Goal: Answer question/provide support: Share knowledge or assist other users

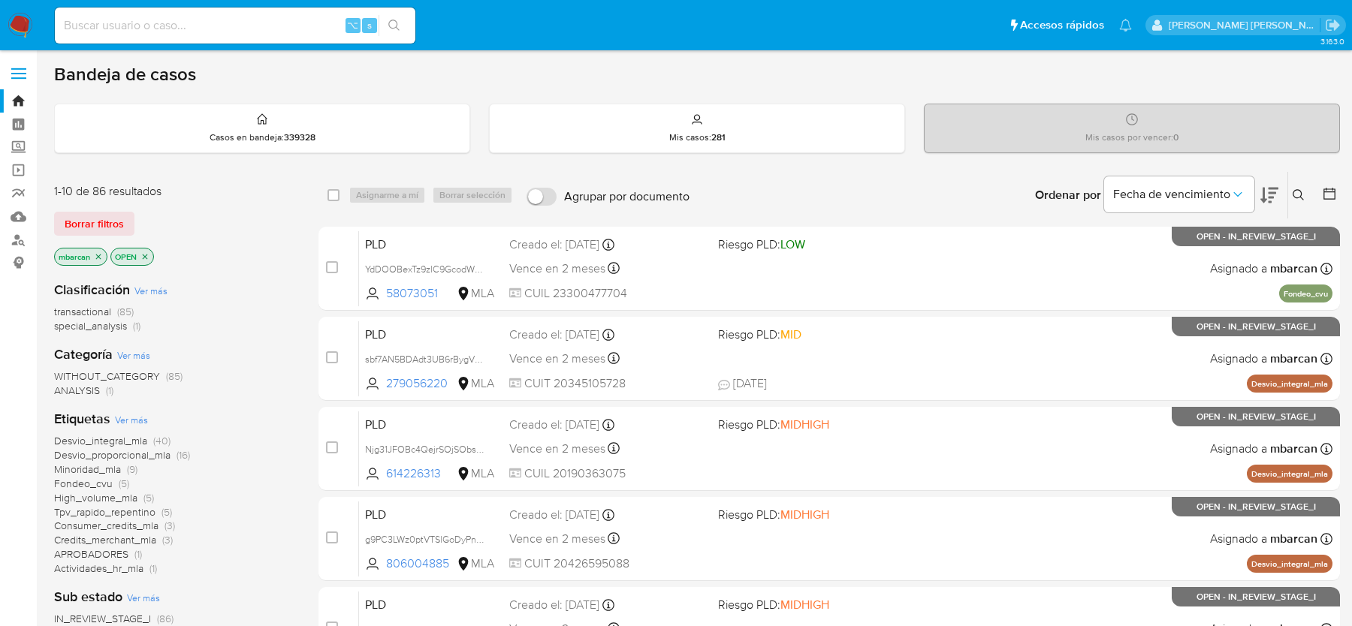
click at [140, 33] on input at bounding box center [235, 26] width 360 height 20
paste input "600325419"
type input "600325419"
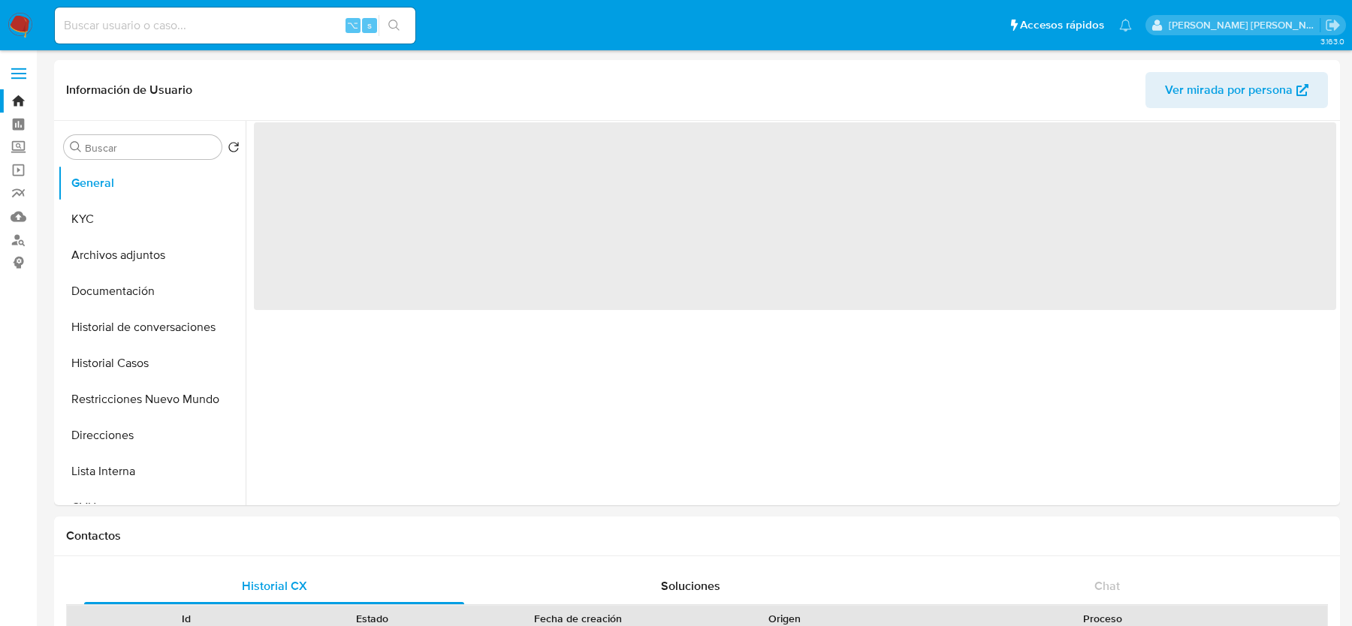
select select "10"
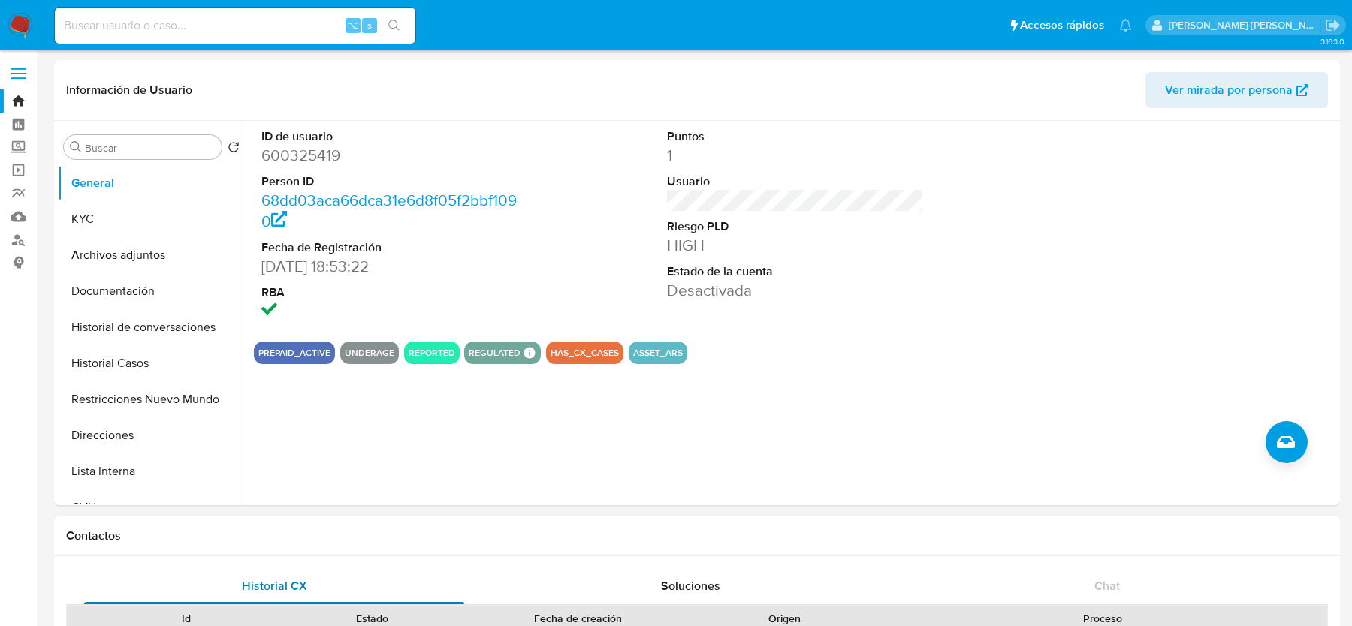
scroll to position [330, 0]
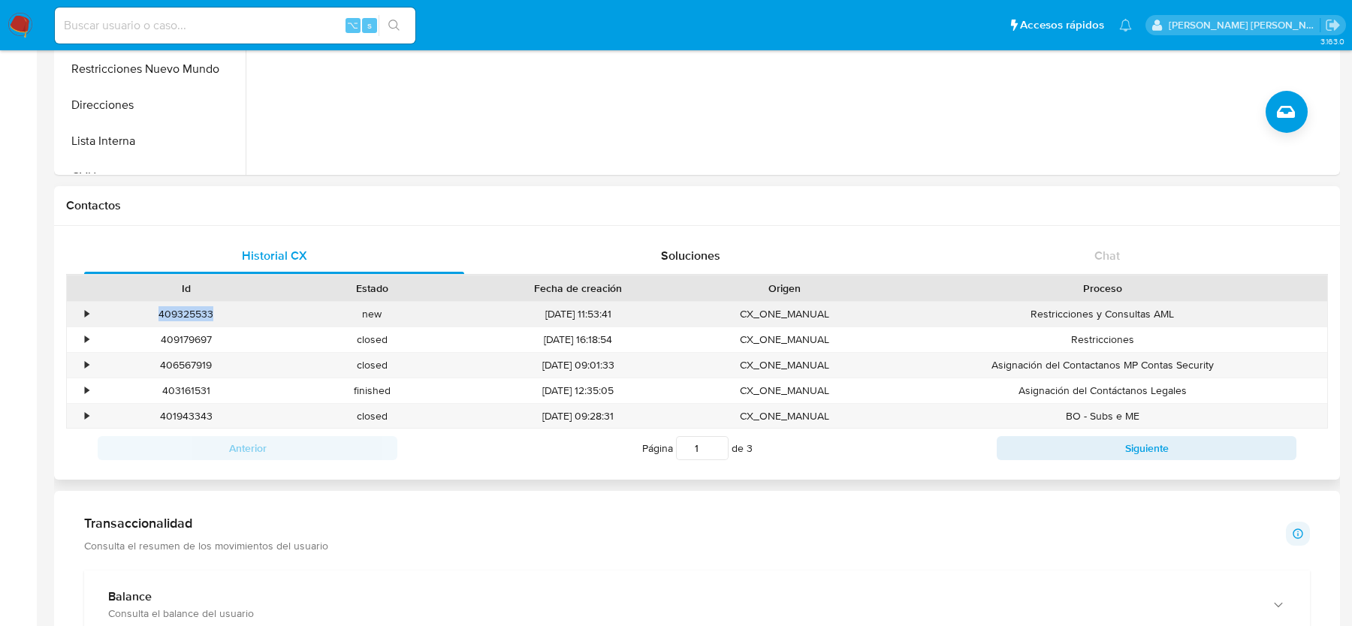
click at [193, 313] on div "409325533" at bounding box center [185, 314] width 185 height 25
click at [131, 3] on nav "Pausado Ver notificaciones ⌥ s Accesos rápidos Presiona las siguientes teclas p…" at bounding box center [676, 25] width 1352 height 50
click at [131, 17] on input at bounding box center [235, 26] width 360 height 20
paste input "222908919"
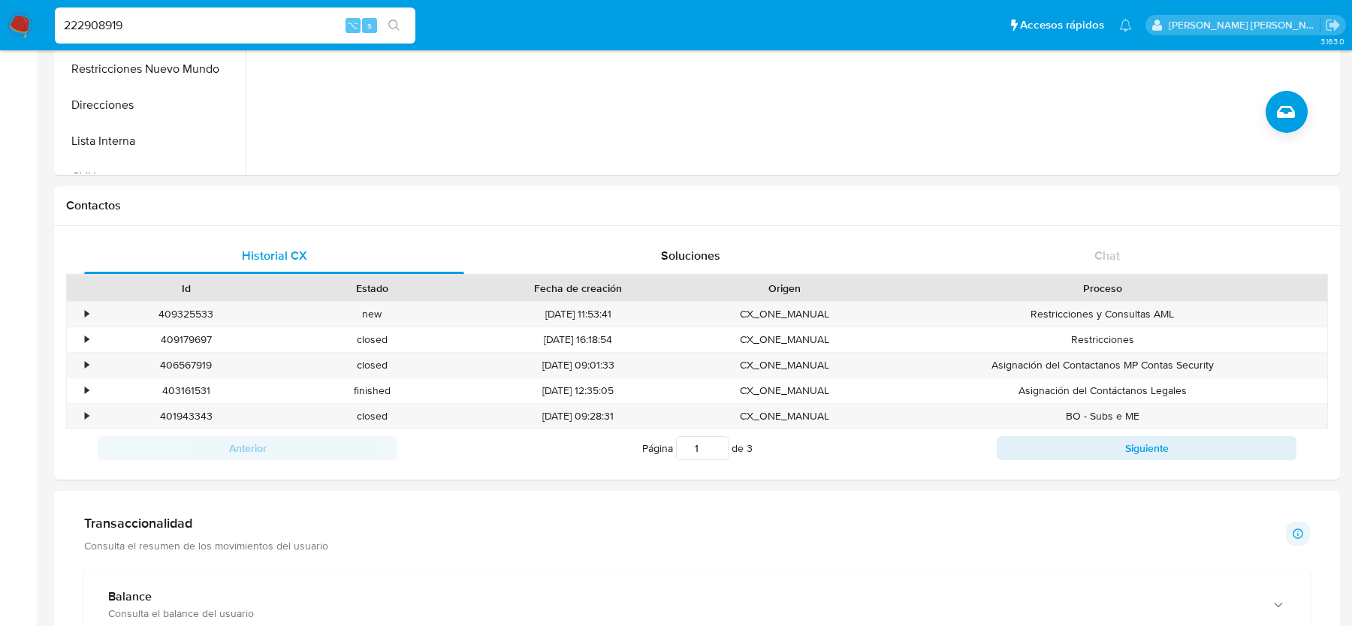
type input "222908919"
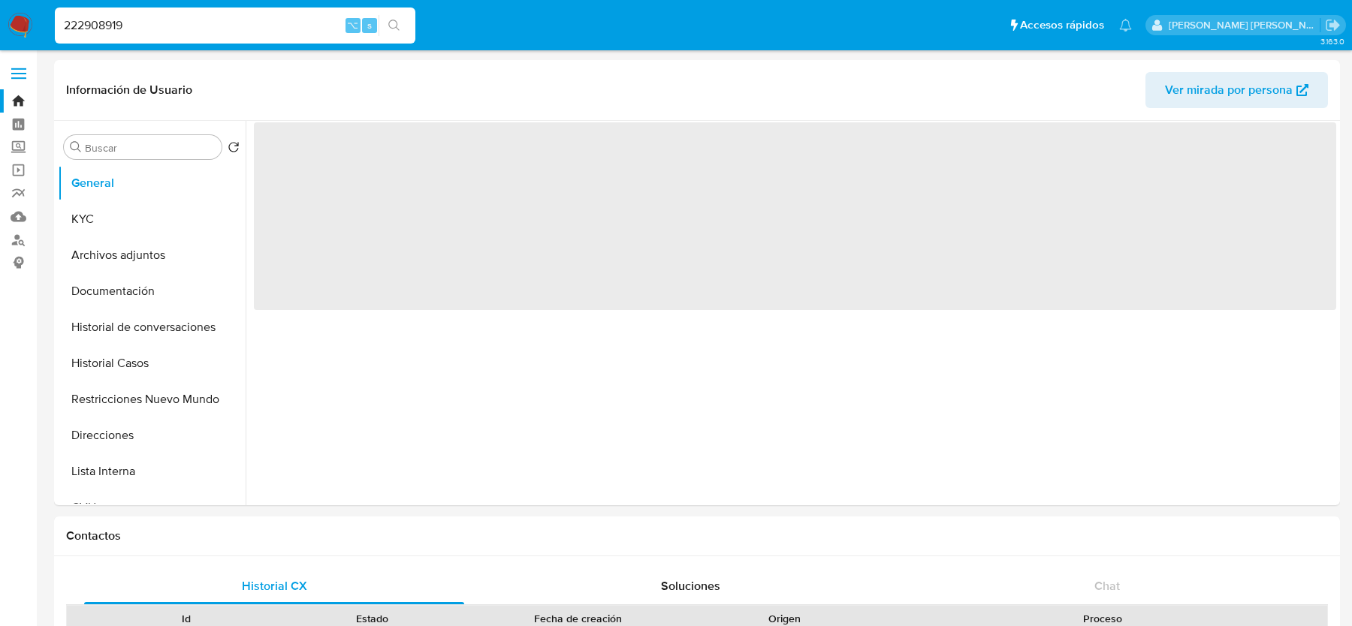
select select "10"
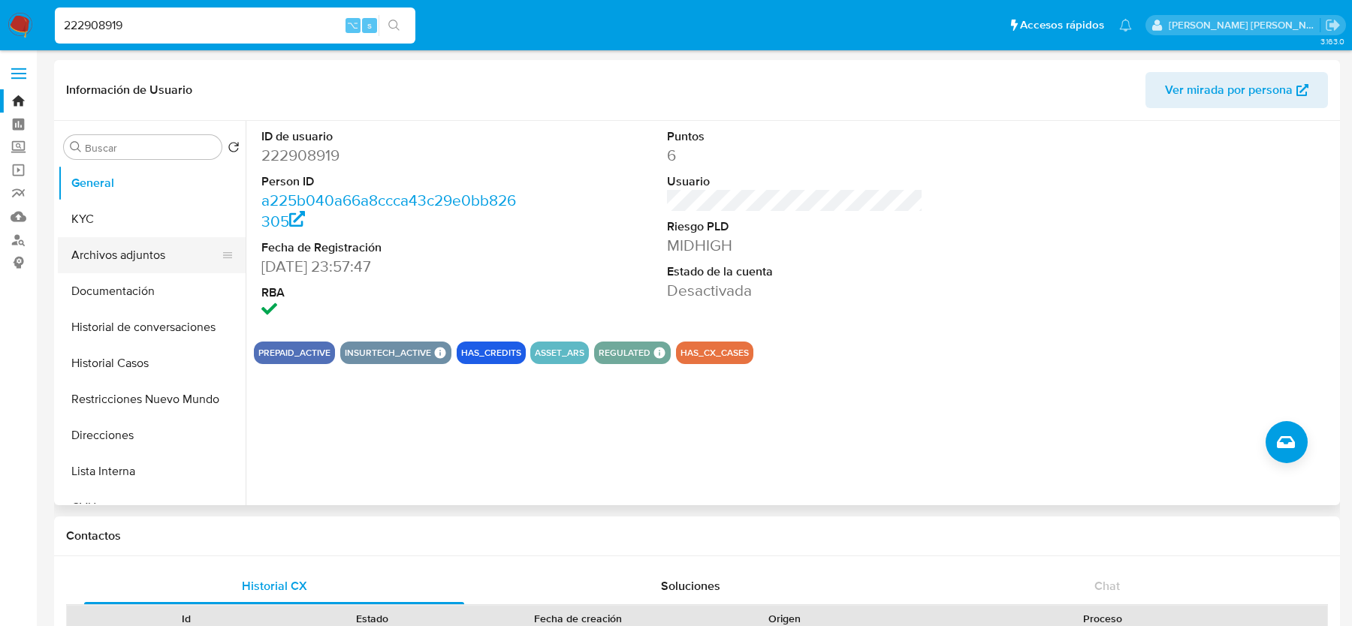
click at [97, 243] on button "Archivos adjuntos" at bounding box center [146, 255] width 176 height 36
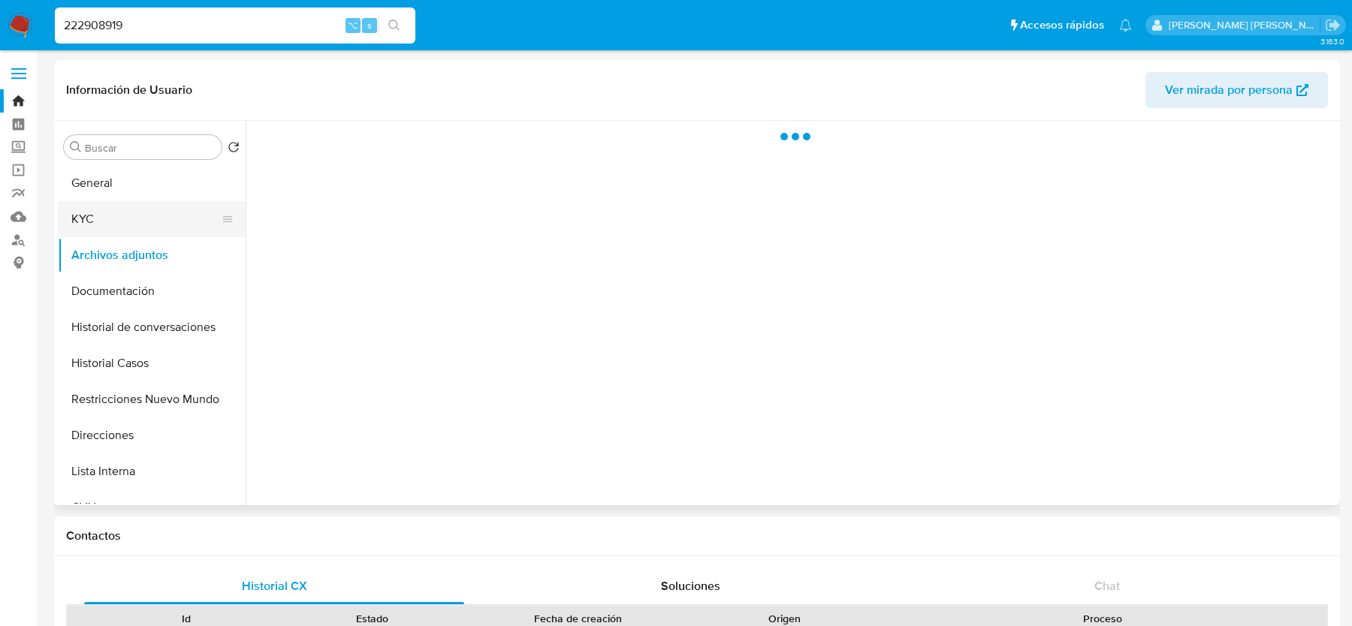
click at [96, 224] on button "KYC" at bounding box center [146, 219] width 176 height 36
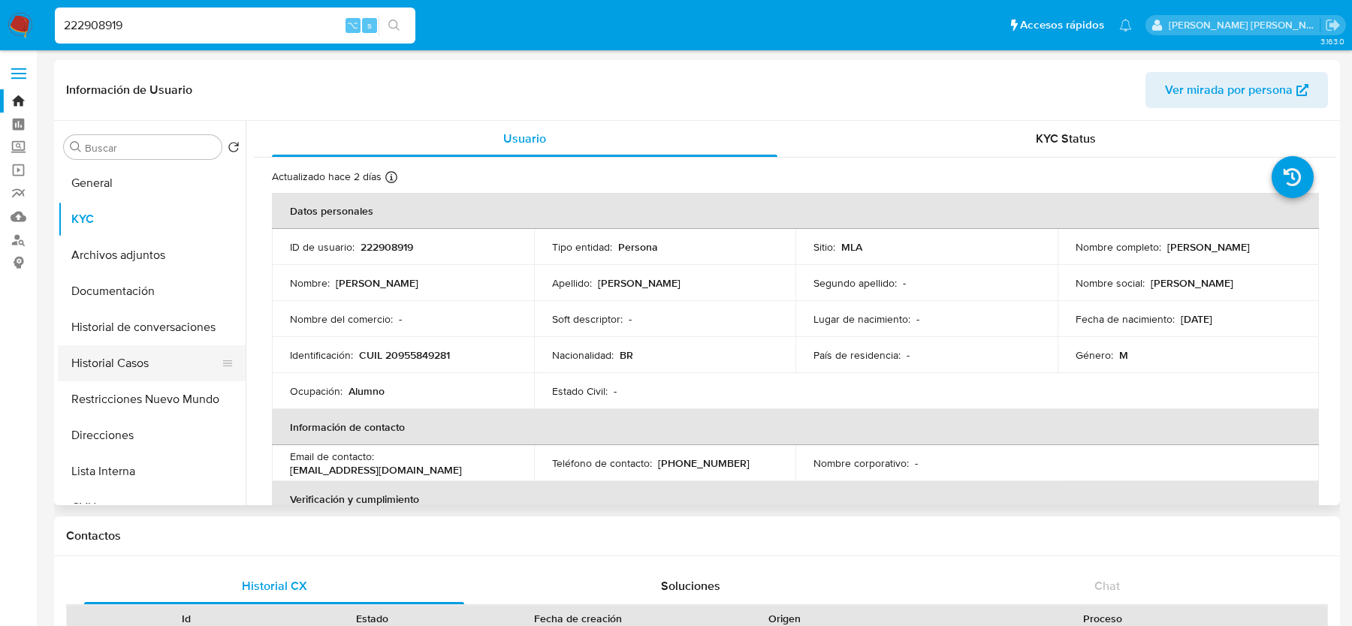
click at [111, 356] on button "Historial Casos" at bounding box center [146, 363] width 176 height 36
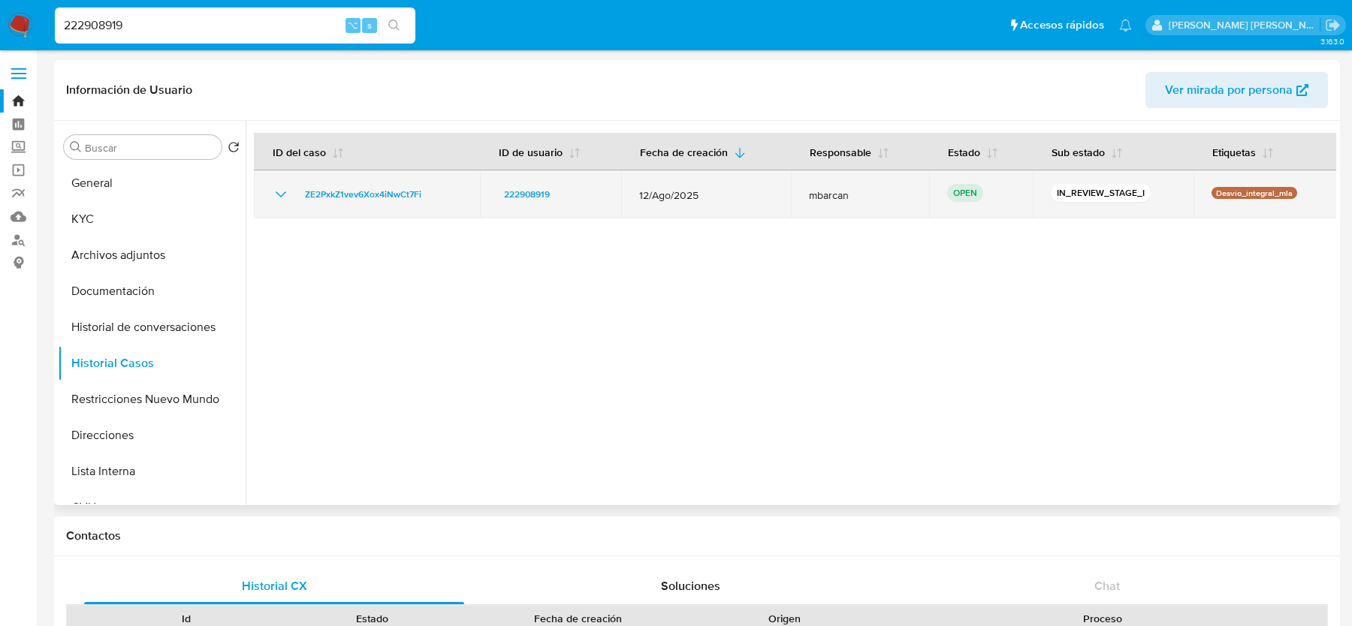
click at [442, 185] on div "ZE2PxkZ1vev6Xox4iNwCt7Fi" at bounding box center [367, 194] width 190 height 18
click at [439, 190] on div "ZE2PxkZ1vev6Xox4iNwCt7Fi" at bounding box center [367, 194] width 190 height 18
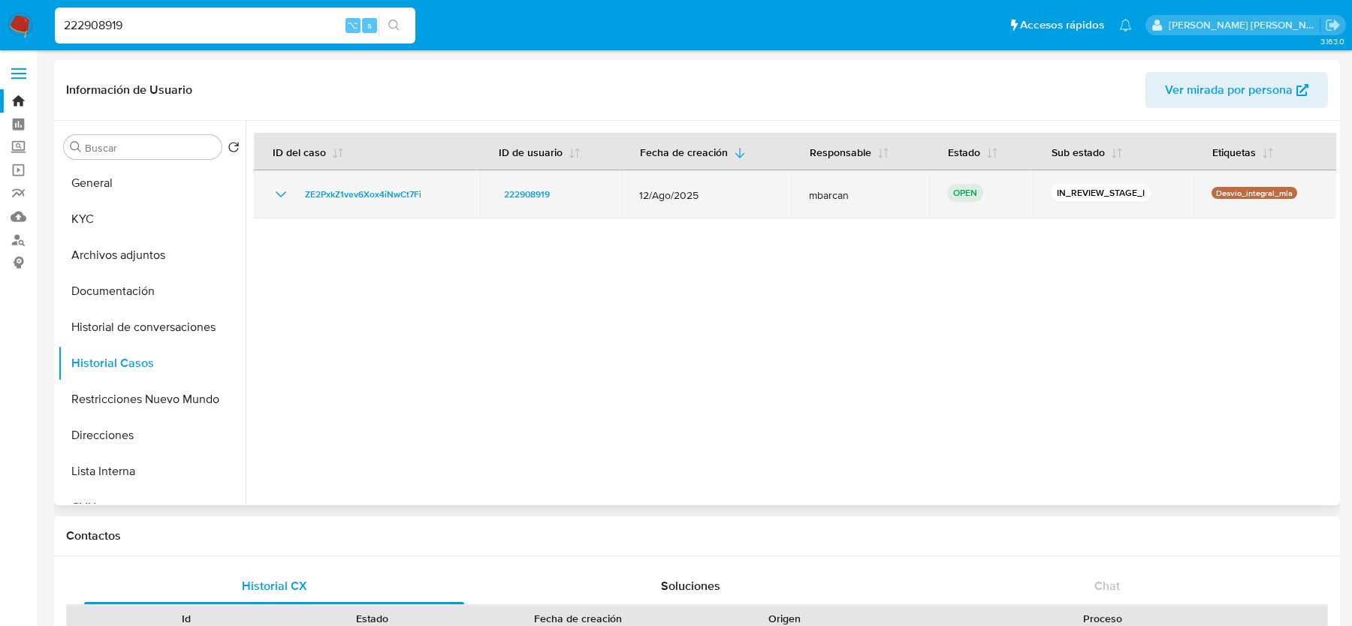
click at [435, 191] on div "ZE2PxkZ1vev6Xox4iNwCt7Fi" at bounding box center [367, 194] width 190 height 18
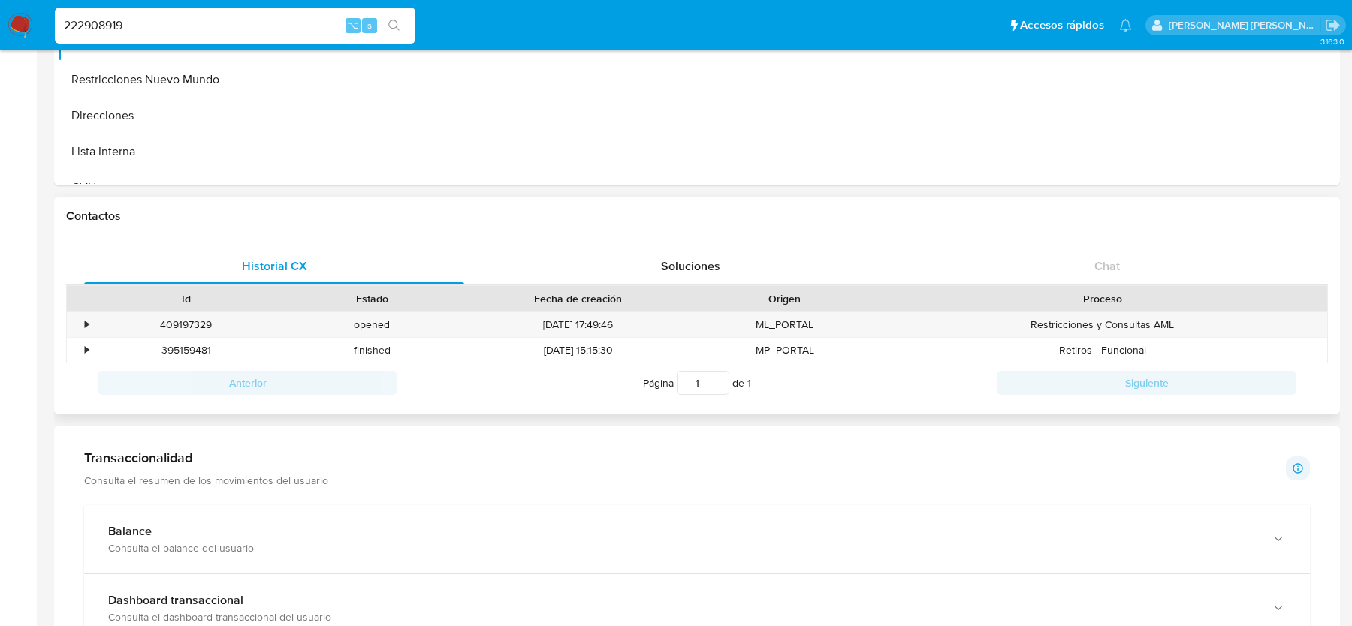
scroll to position [354, 0]
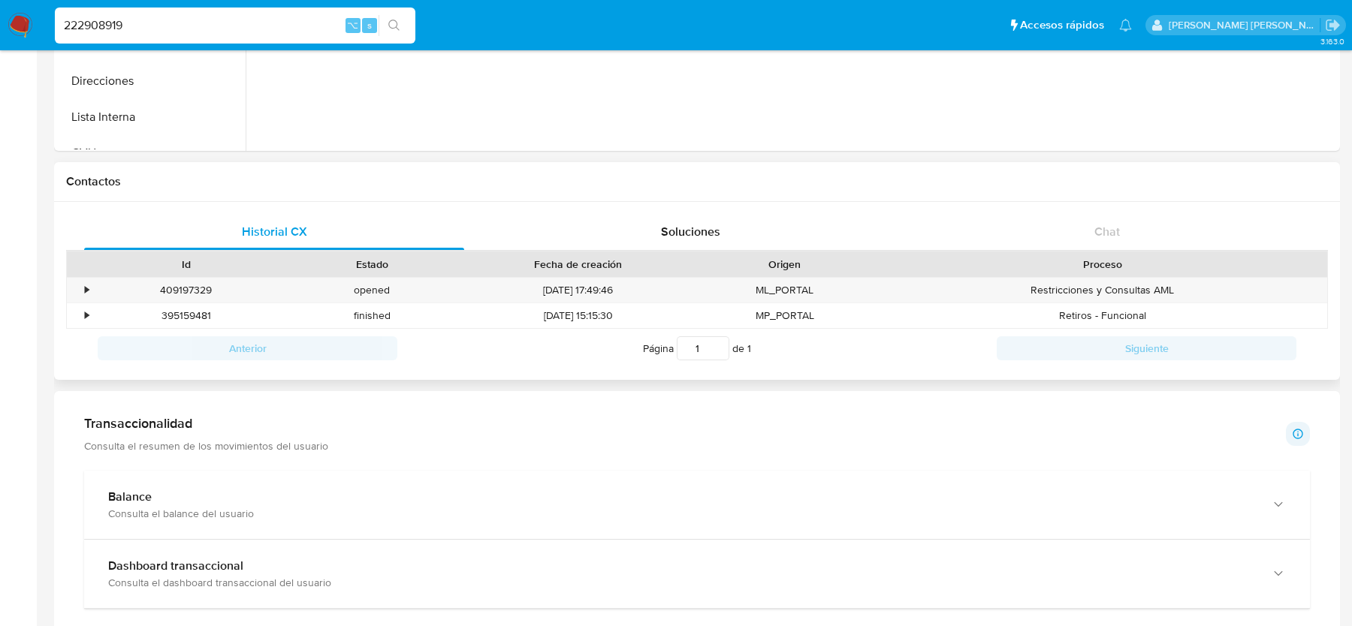
click at [1078, 252] on div "Proceso" at bounding box center [1102, 265] width 450 height 26
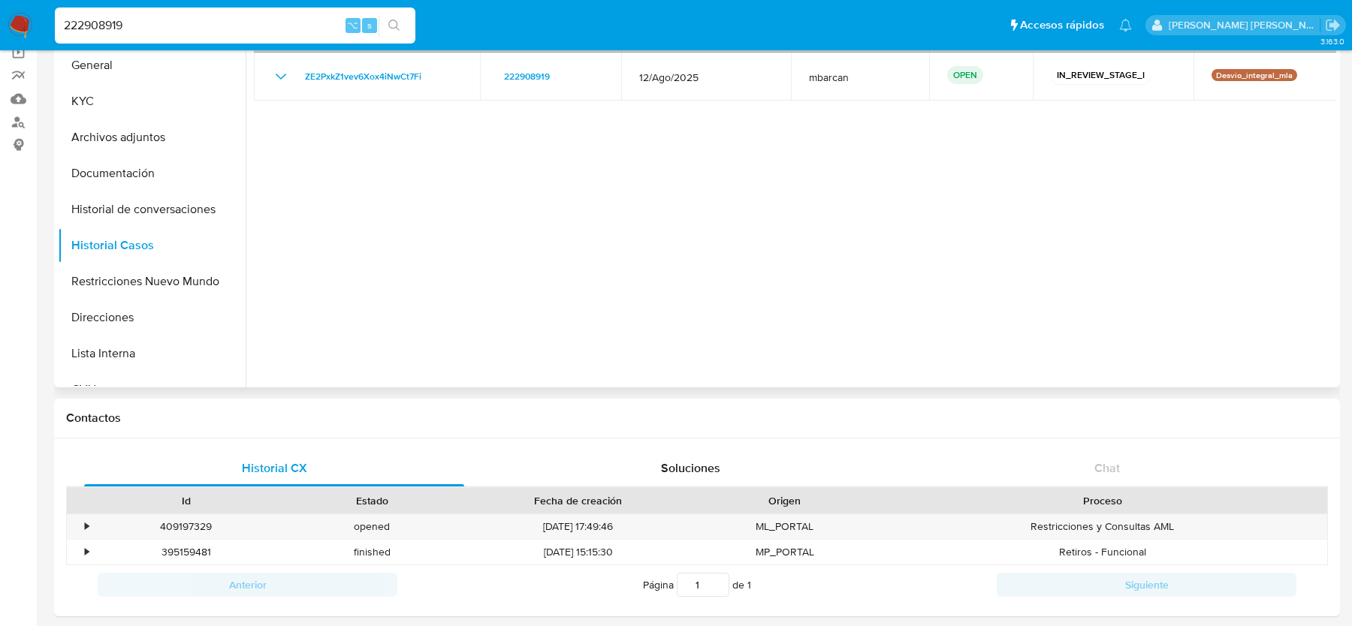
scroll to position [24, 0]
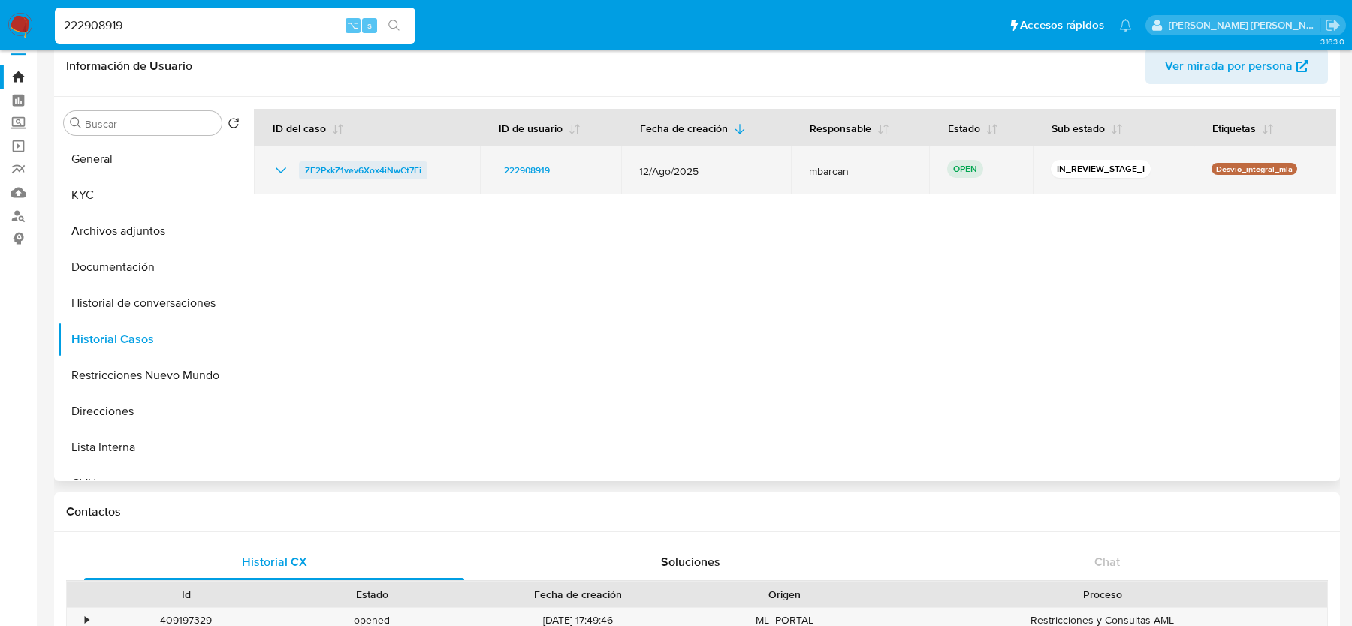
click at [351, 167] on span "ZE2PxkZ1vev6Xox4iNwCt7Fi" at bounding box center [363, 170] width 116 height 18
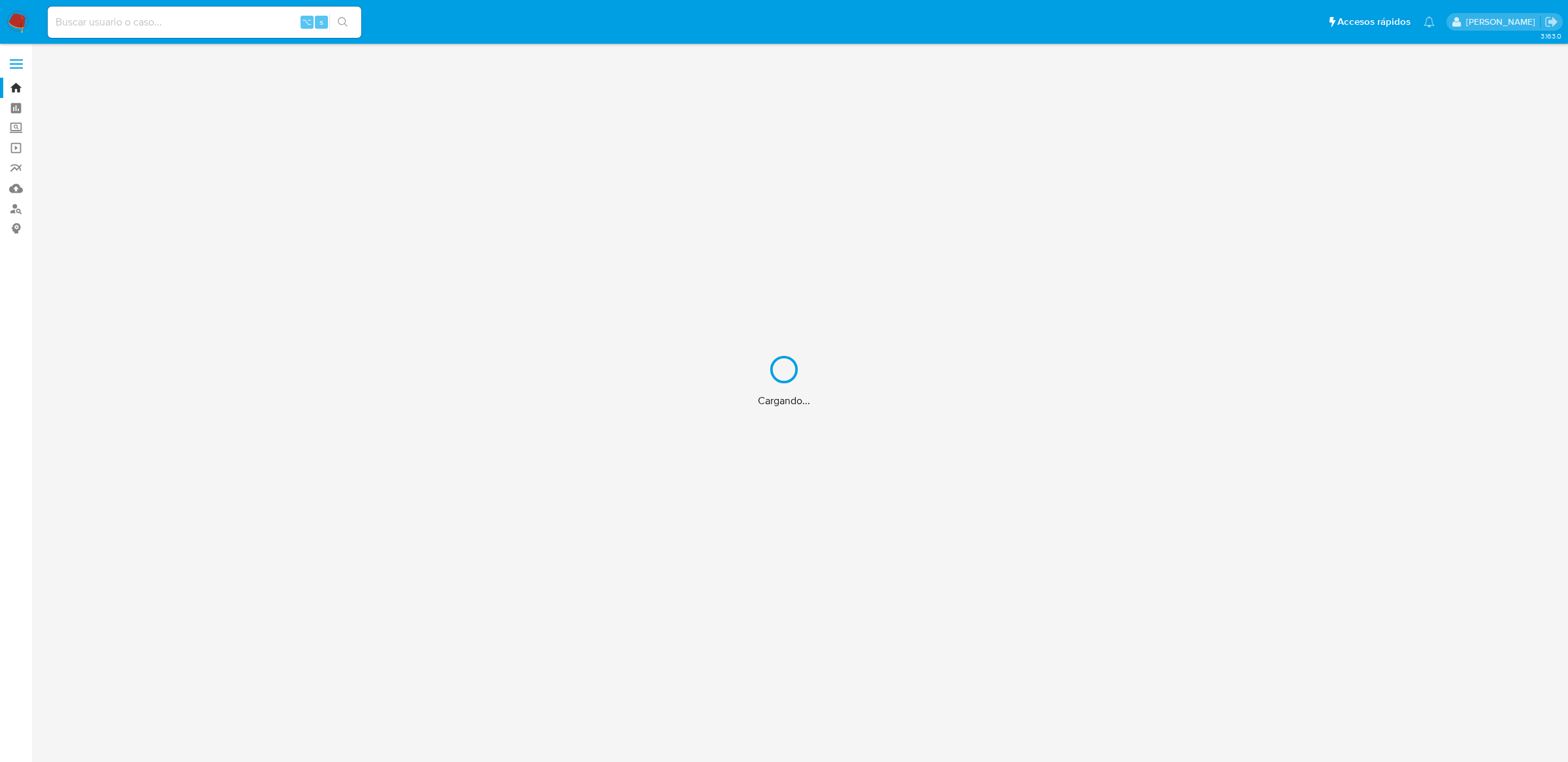
drag, startPoint x: 0, startPoint y: 0, endPoint x: 164, endPoint y: 25, distance: 165.9
click at [164, 25] on div "Cargando..." at bounding box center [784, 381] width 1568 height 762
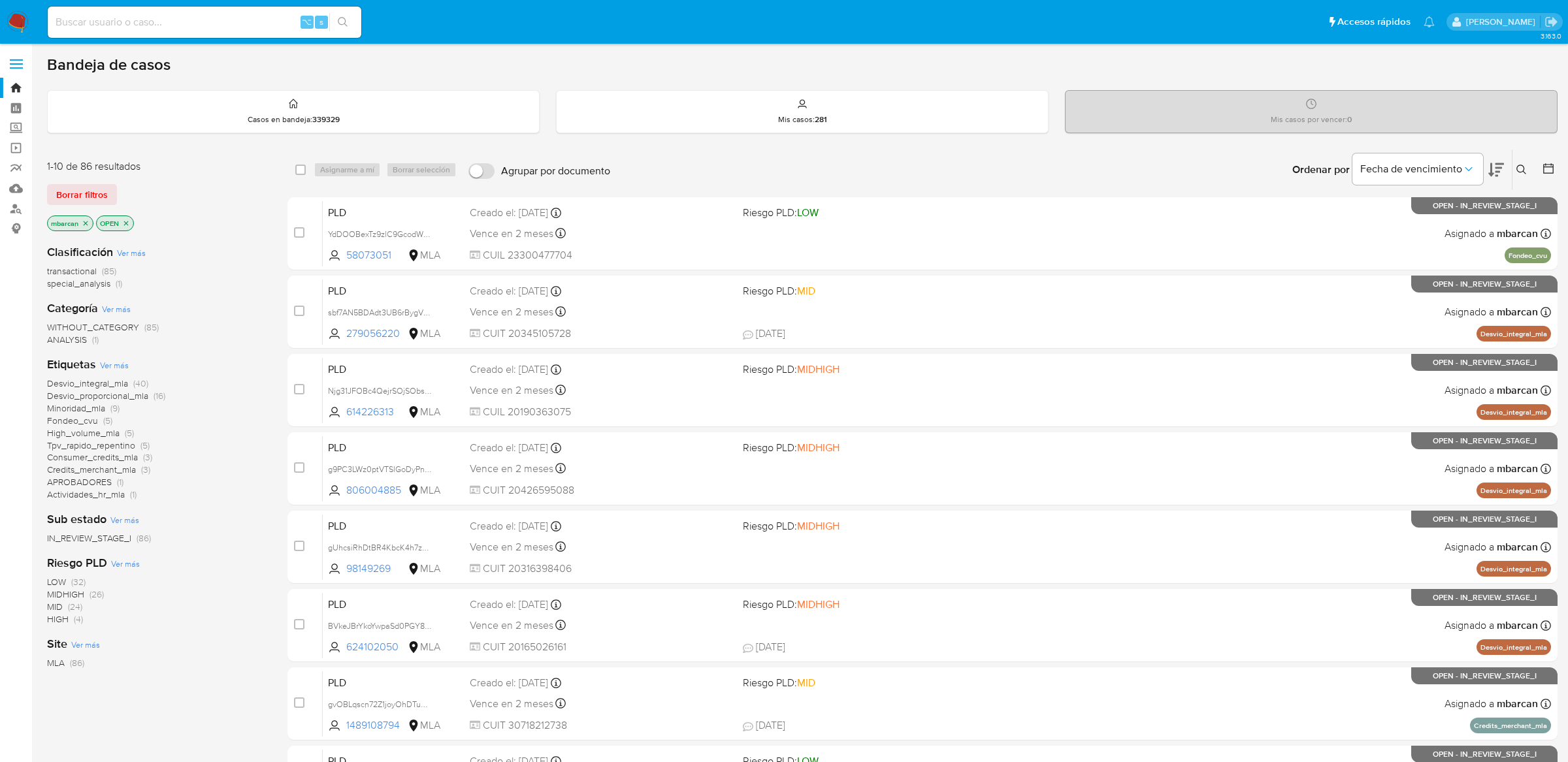
click at [218, 23] on input at bounding box center [204, 23] width 313 height 17
paste input "600325419"
type input "600325419"
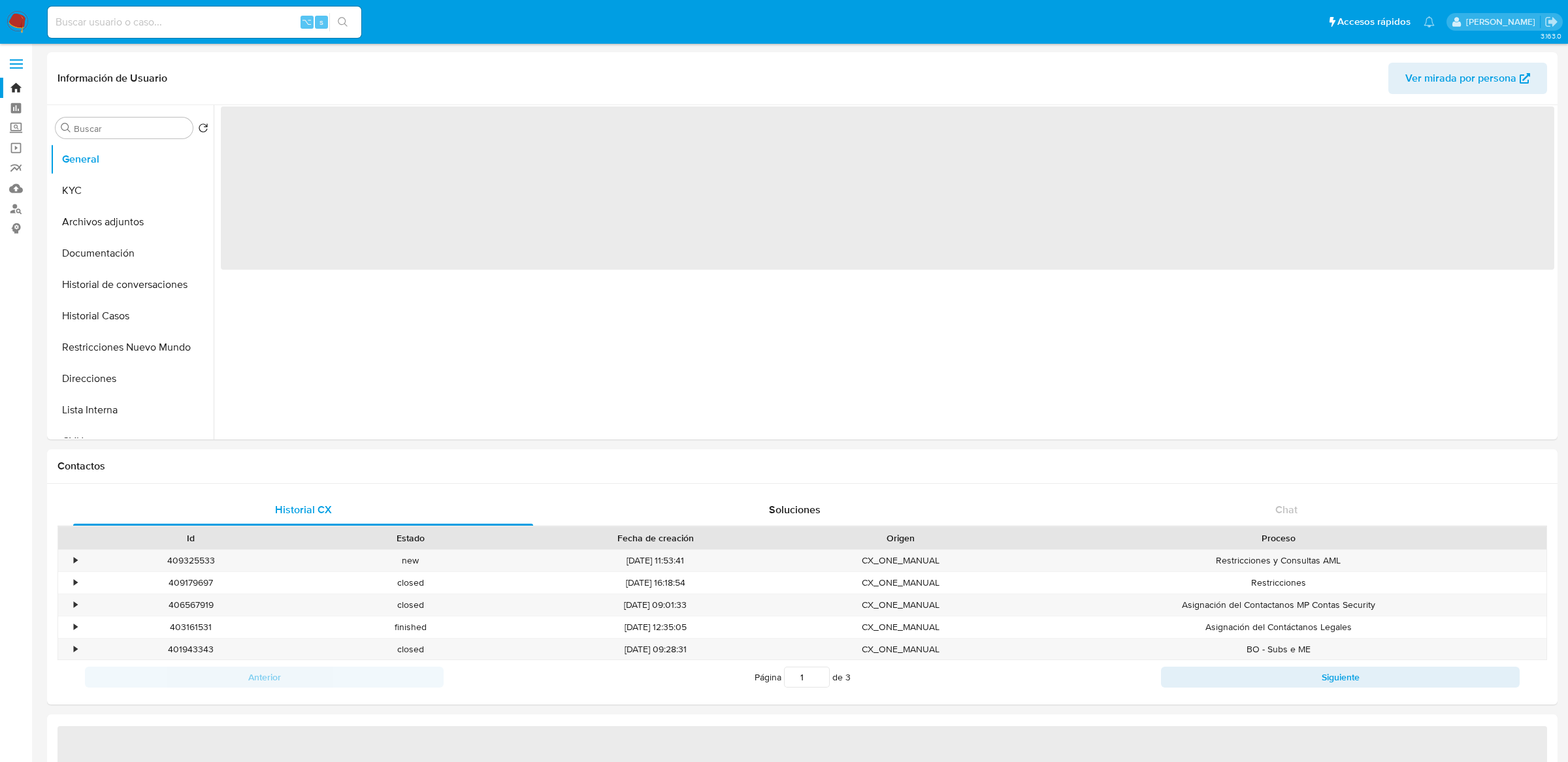
select select "10"
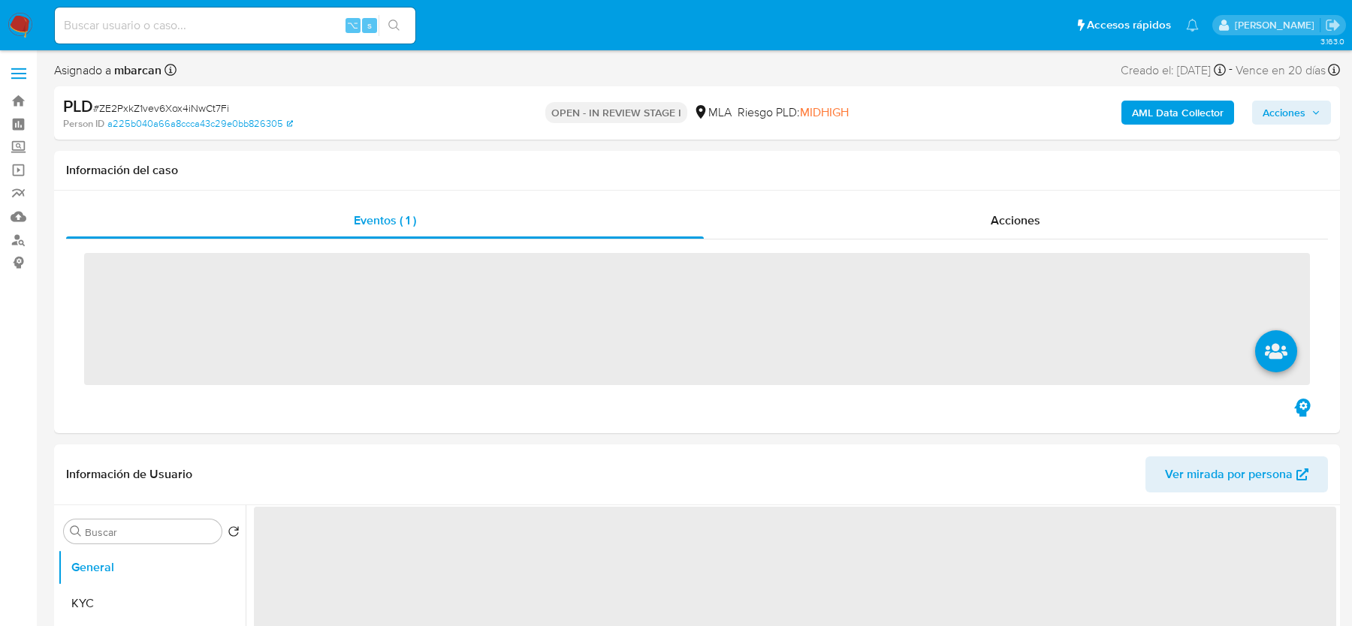
click at [177, 104] on span "# ZE2PxkZ1vev6Xox4iNwCt7Fi" at bounding box center [161, 108] width 136 height 15
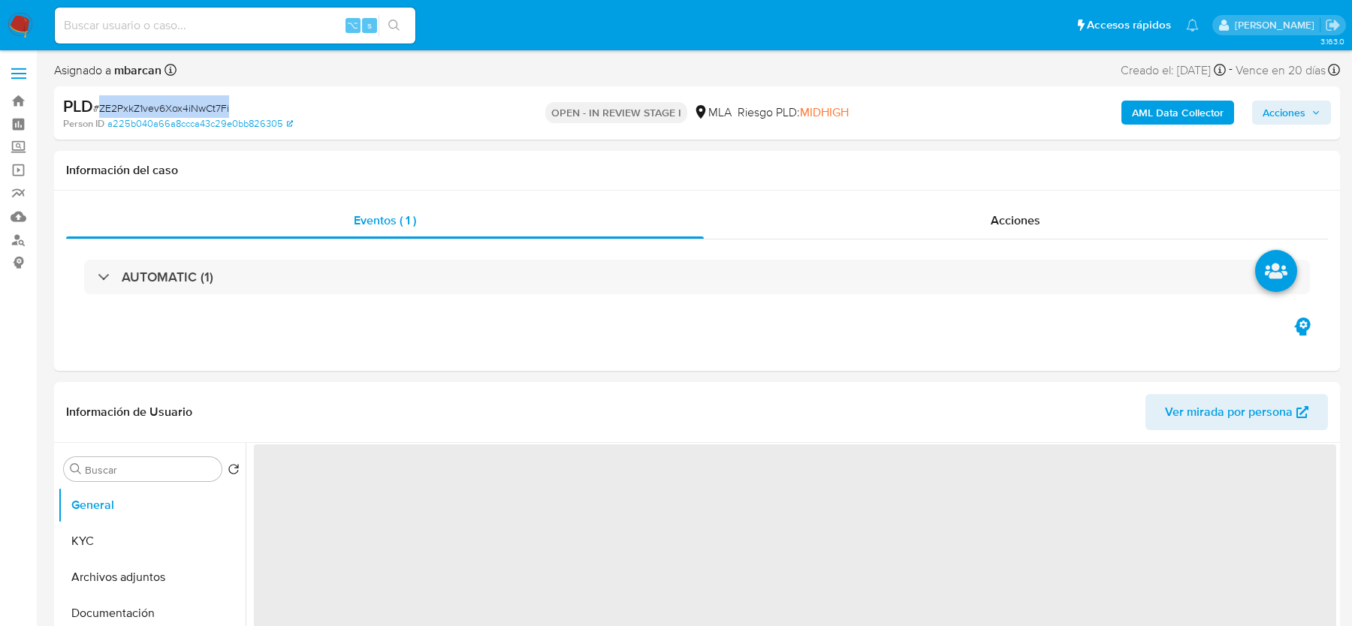
click at [177, 104] on span "# ZE2PxkZ1vev6Xox4iNwCt7Fi" at bounding box center [161, 108] width 136 height 15
copy span "ZE2PxkZ1vev6Xox4iNwCt7Fi"
select select "10"
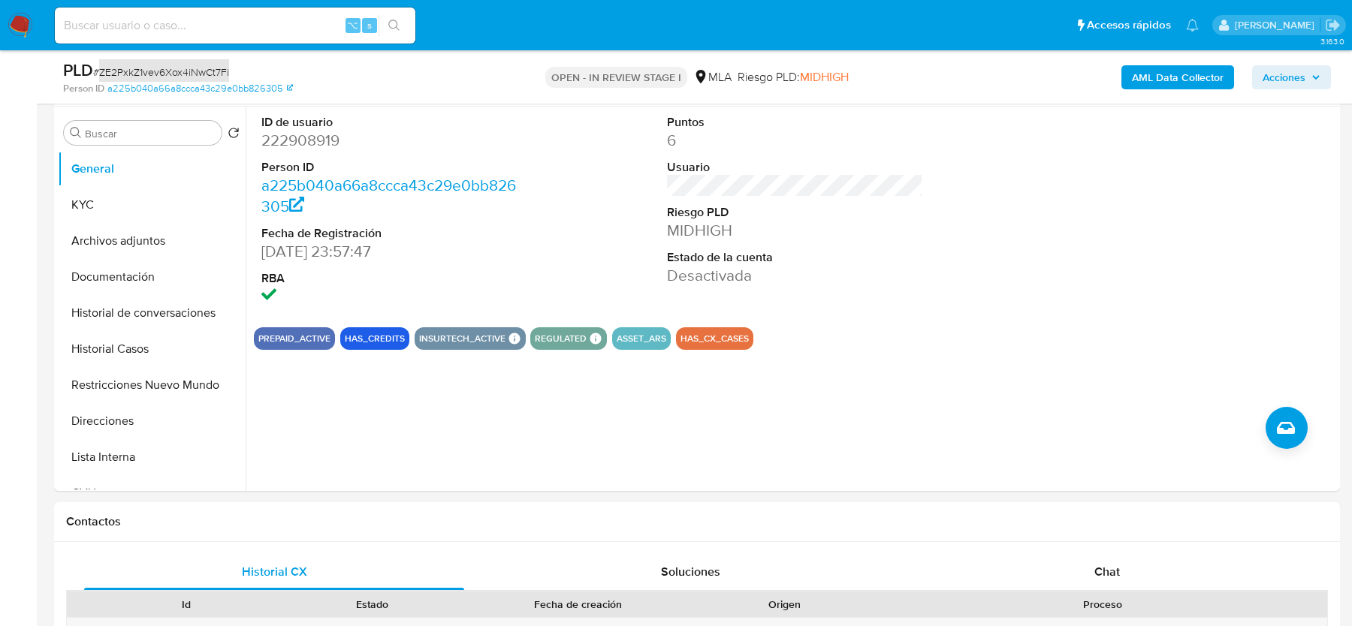
scroll to position [285, 0]
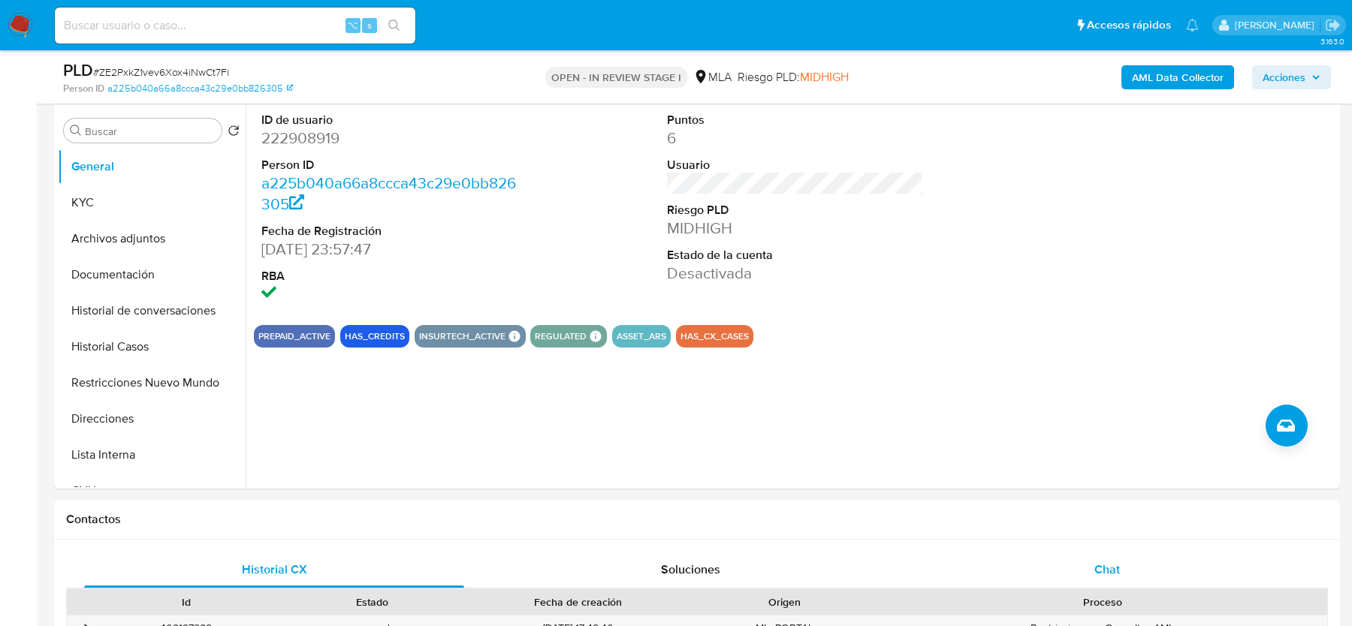
click at [1132, 583] on div "Chat" at bounding box center [1107, 570] width 380 height 36
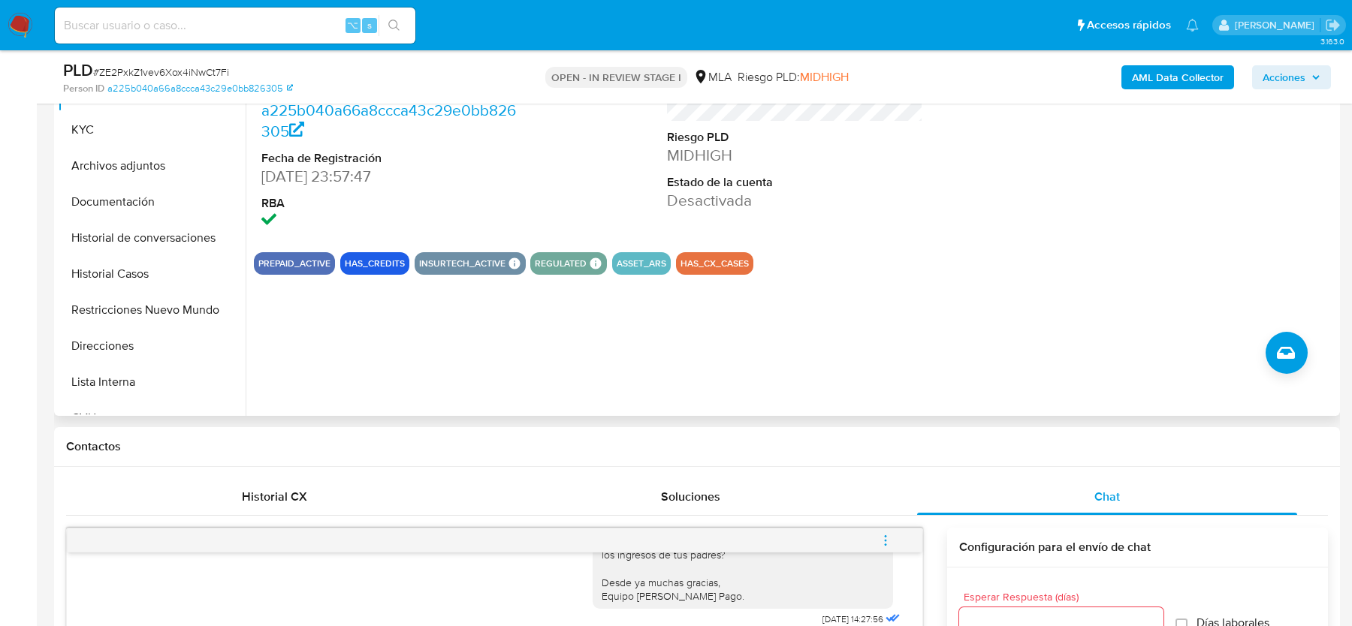
scroll to position [328, 0]
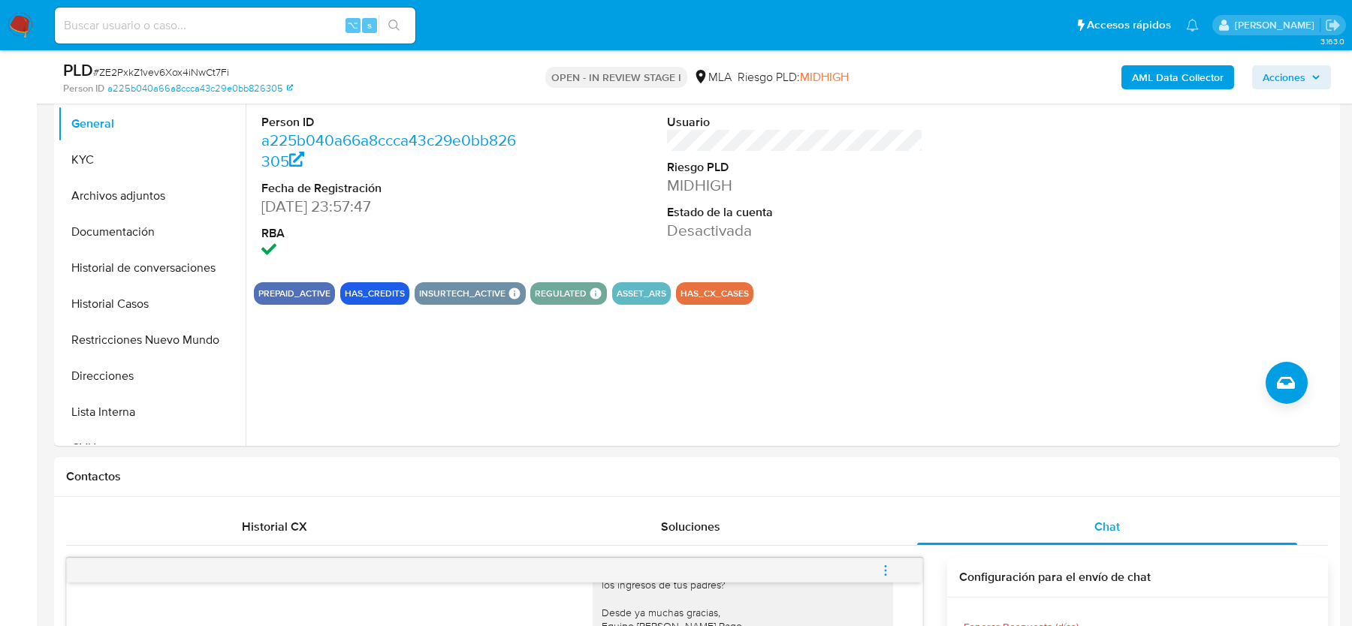
click at [200, 73] on span "# ZE2PxkZ1vev6Xox4iNwCt7Fi" at bounding box center [161, 72] width 136 height 15
copy span "ZE2PxkZ1vev6Xox4iNwCt7Fi"
click at [127, 161] on button "KYC" at bounding box center [146, 160] width 176 height 36
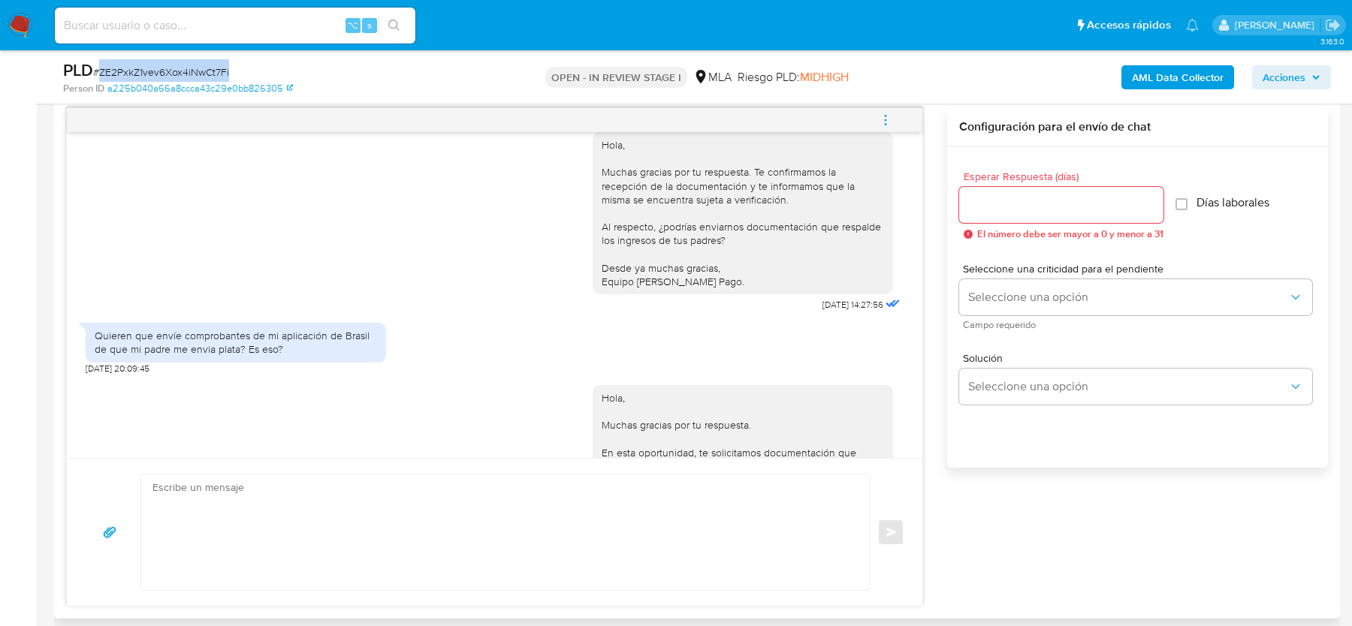
scroll to position [1399, 0]
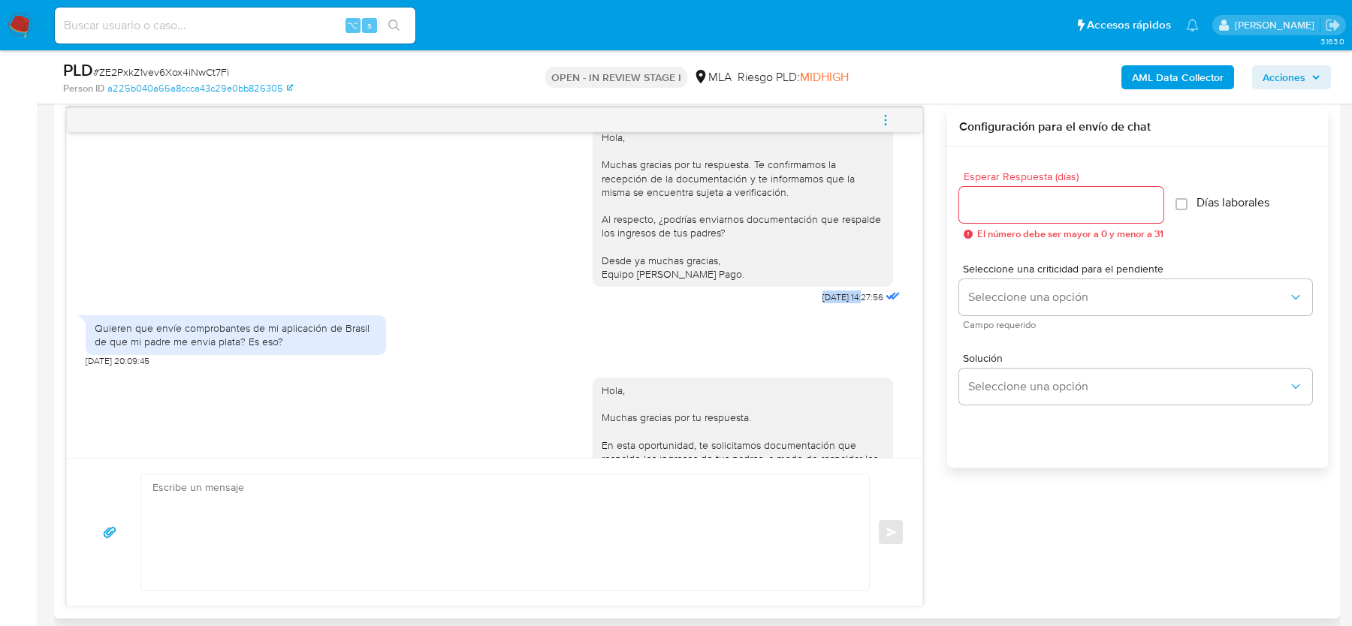
drag, startPoint x: 798, startPoint y: 284, endPoint x: 848, endPoint y: 284, distance: 49.6
click at [848, 284] on div "Hola, Muchas gracias por tu respuesta. Te confirmamos la recepción de la docume…" at bounding box center [747, 211] width 311 height 194
copy span "25/09/2025"
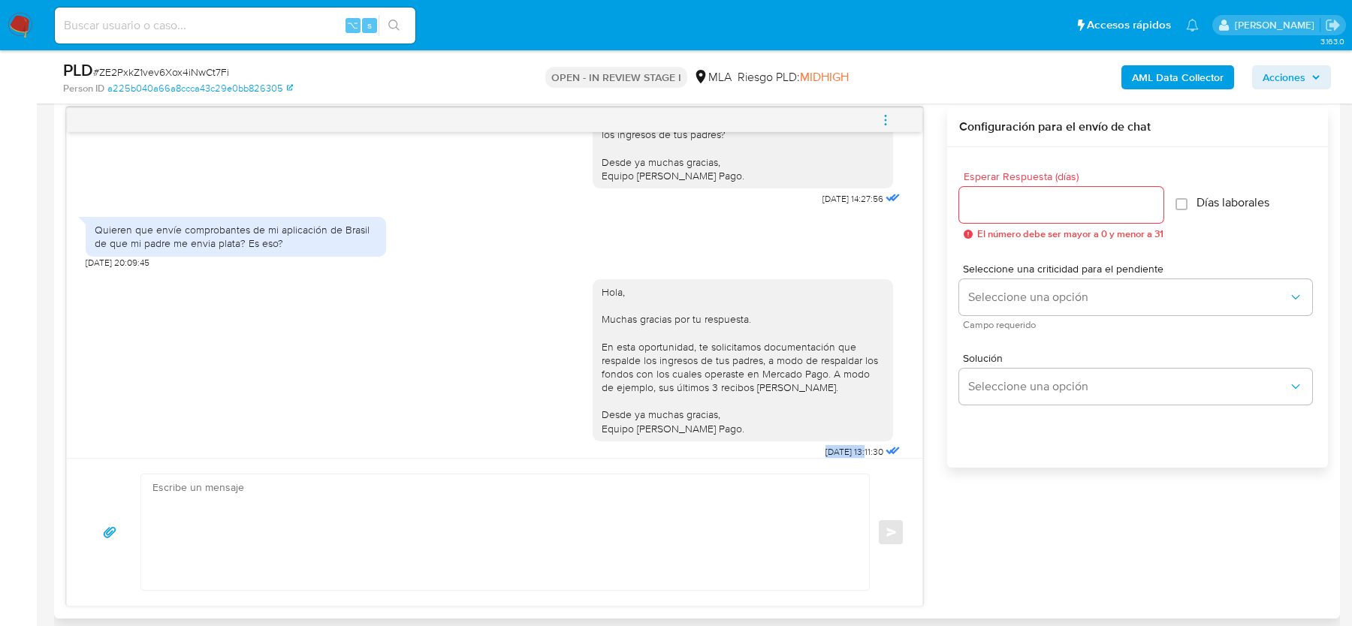
drag, startPoint x: 853, startPoint y: 438, endPoint x: 795, endPoint y: 438, distance: 57.8
click at [795, 438] on div "Hola, Muchas gracias por tu respuesta. En esta oportunidad, te solicitamos docu…" at bounding box center [747, 366] width 311 height 194
copy span "29/09/2025"
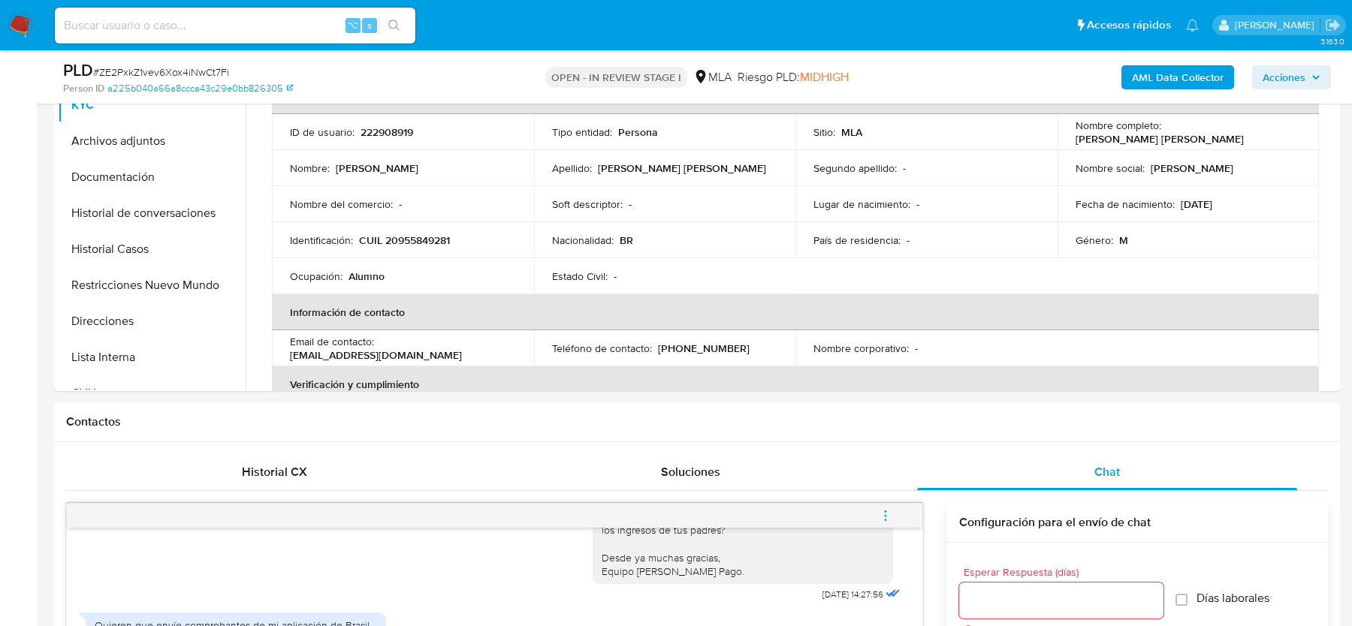
scroll to position [234, 0]
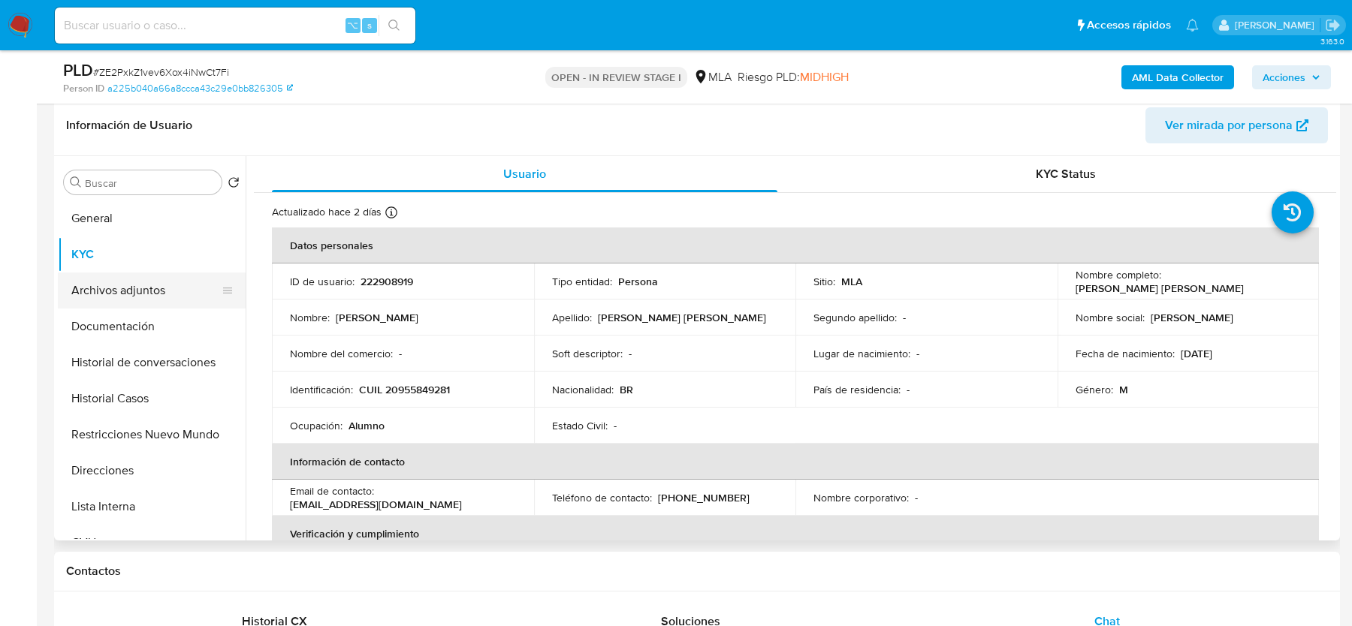
click at [96, 288] on button "Archivos adjuntos" at bounding box center [146, 291] width 176 height 36
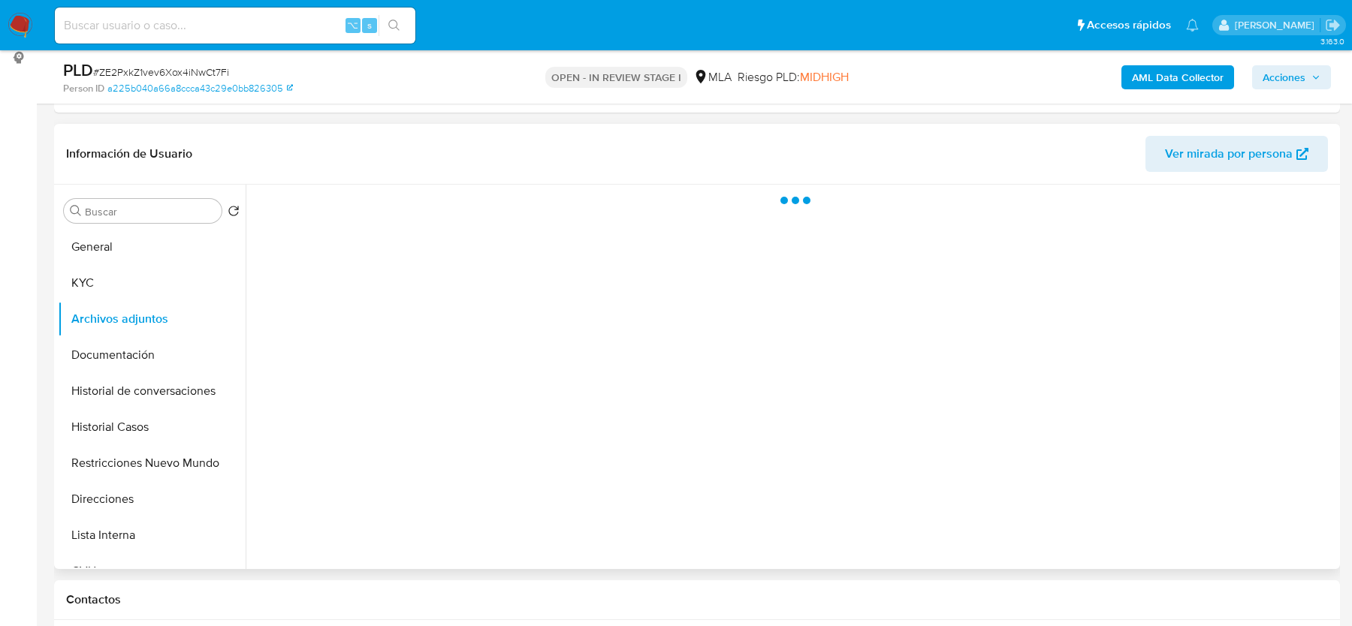
scroll to position [201, 0]
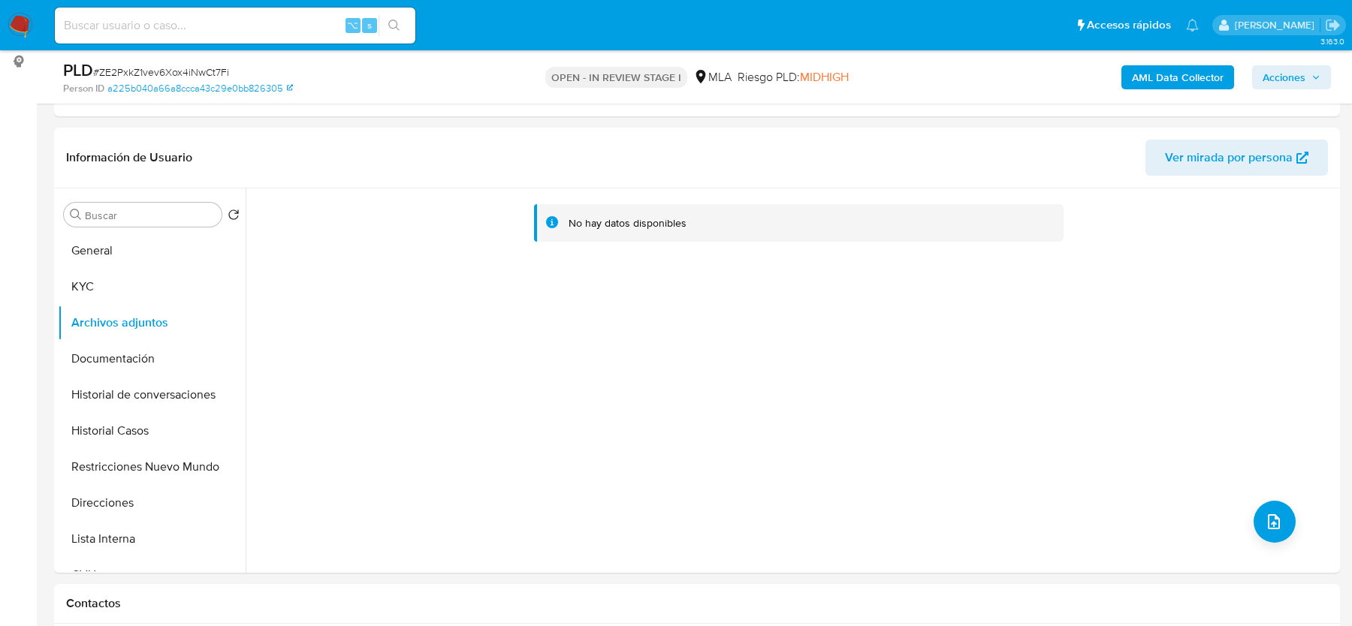
click at [1154, 73] on b "AML Data Collector" at bounding box center [1178, 77] width 92 height 24
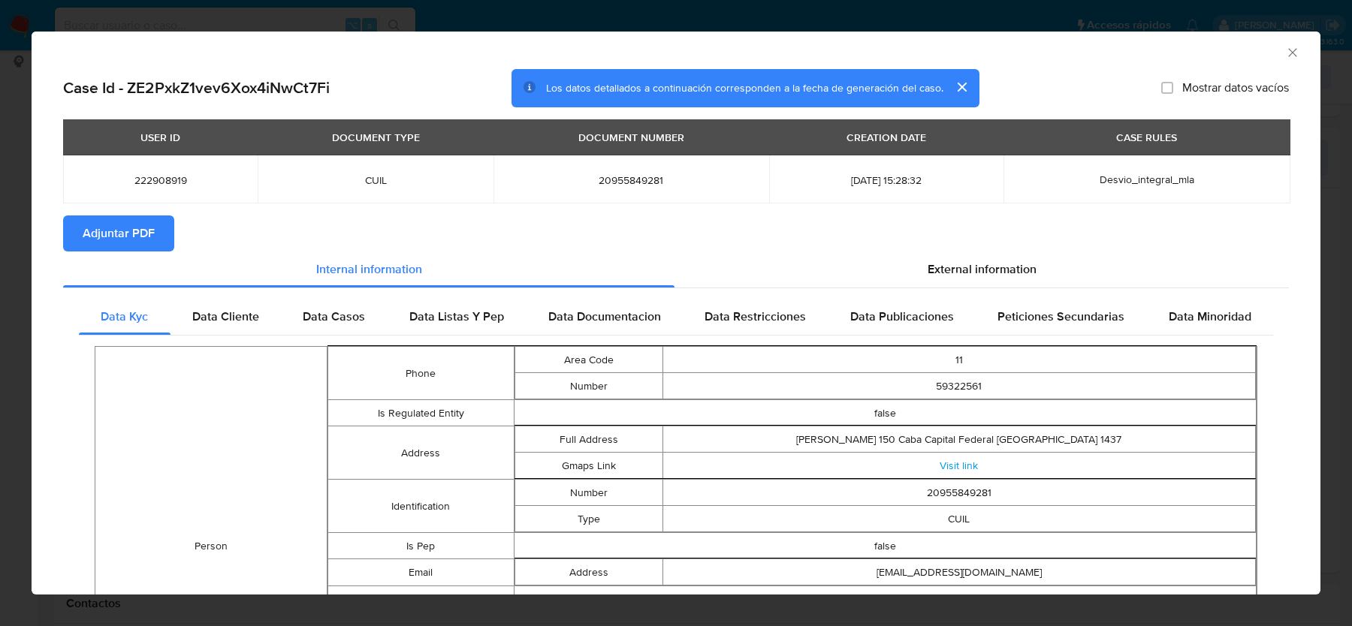
click at [113, 247] on span "Adjuntar PDF" at bounding box center [119, 233] width 72 height 33
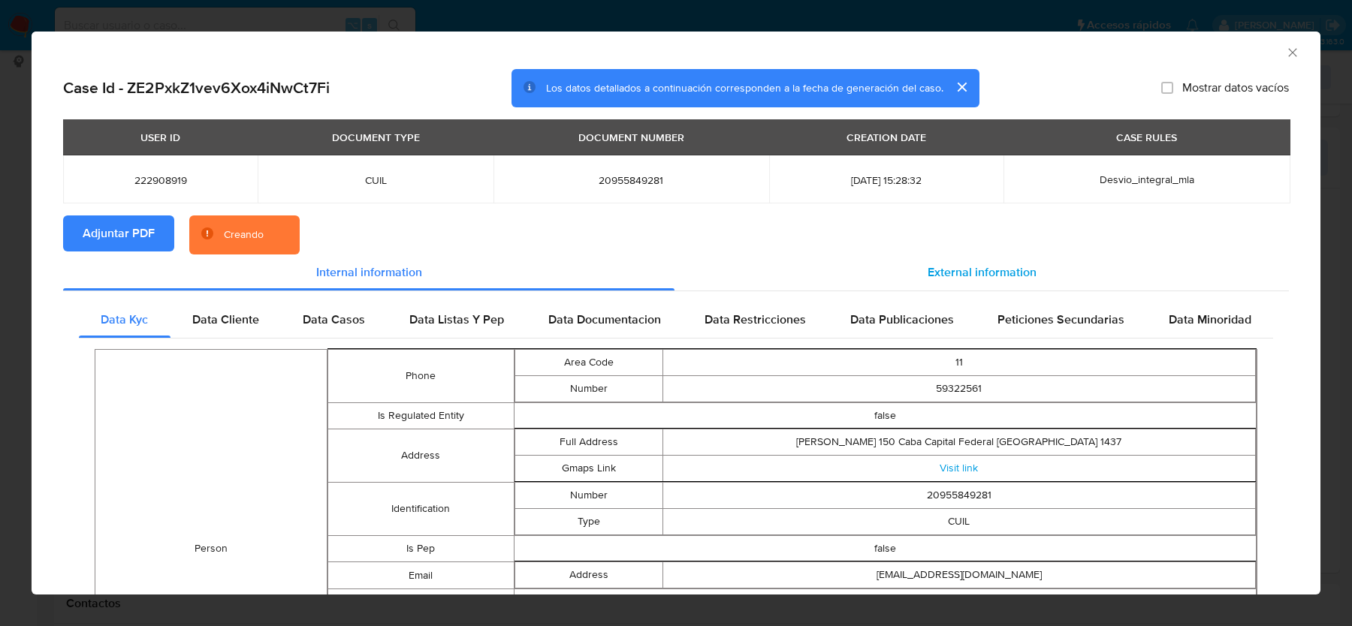
click at [963, 289] on div "External information" at bounding box center [981, 273] width 614 height 36
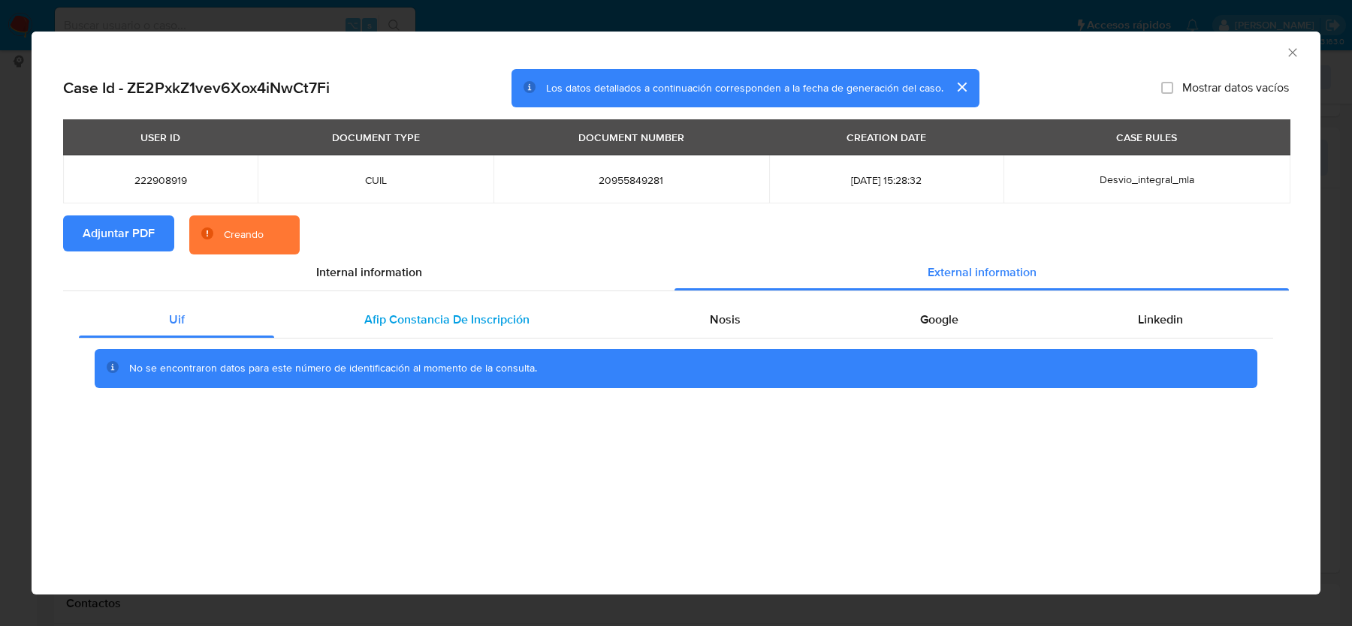
click at [535, 312] on div "Afip Constancia De Inscripción" at bounding box center [446, 320] width 345 height 36
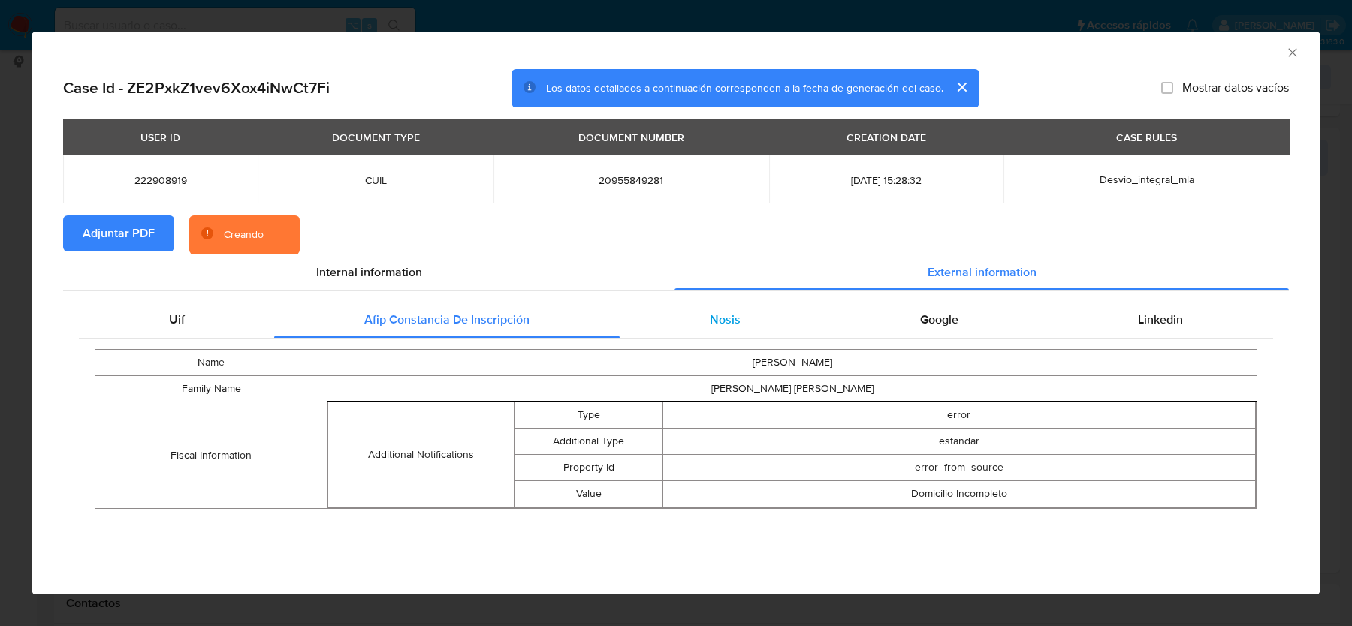
click at [715, 317] on span "Nosis" at bounding box center [725, 319] width 31 height 17
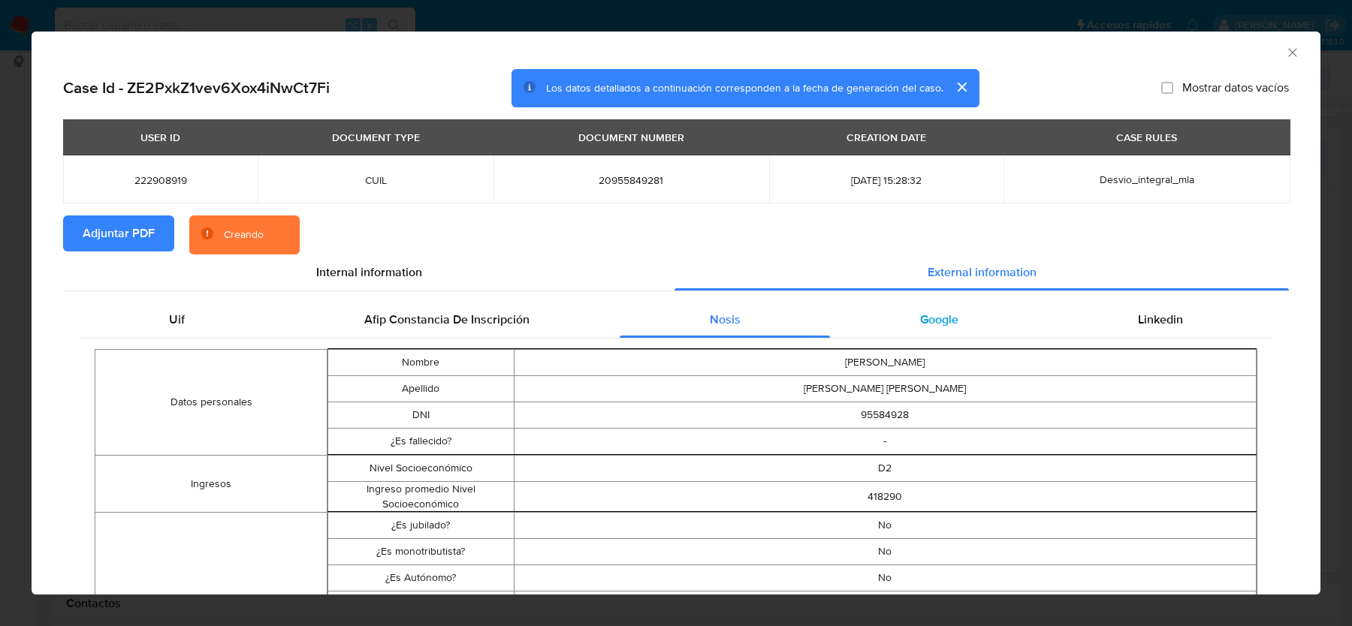
click at [870, 315] on div "Google" at bounding box center [939, 320] width 218 height 36
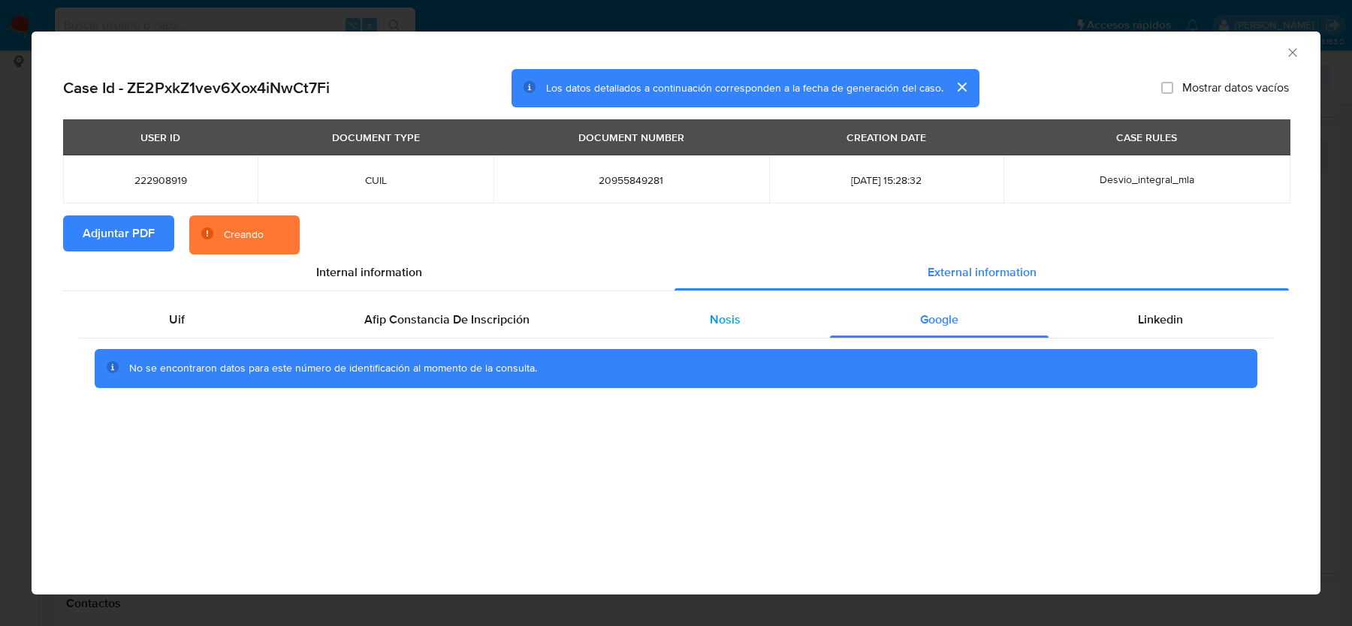
click at [719, 324] on span "Nosis" at bounding box center [725, 319] width 31 height 17
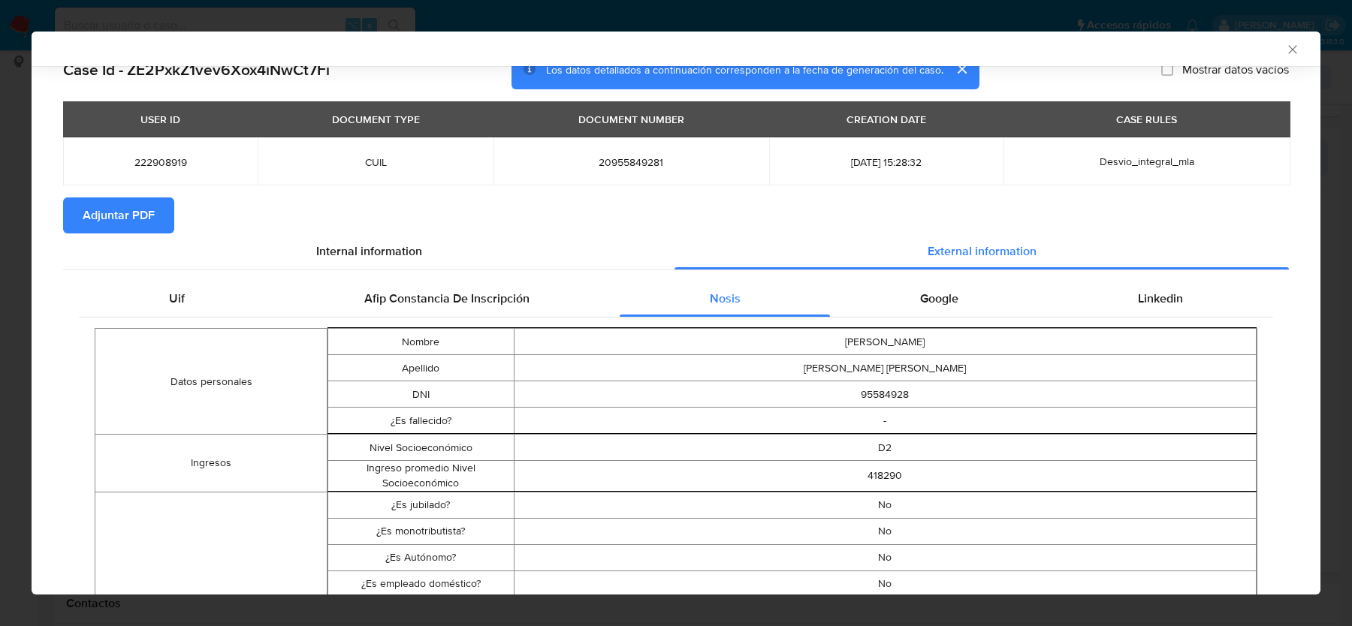
scroll to position [0, 0]
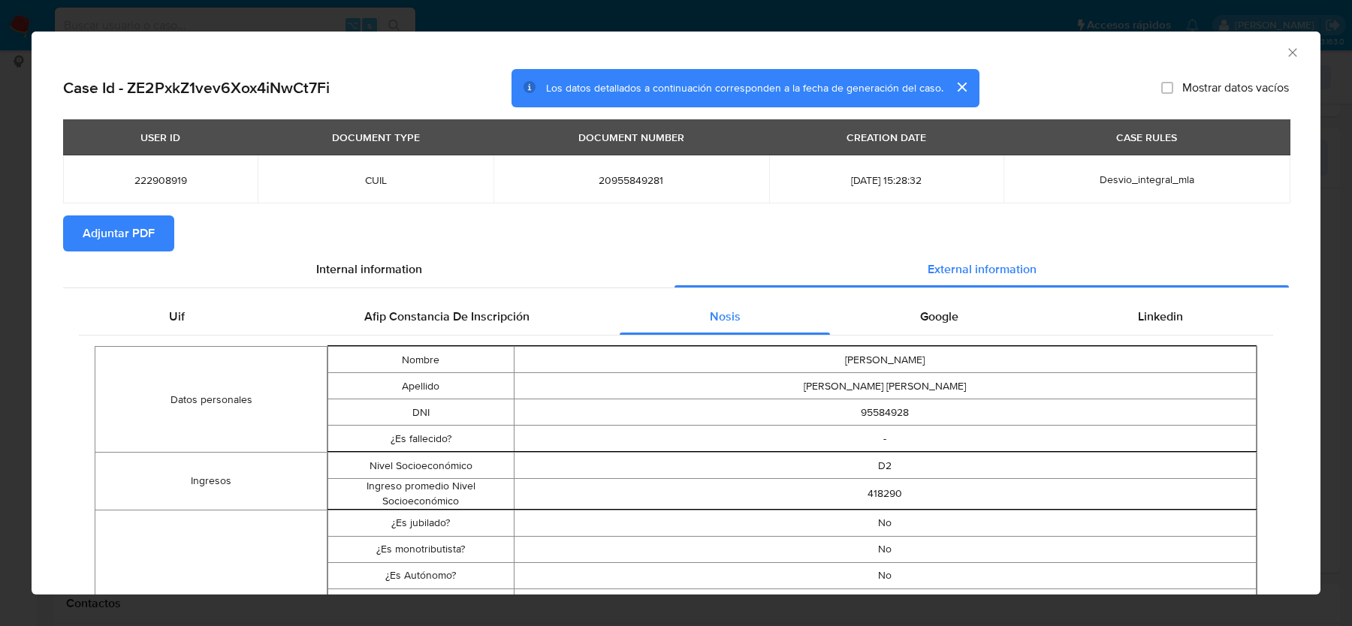
click at [1283, 58] on div "AML Data Collector" at bounding box center [663, 50] width 1243 height 17
click at [1294, 51] on icon "Cerrar ventana" at bounding box center [1292, 52] width 15 height 15
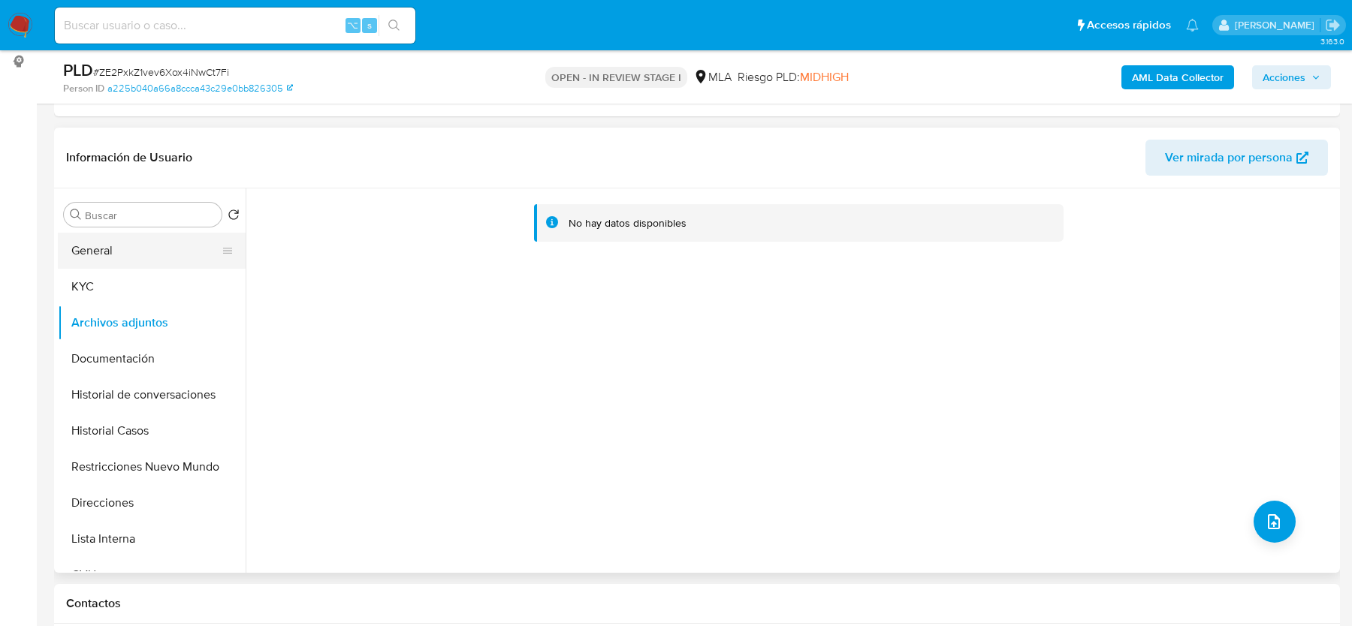
click at [161, 255] on button "General" at bounding box center [146, 251] width 176 height 36
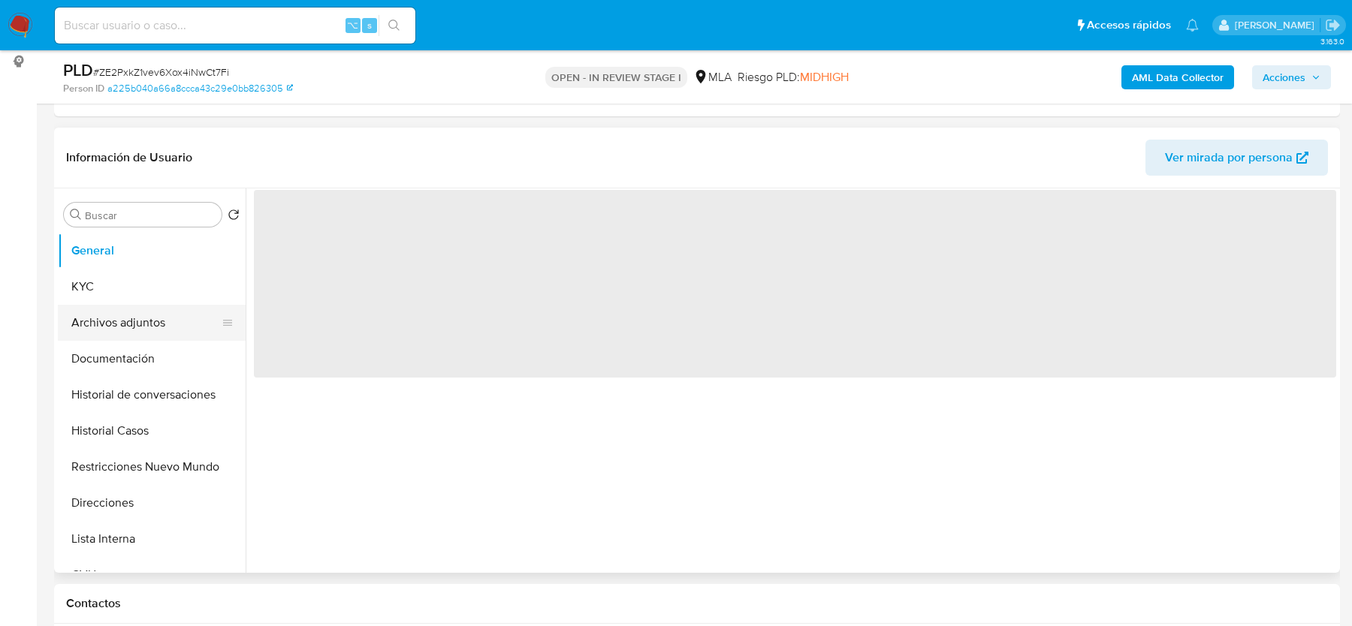
click at [137, 316] on button "Archivos adjuntos" at bounding box center [146, 323] width 176 height 36
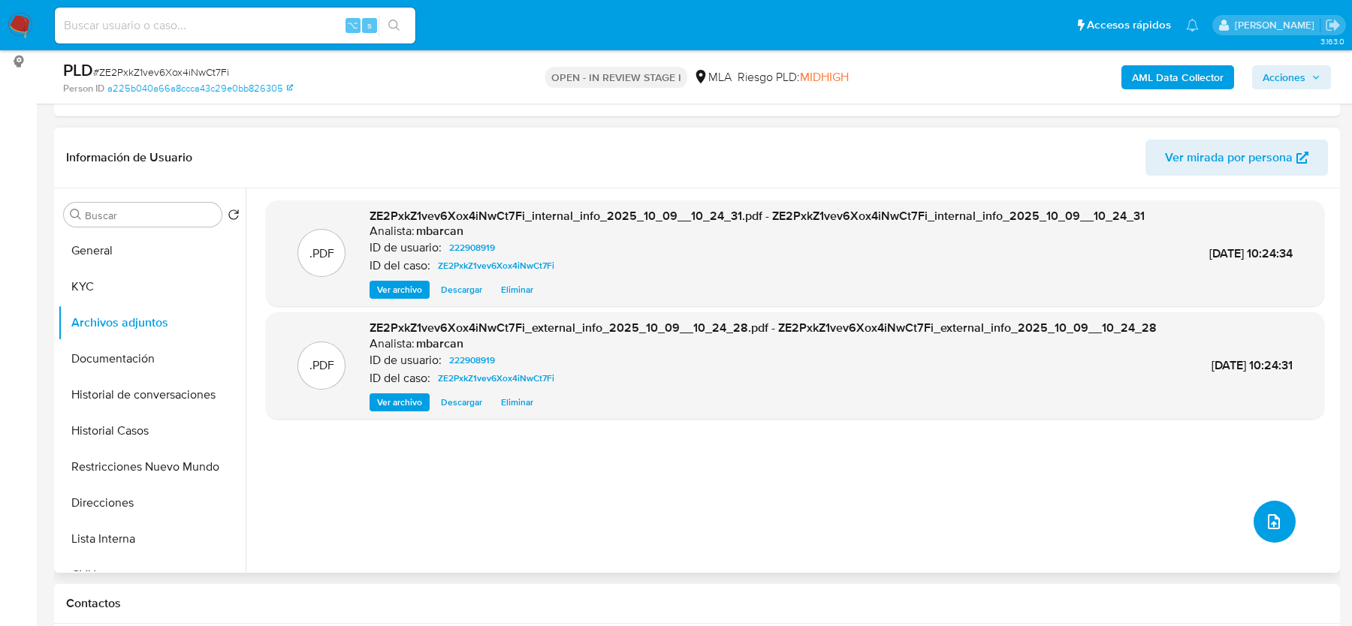
click at [1268, 521] on icon "upload-file" at bounding box center [1274, 521] width 12 height 15
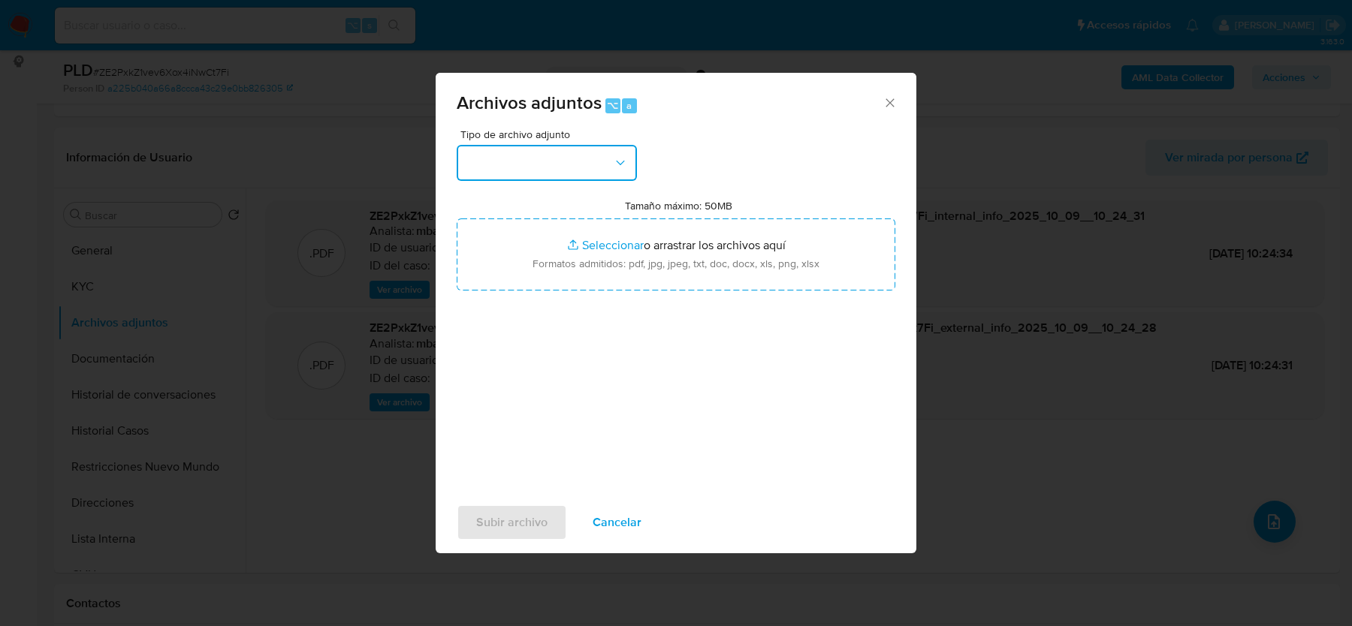
click at [529, 155] on button "button" at bounding box center [547, 163] width 180 height 36
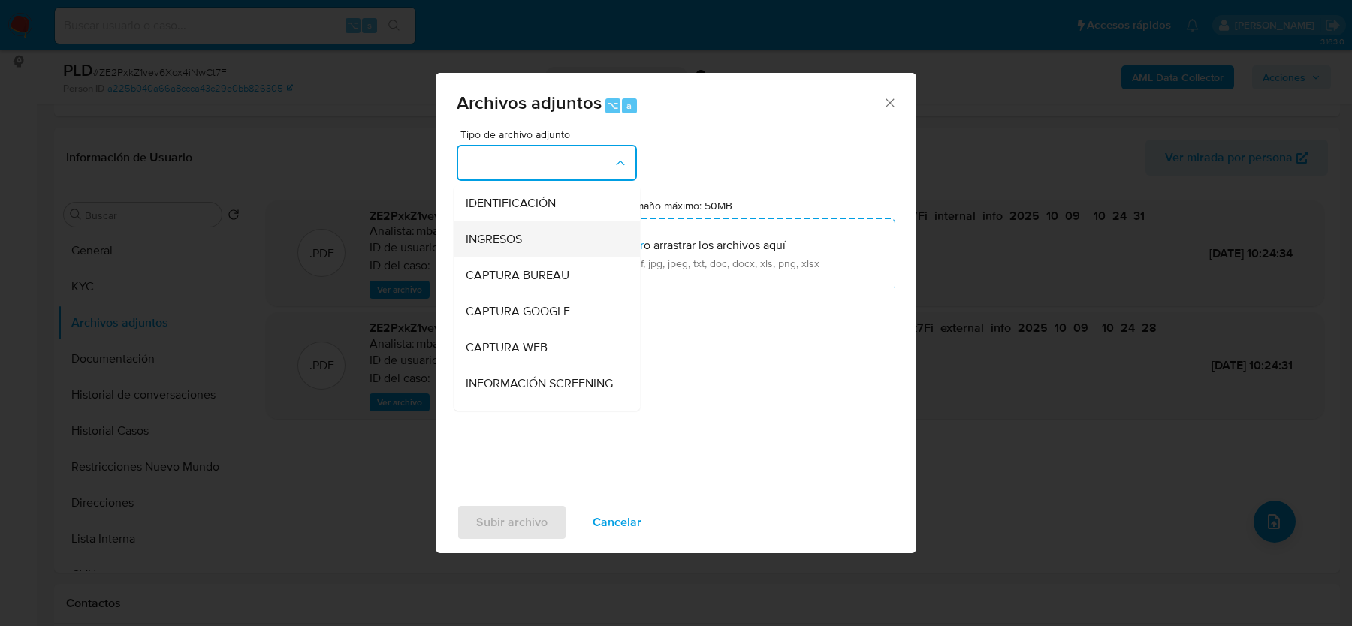
click at [529, 242] on div "INGRESOS" at bounding box center [542, 240] width 153 height 36
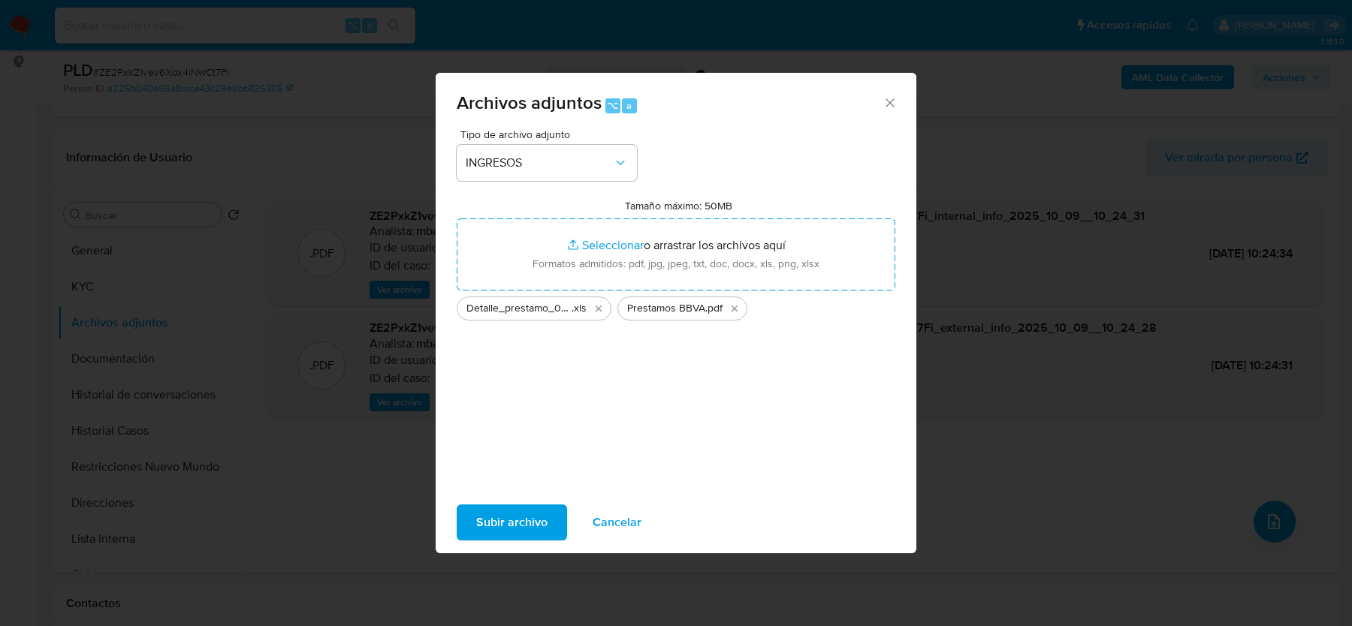
click at [505, 518] on span "Subir archivo" at bounding box center [511, 522] width 71 height 33
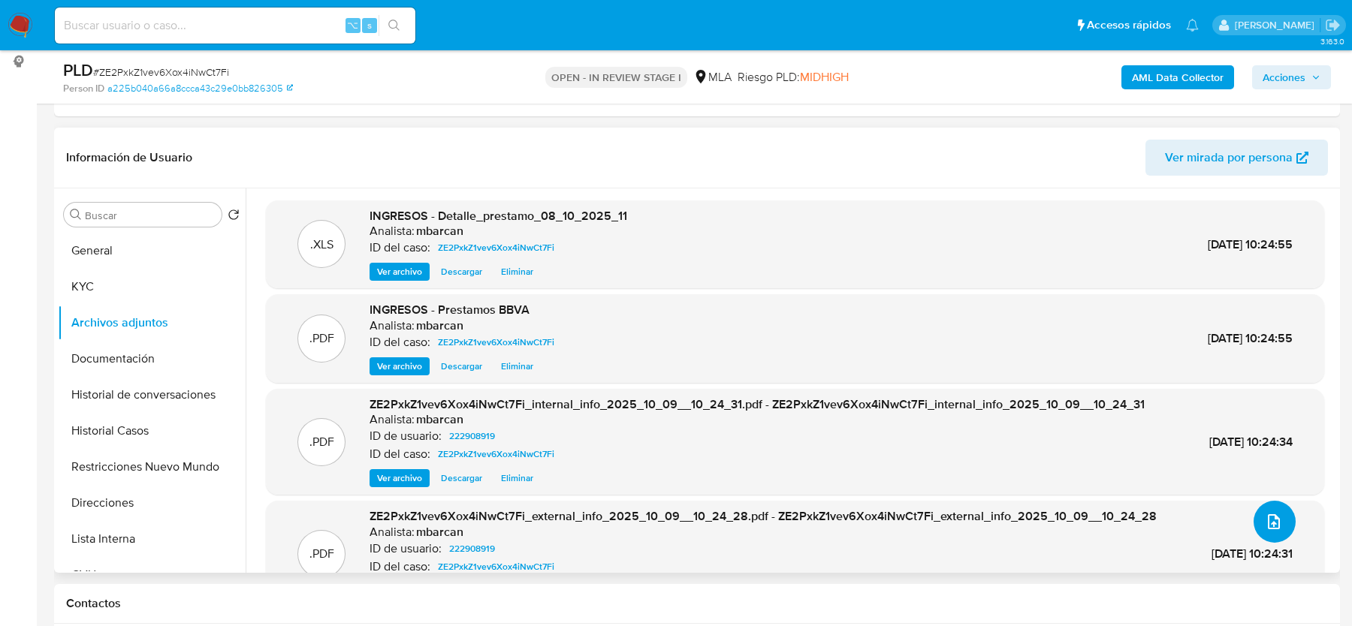
click at [1265, 515] on icon "upload-file" at bounding box center [1274, 522] width 18 height 18
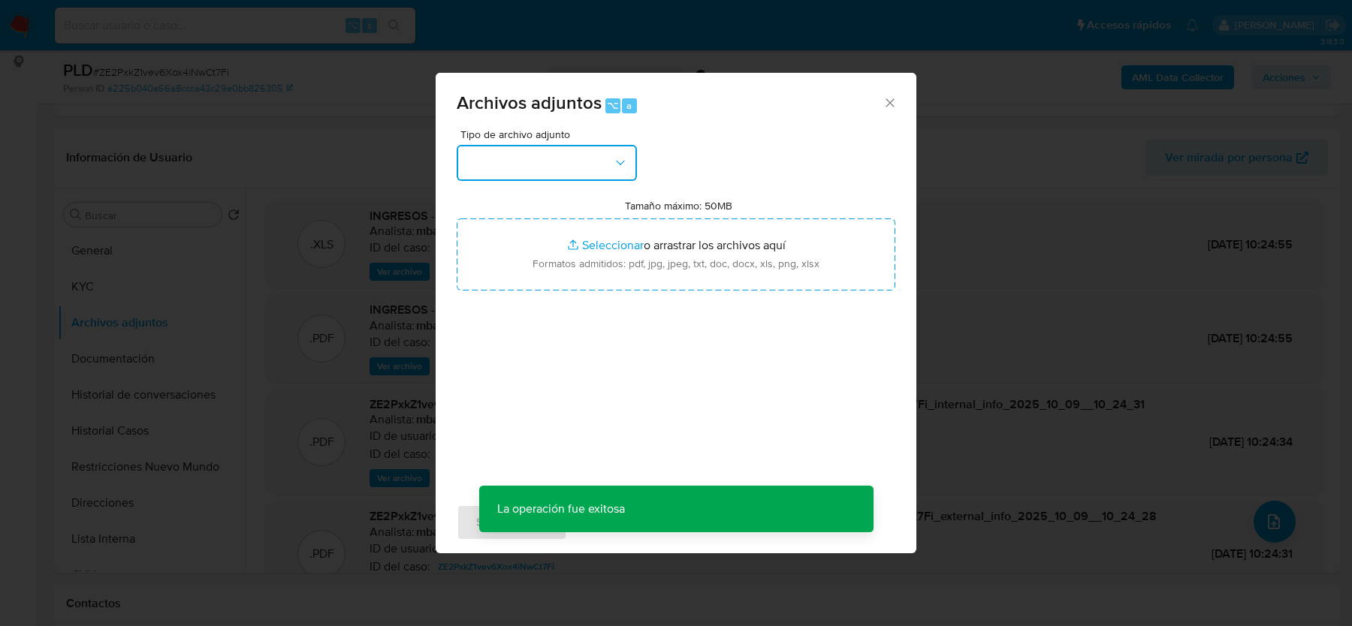
click at [526, 172] on button "button" at bounding box center [547, 163] width 180 height 36
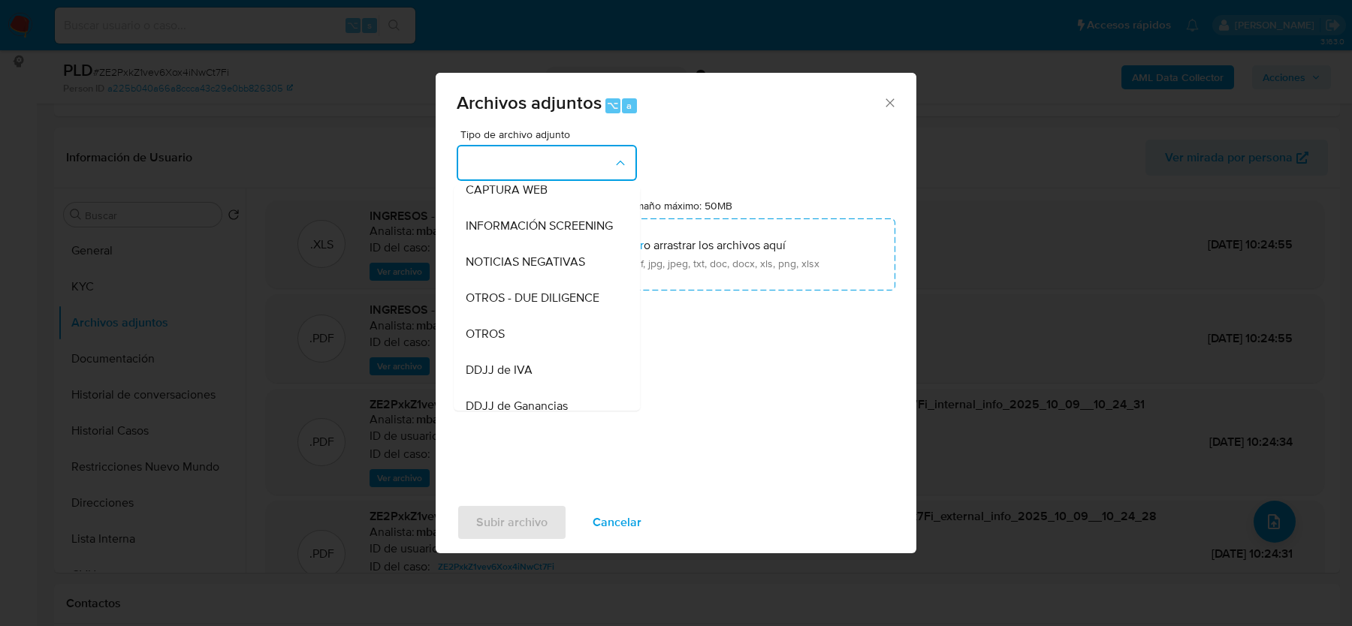
scroll to position [185, 0]
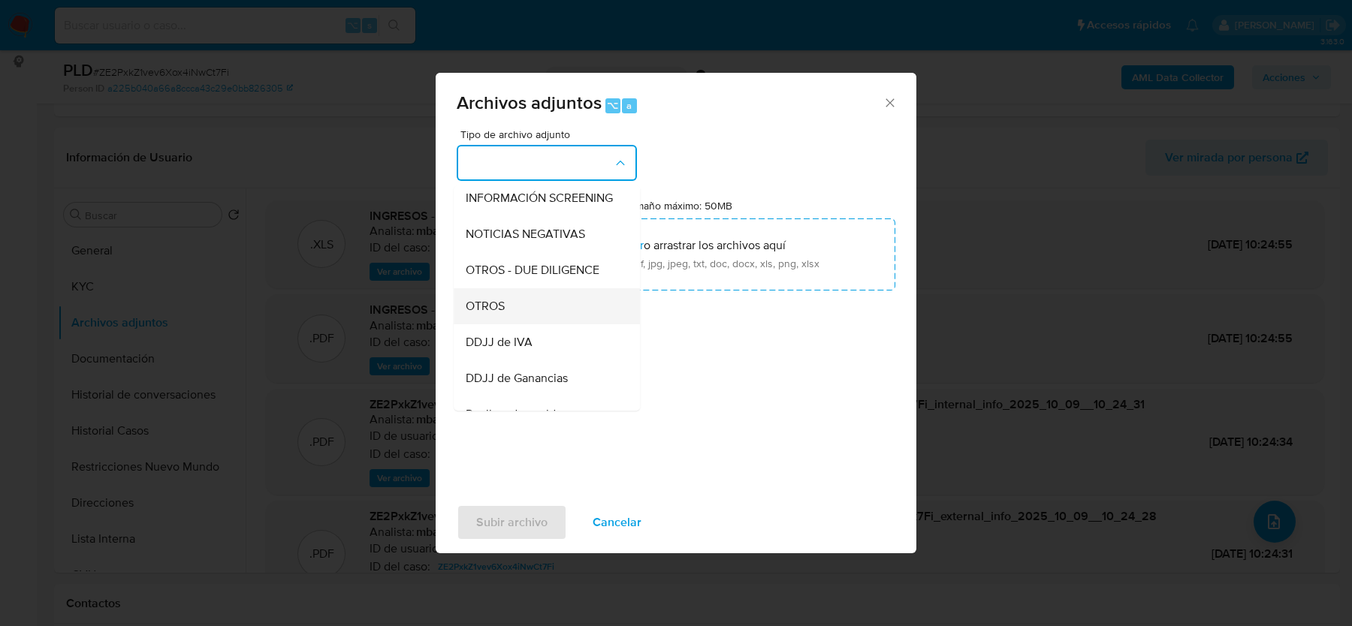
click at [505, 304] on div "OTROS" at bounding box center [542, 306] width 153 height 36
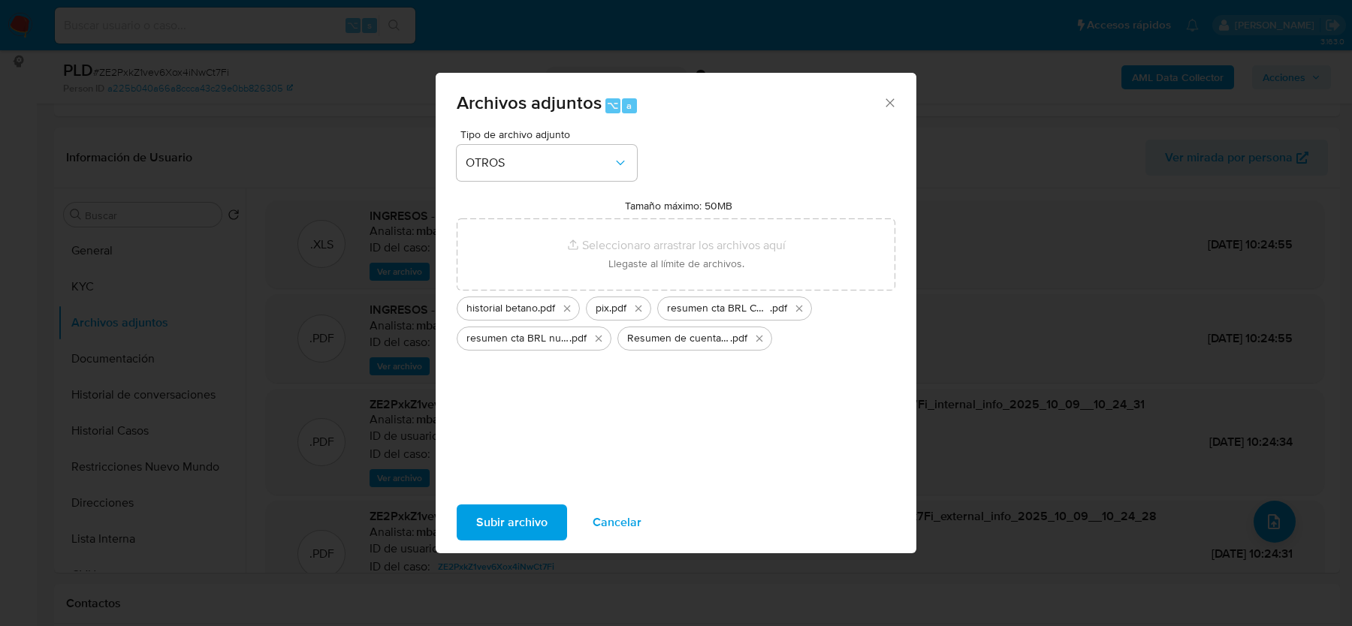
click at [491, 520] on span "Subir archivo" at bounding box center [511, 522] width 71 height 33
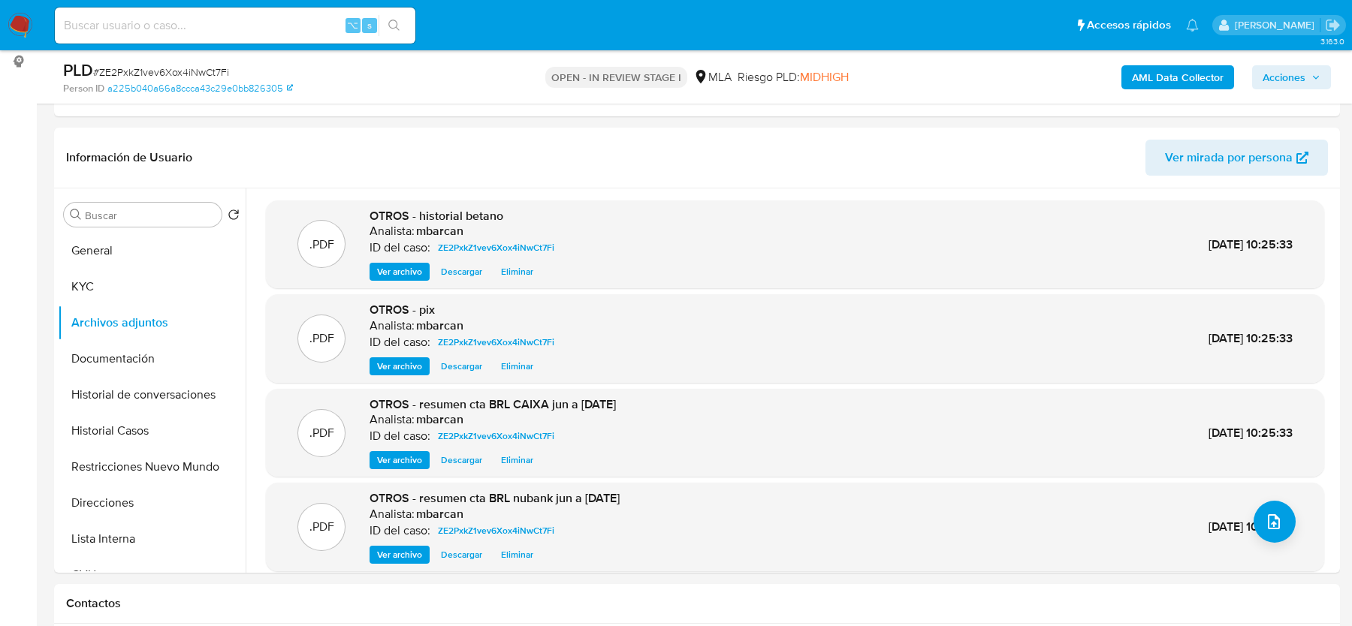
click at [167, 24] on input at bounding box center [235, 26] width 360 height 20
paste input "600325419"
type input "600325419"
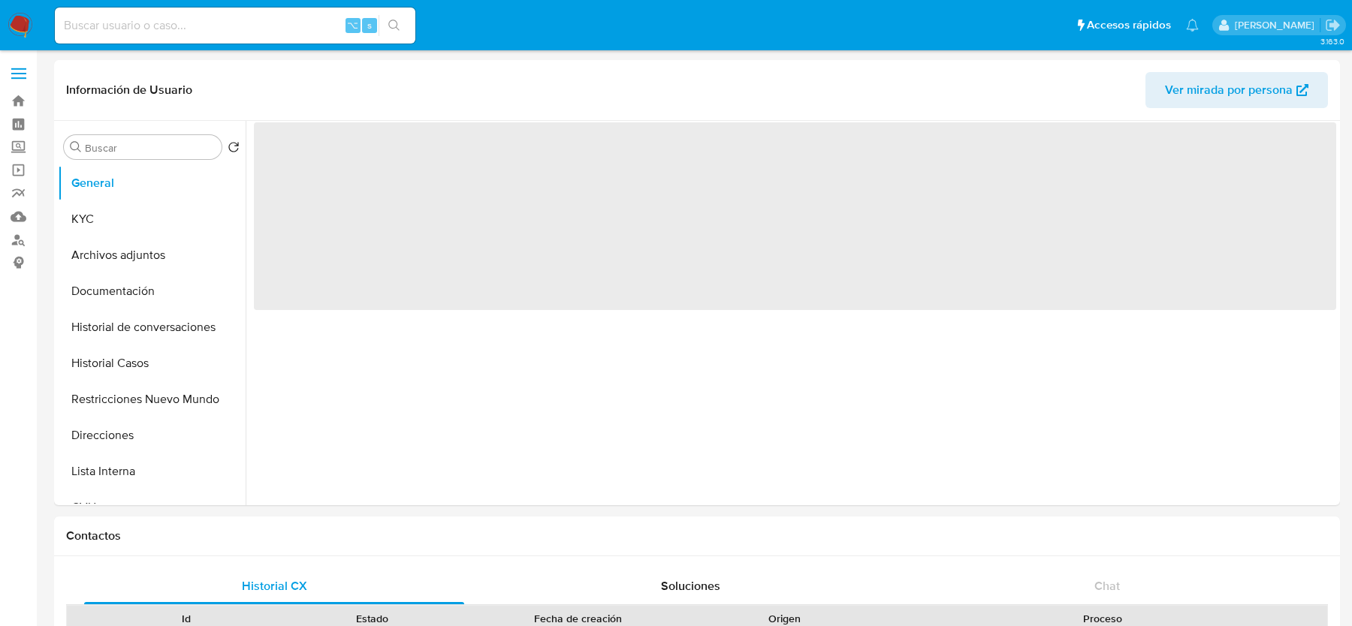
select select "10"
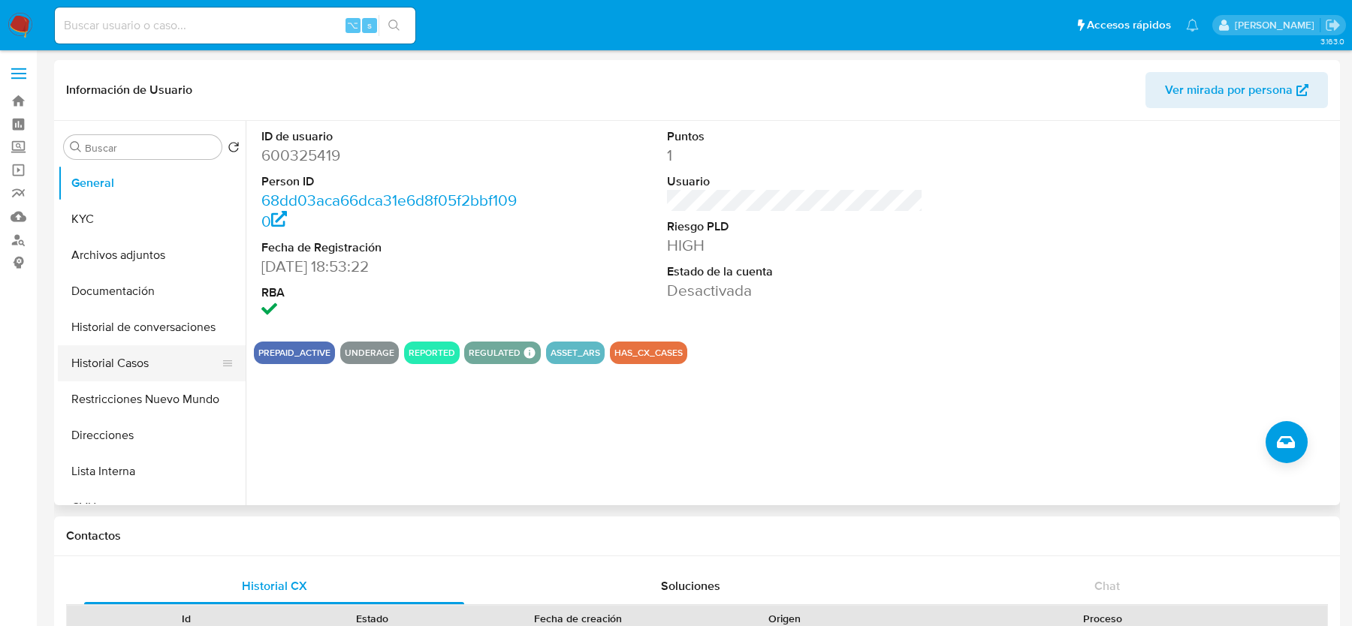
click at [124, 368] on button "Historial Casos" at bounding box center [146, 363] width 176 height 36
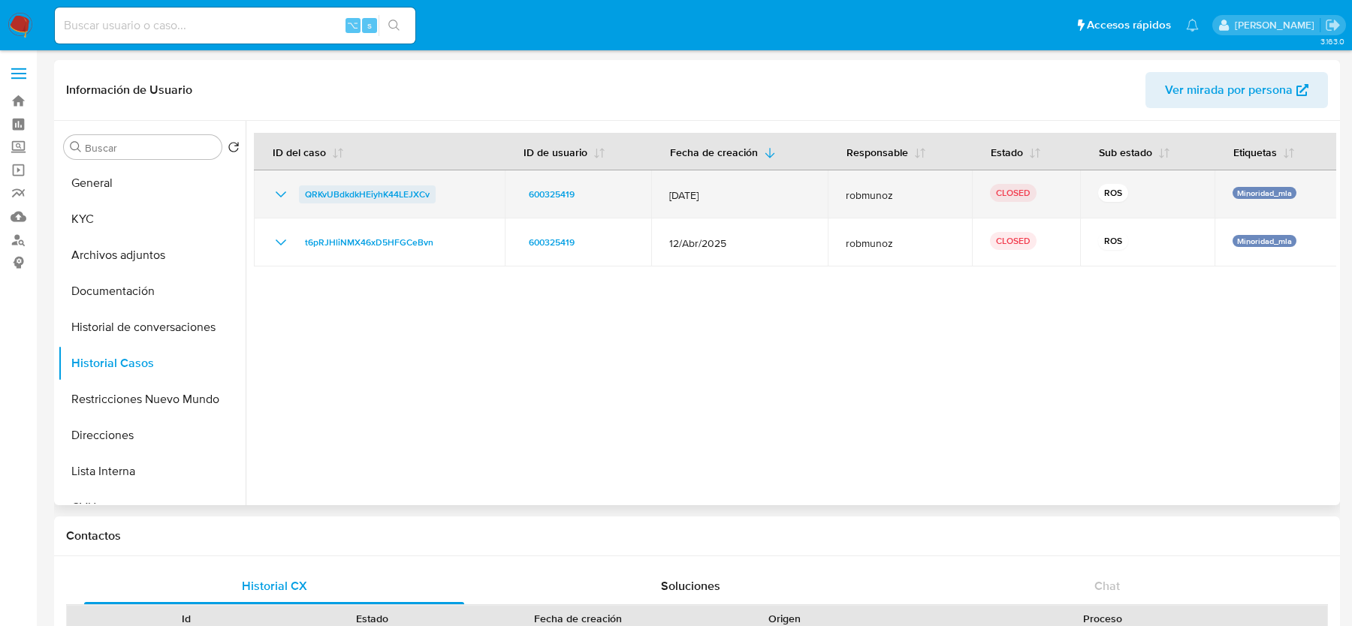
click at [360, 191] on span "QRKvUBdkdkHEiyhK44LEJXCv" at bounding box center [367, 194] width 125 height 18
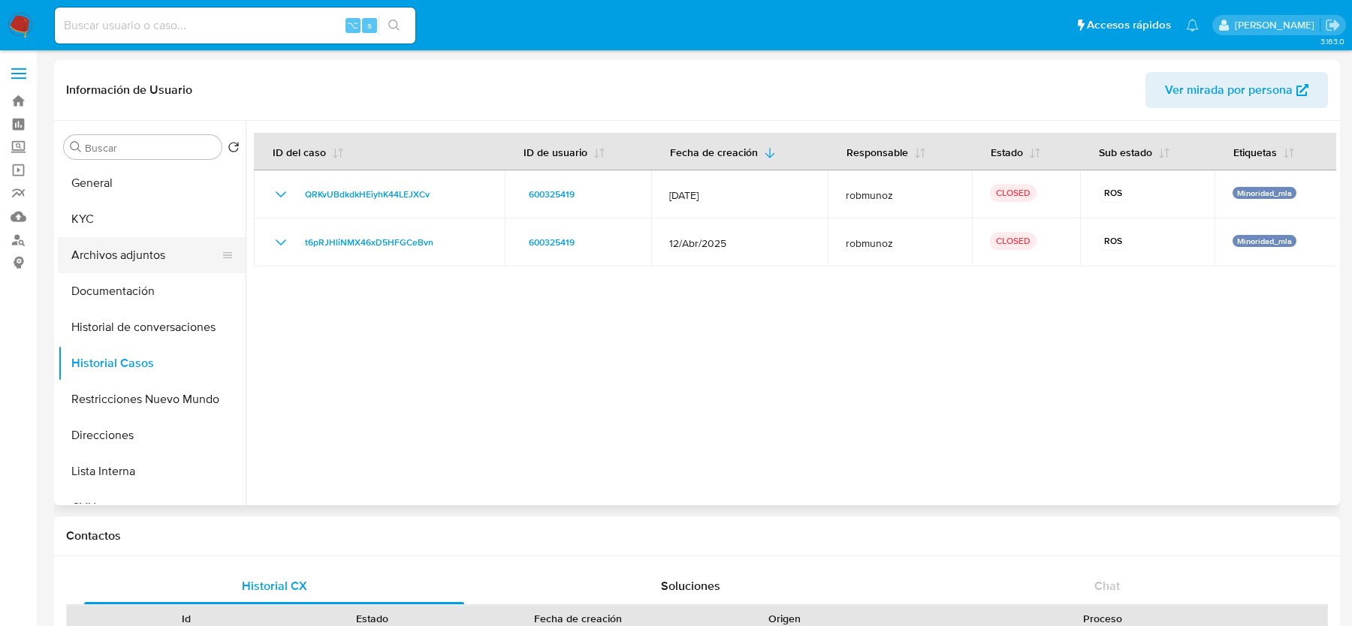
click at [111, 254] on button "Archivos adjuntos" at bounding box center [146, 255] width 176 height 36
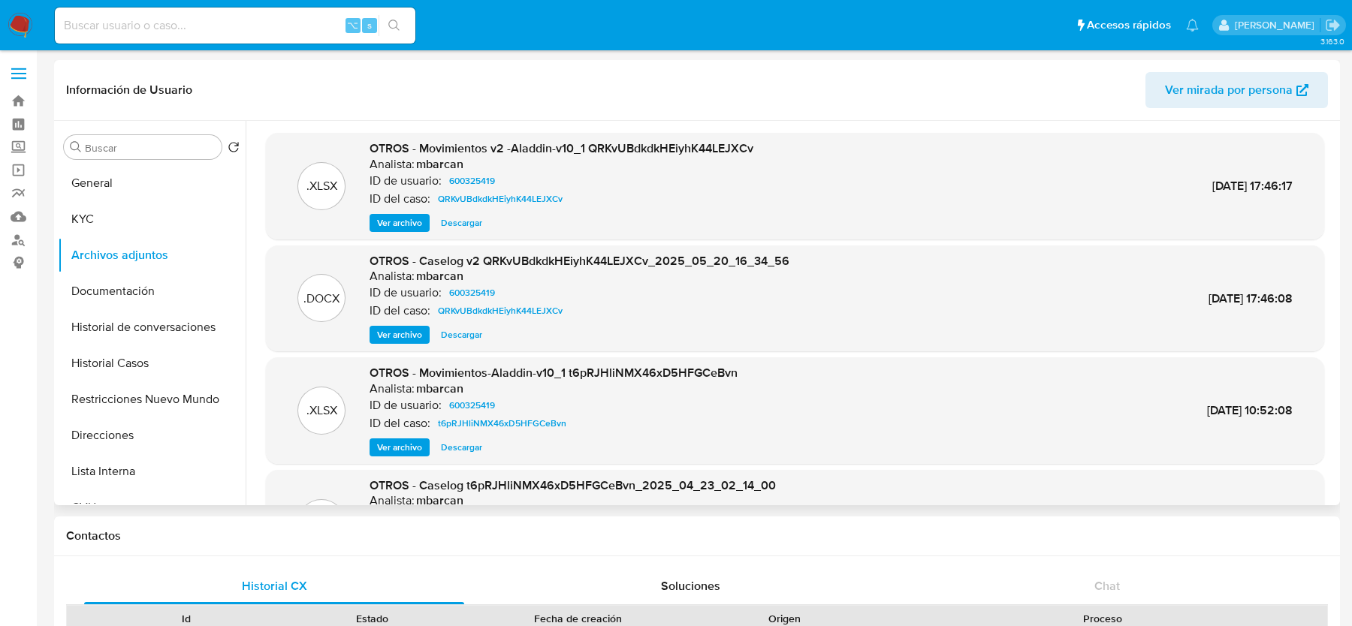
click at [407, 333] on span "Ver archivo" at bounding box center [399, 334] width 45 height 15
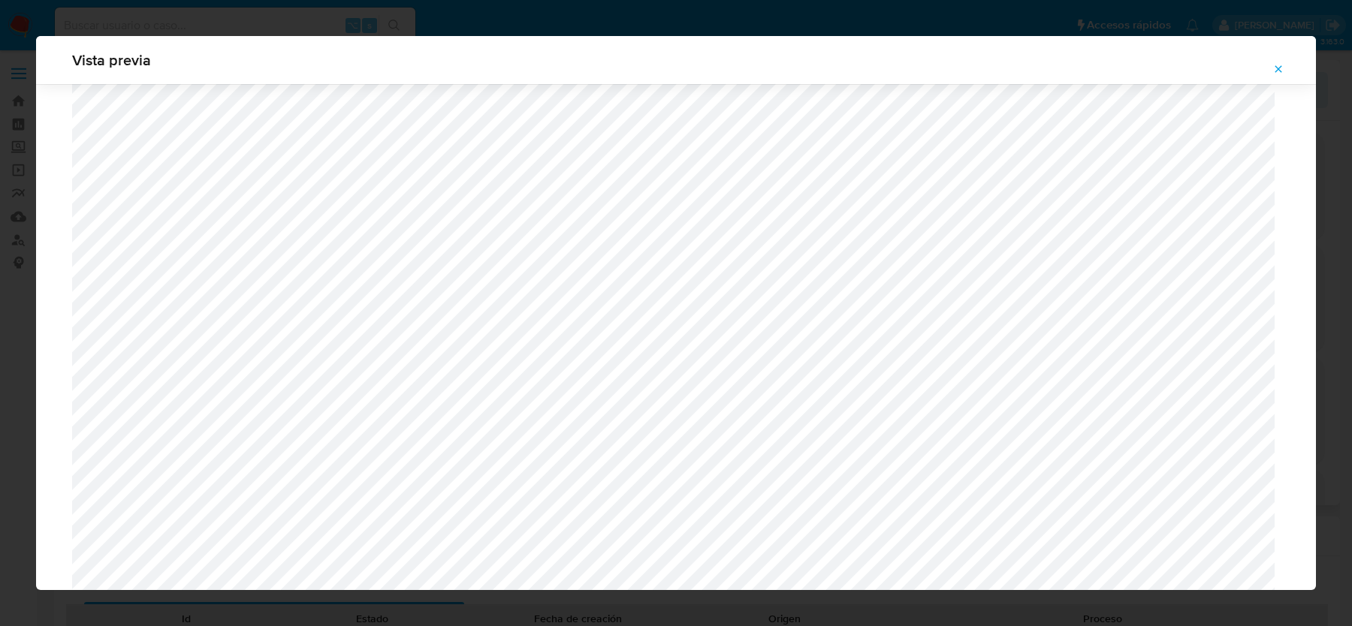
scroll to position [577, 0]
click at [1282, 71] on icon "Attachment preview" at bounding box center [1278, 69] width 12 height 12
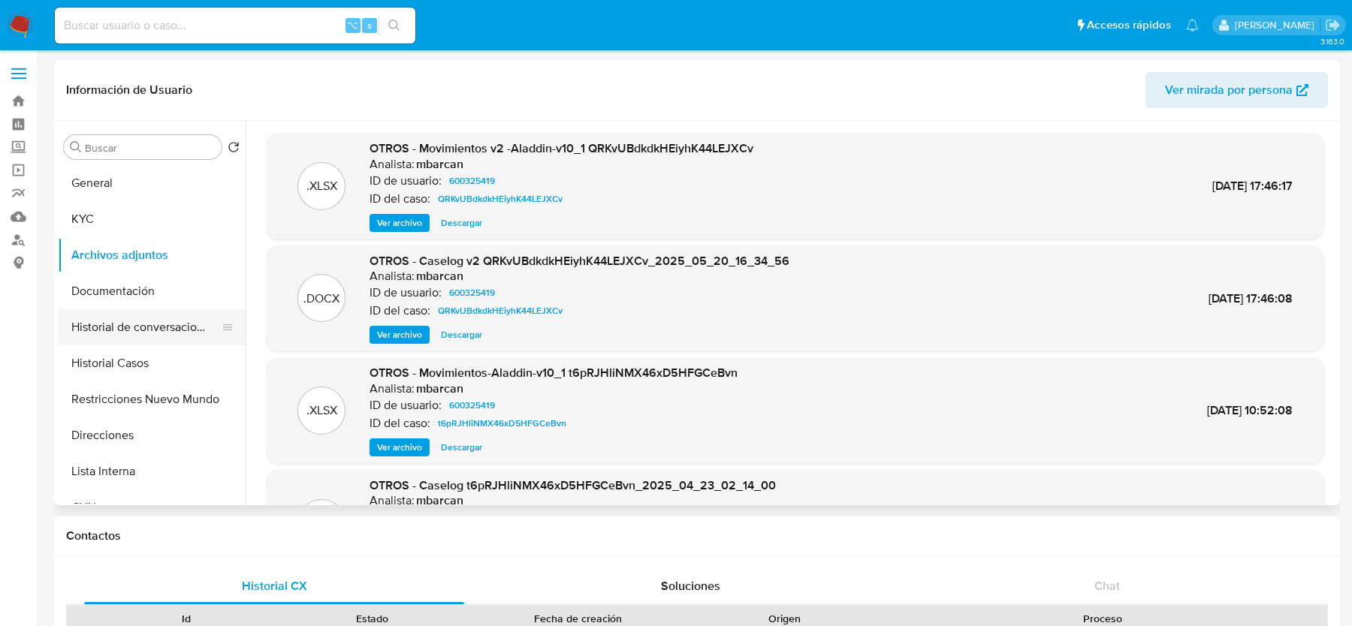
click at [164, 325] on button "Historial de conversaciones" at bounding box center [146, 327] width 176 height 36
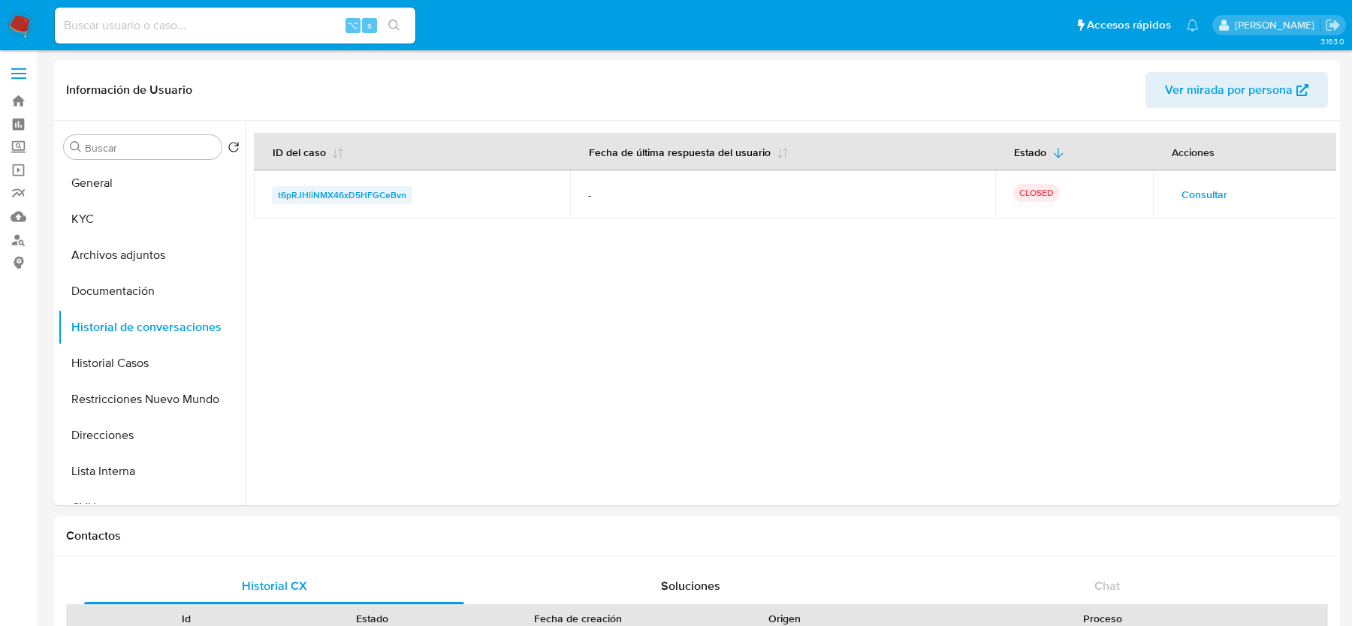
click at [363, 191] on span "t6pRJHliNMX46xD5HFGCeBvn" at bounding box center [342, 195] width 128 height 18
click at [20, 27] on img at bounding box center [21, 26] width 26 height 26
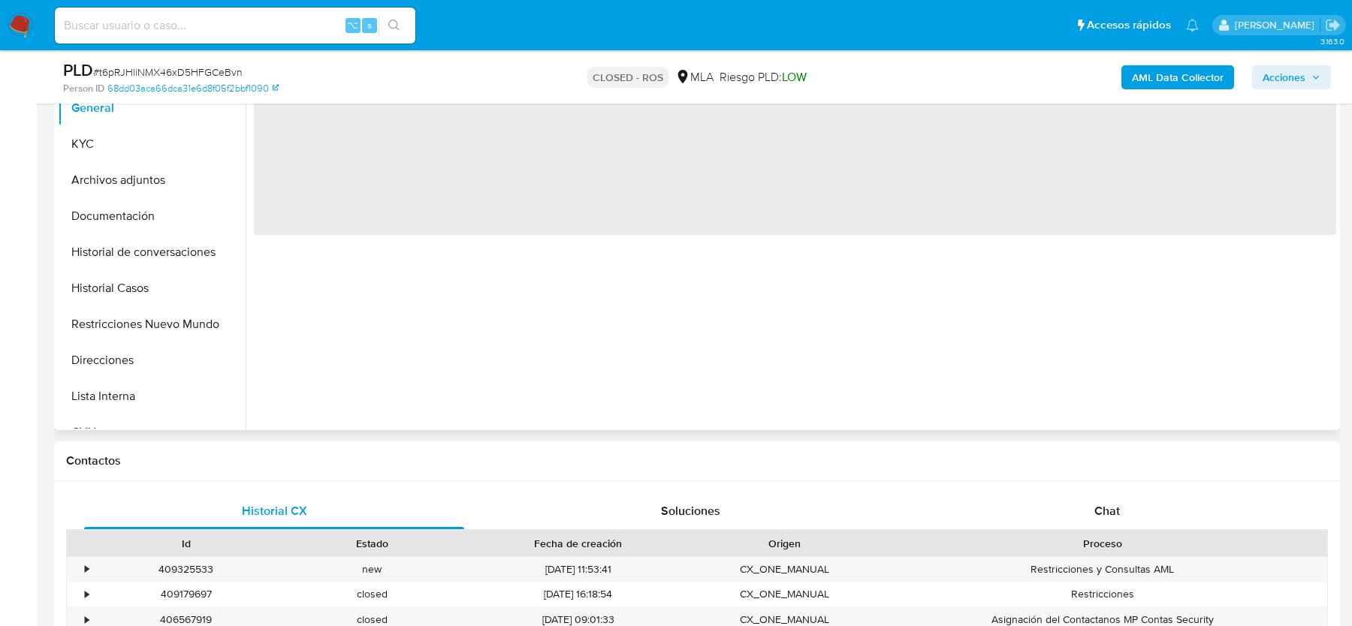
scroll to position [567, 0]
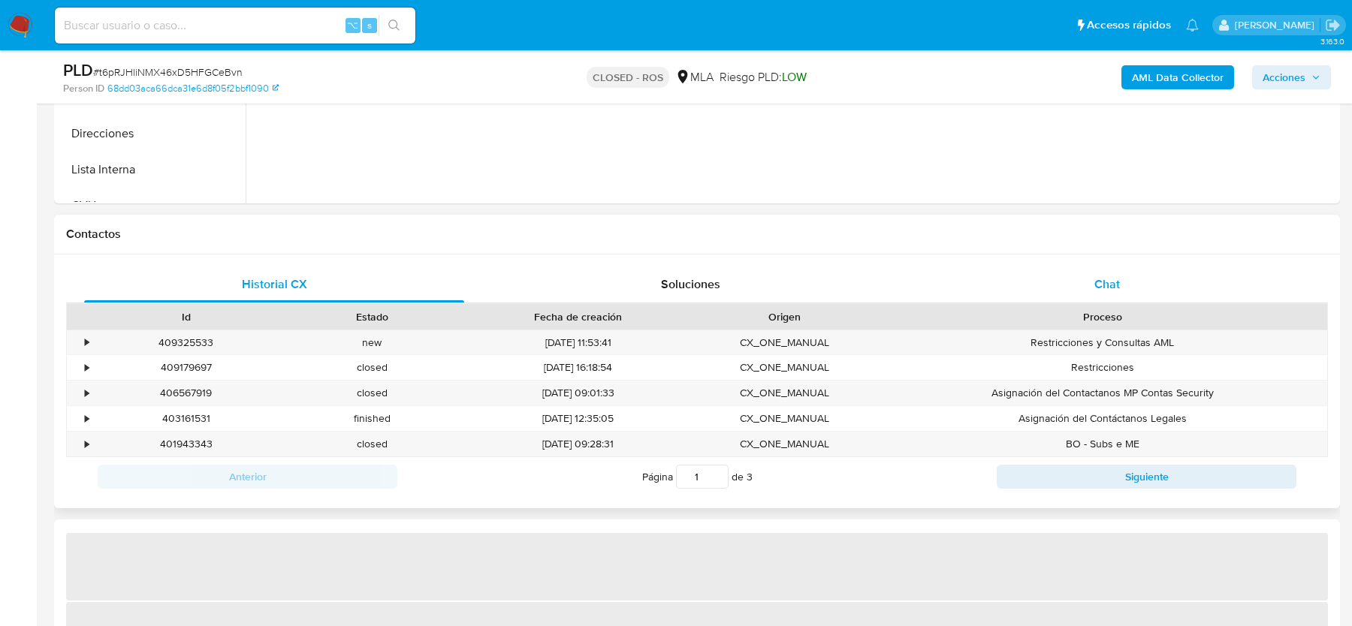
click at [1106, 279] on span "Chat" at bounding box center [1107, 284] width 26 height 17
select select "10"
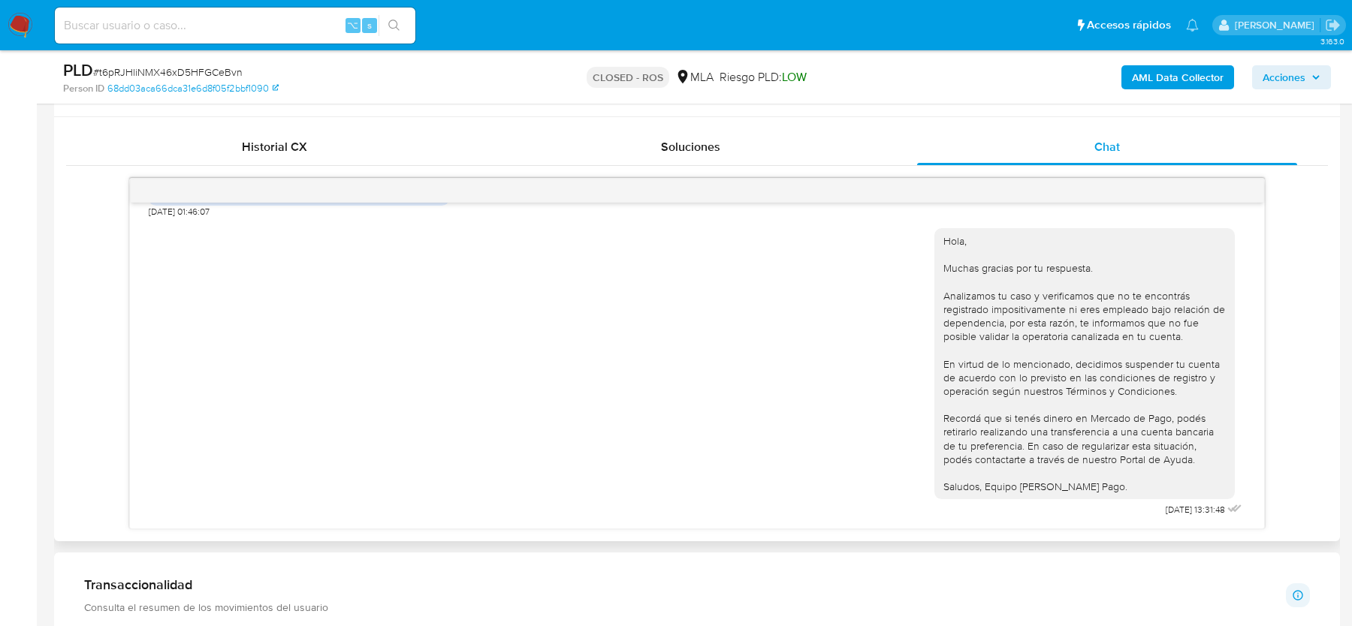
scroll to position [1510, 0]
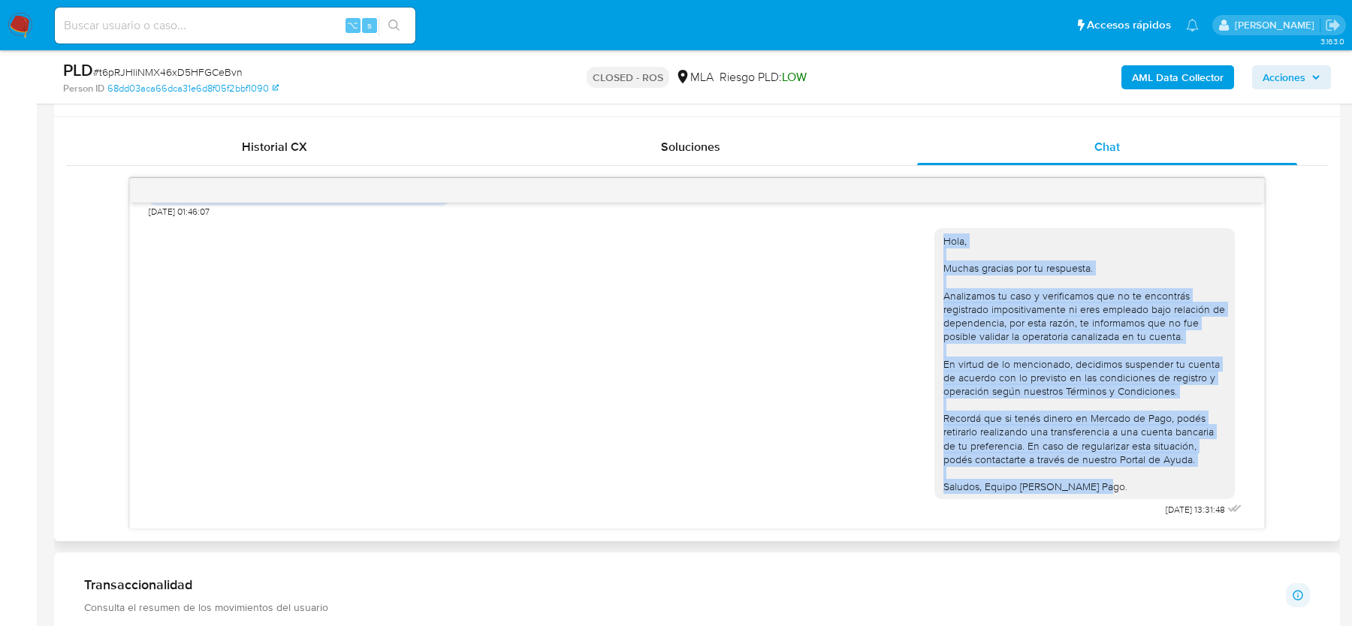
drag, startPoint x: 945, startPoint y: 241, endPoint x: 1123, endPoint y: 487, distance: 302.8
click at [1123, 489] on div "Hola, Muchas gracias por tu respuesta. Analizamos tu caso y verificamos que no …" at bounding box center [1084, 364] width 282 height 260
copy div "Hola, Muchas gracias por tu respuesta. Analizamos tu caso y verificamos que no …"
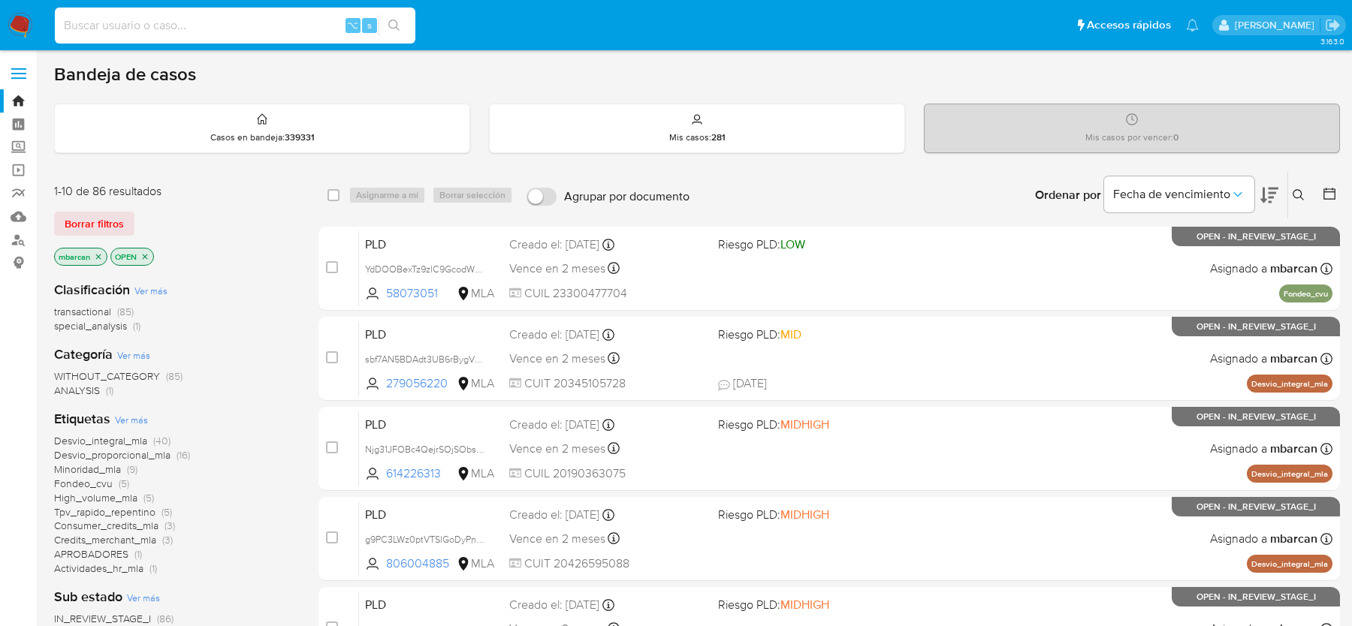
click at [174, 33] on input at bounding box center [235, 26] width 360 height 20
paste input "ZE2PxkZ1vev6Xox4iNwCt7Fi"
type input "ZE2PxkZ1vev6Xox4iNwCt7Fi"
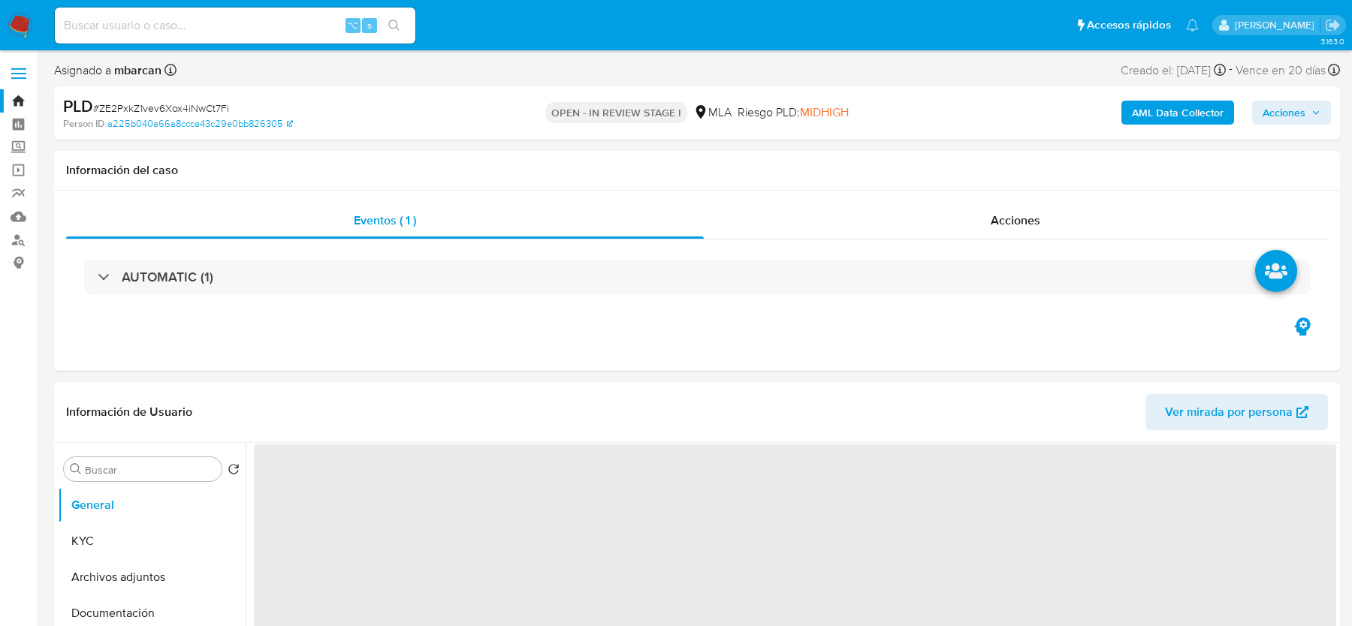
select select "10"
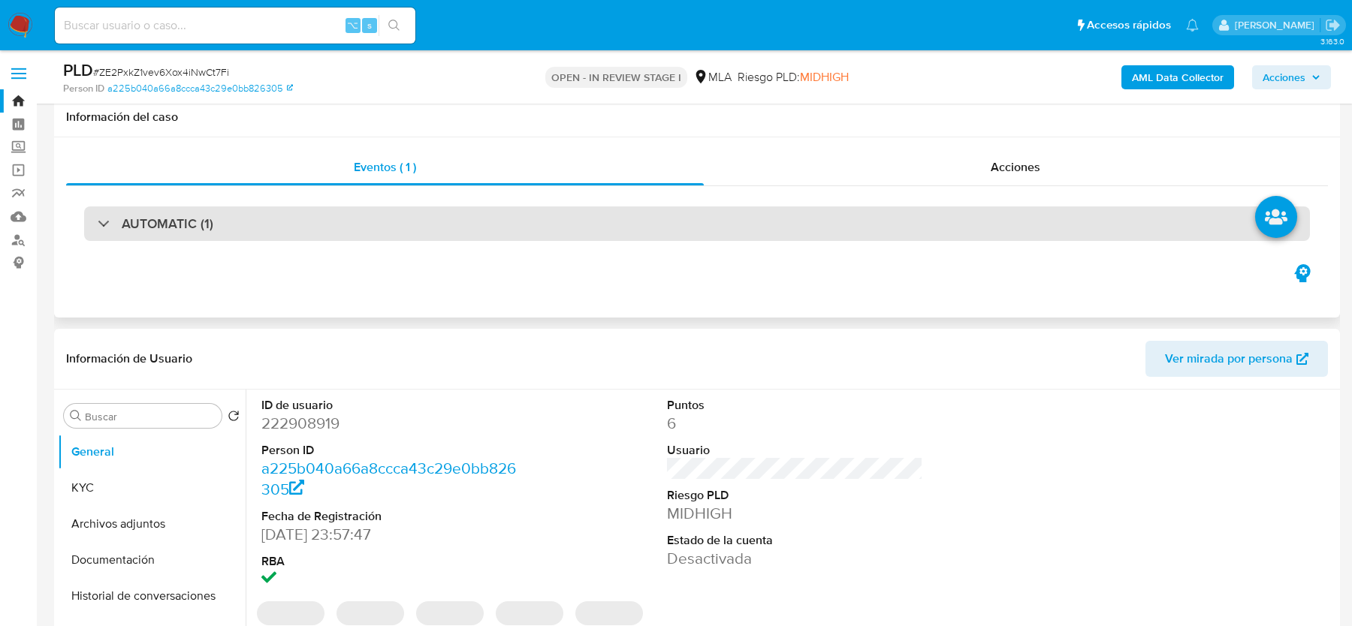
scroll to position [200, 0]
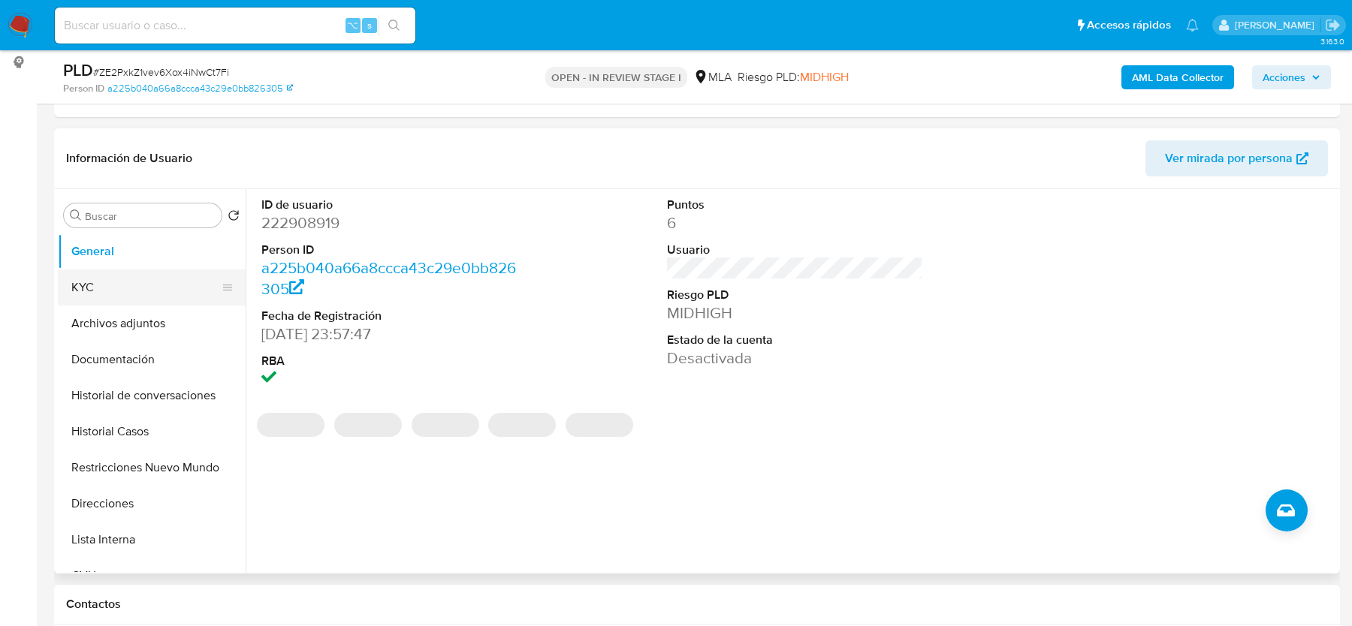
click at [115, 298] on button "KYC" at bounding box center [146, 288] width 176 height 36
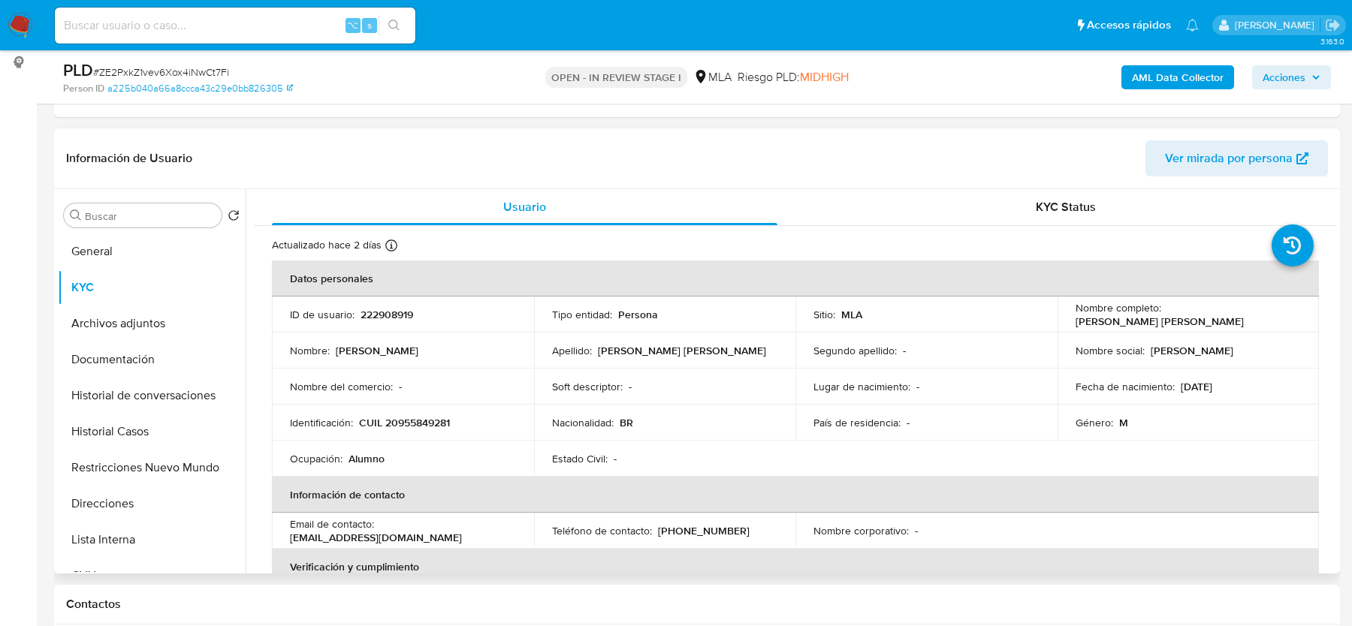
click at [399, 408] on td "Identificación : CUIL 20955849281" at bounding box center [403, 423] width 262 height 36
click at [399, 416] on p "CUIL 20955849281" at bounding box center [404, 423] width 91 height 14
copy p "20955849281"
click at [131, 463] on button "Restricciones Nuevo Mundo" at bounding box center [146, 468] width 176 height 36
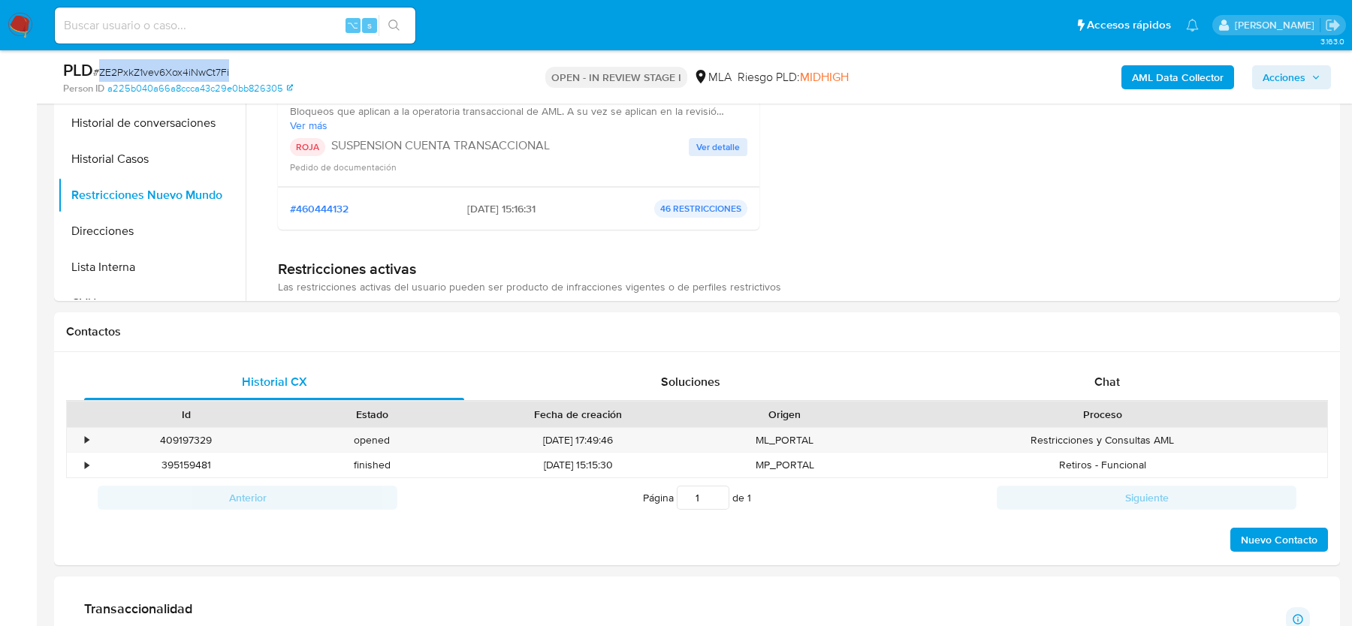
scroll to position [607, 0]
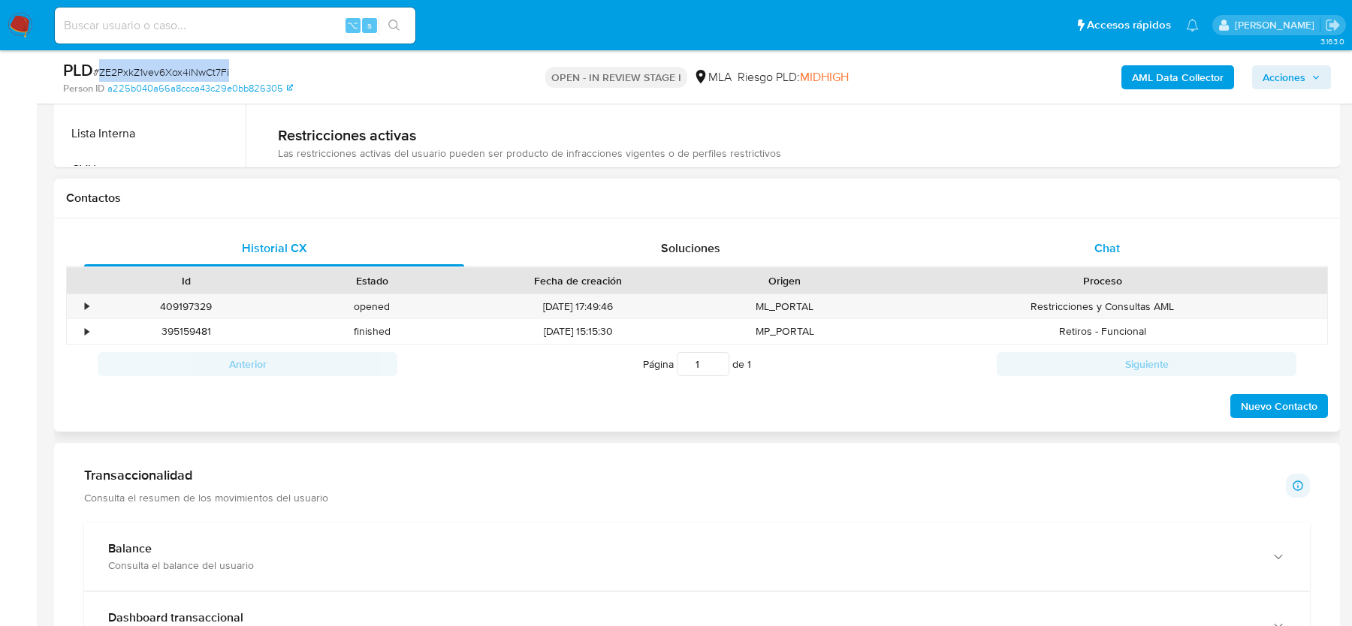
click at [1099, 246] on span "Chat" at bounding box center [1107, 248] width 26 height 17
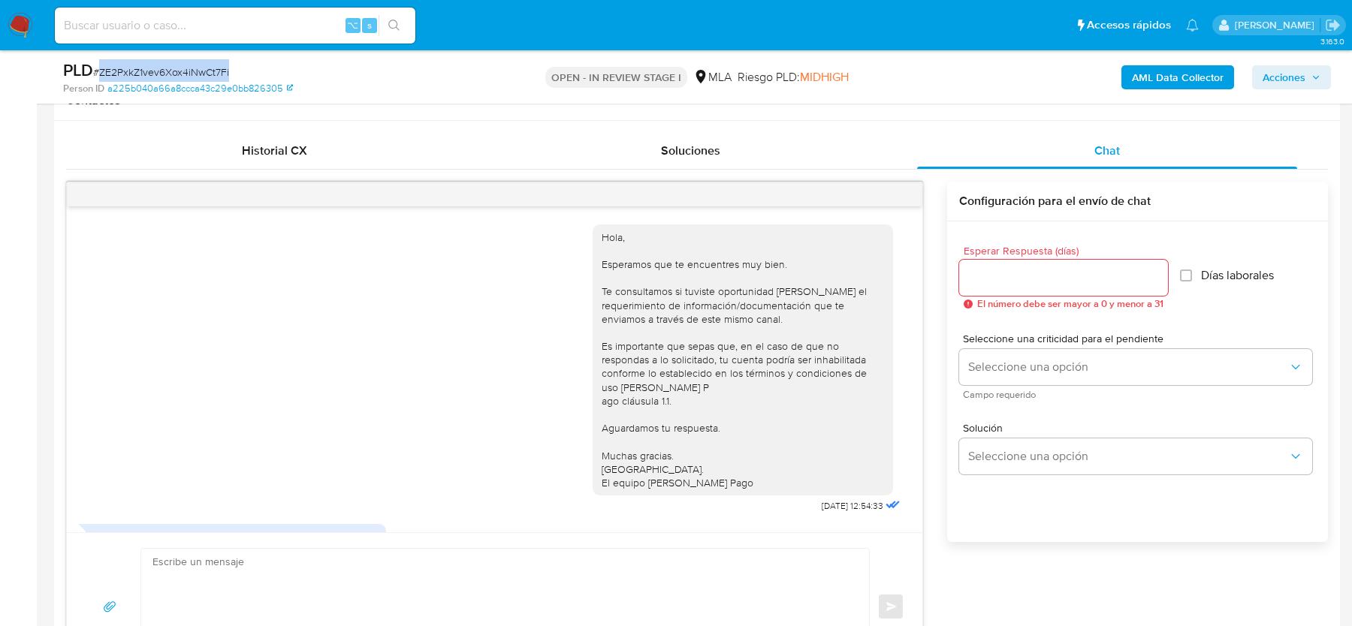
scroll to position [1497, 0]
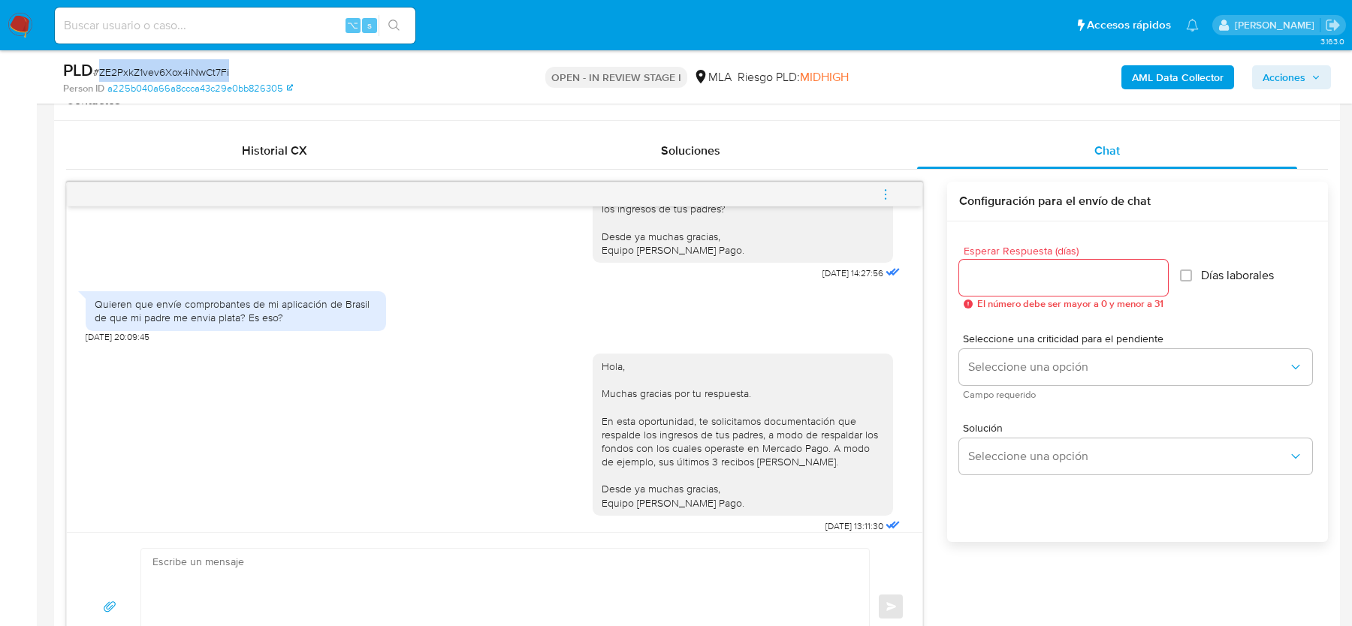
click at [889, 188] on icon "menu-action" at bounding box center [886, 195] width 14 height 14
click at [758, 157] on li "Cerrar conversación" at bounding box center [784, 163] width 154 height 27
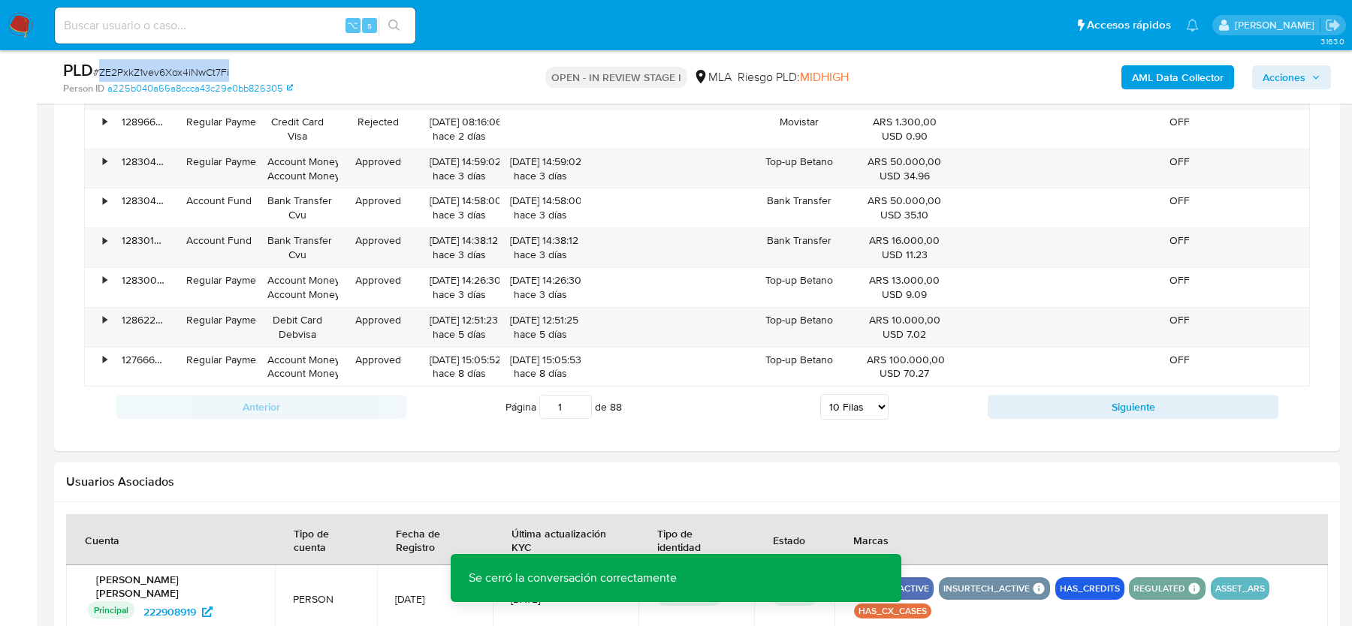
scroll to position [2320, 0]
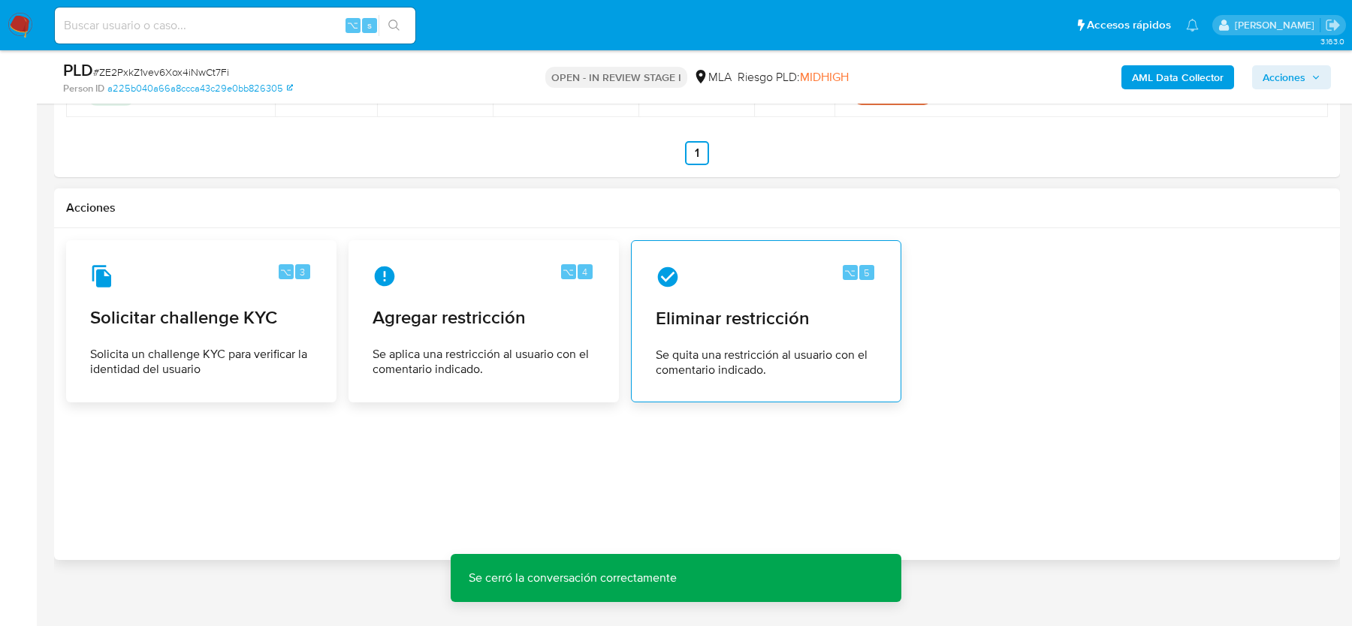
click at [749, 348] on span "Se quita una restricción al usuario con el comentario indicado." at bounding box center [766, 363] width 221 height 30
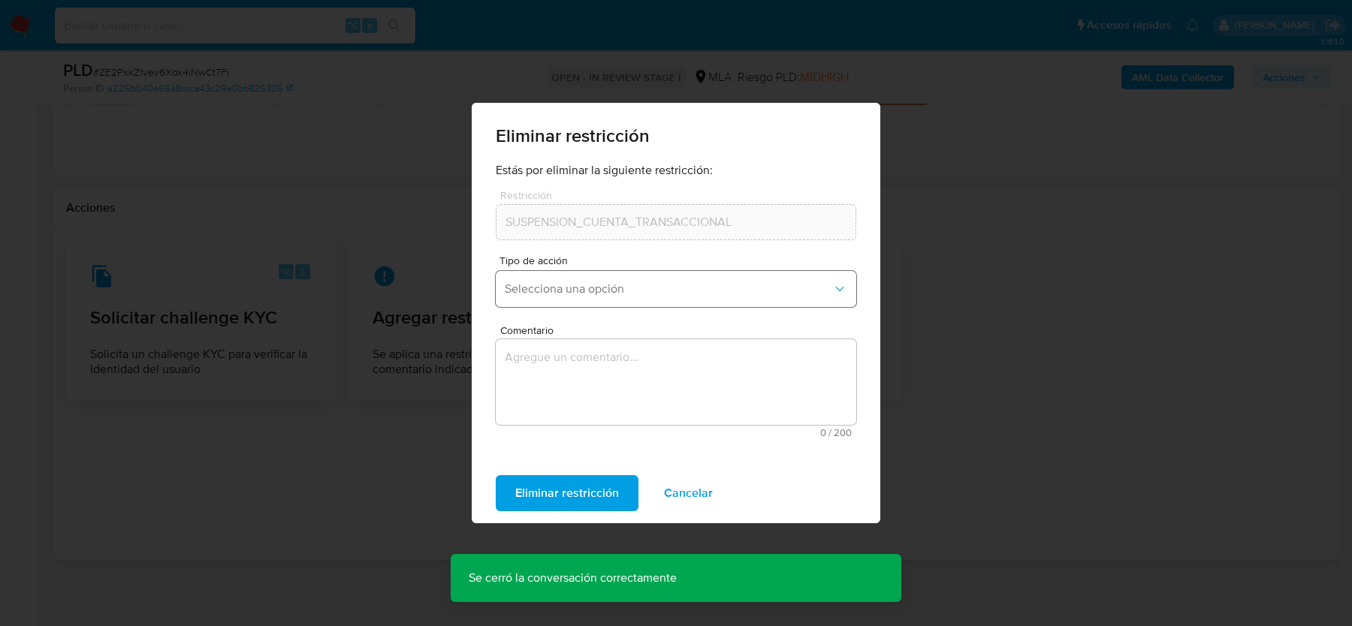
click at [589, 302] on button "Selecciona una opción" at bounding box center [676, 289] width 360 height 36
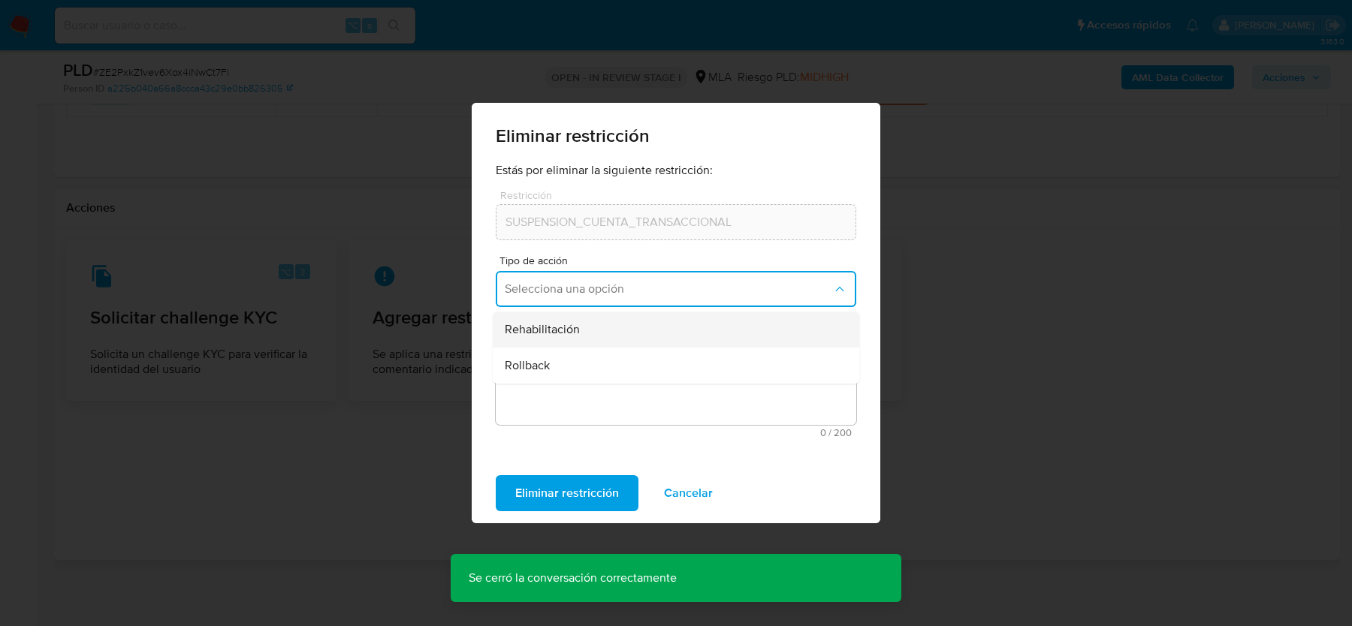
click at [583, 324] on div "Rehabilitación" at bounding box center [671, 330] width 333 height 36
click at [577, 348] on textarea "Comentario" at bounding box center [676, 382] width 360 height 86
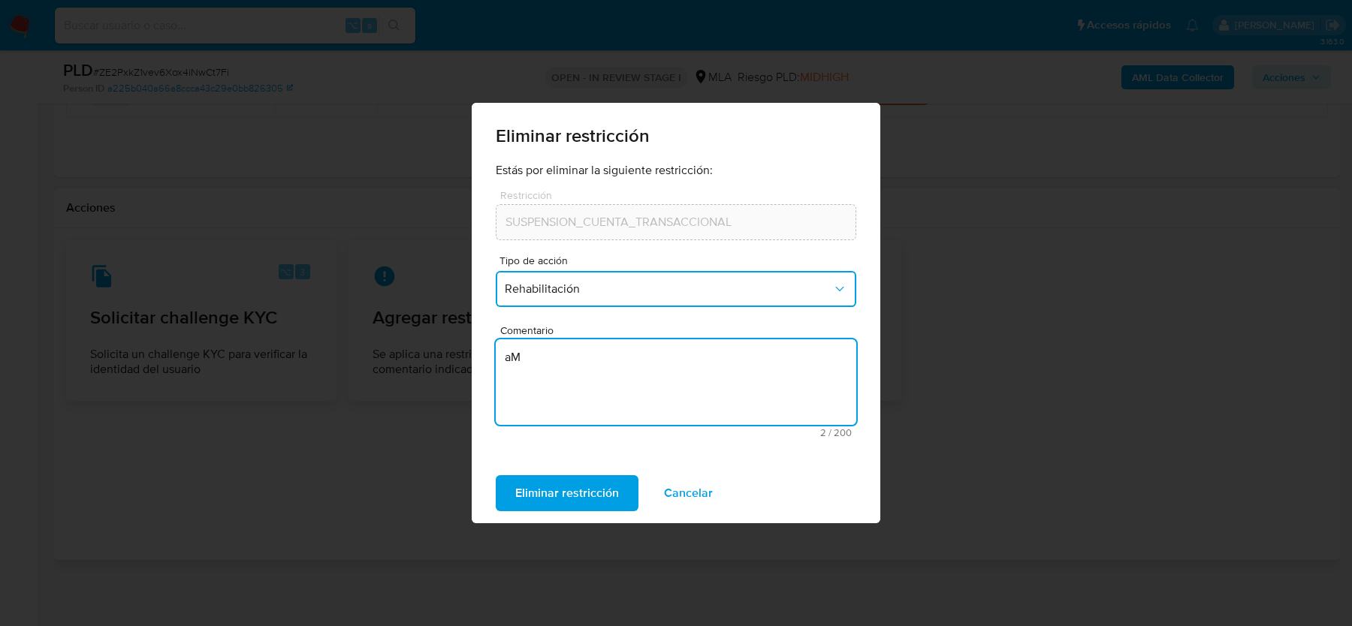
type textarea "a"
type textarea "AML"
click at [541, 490] on span "Eliminar restricción" at bounding box center [567, 493] width 104 height 33
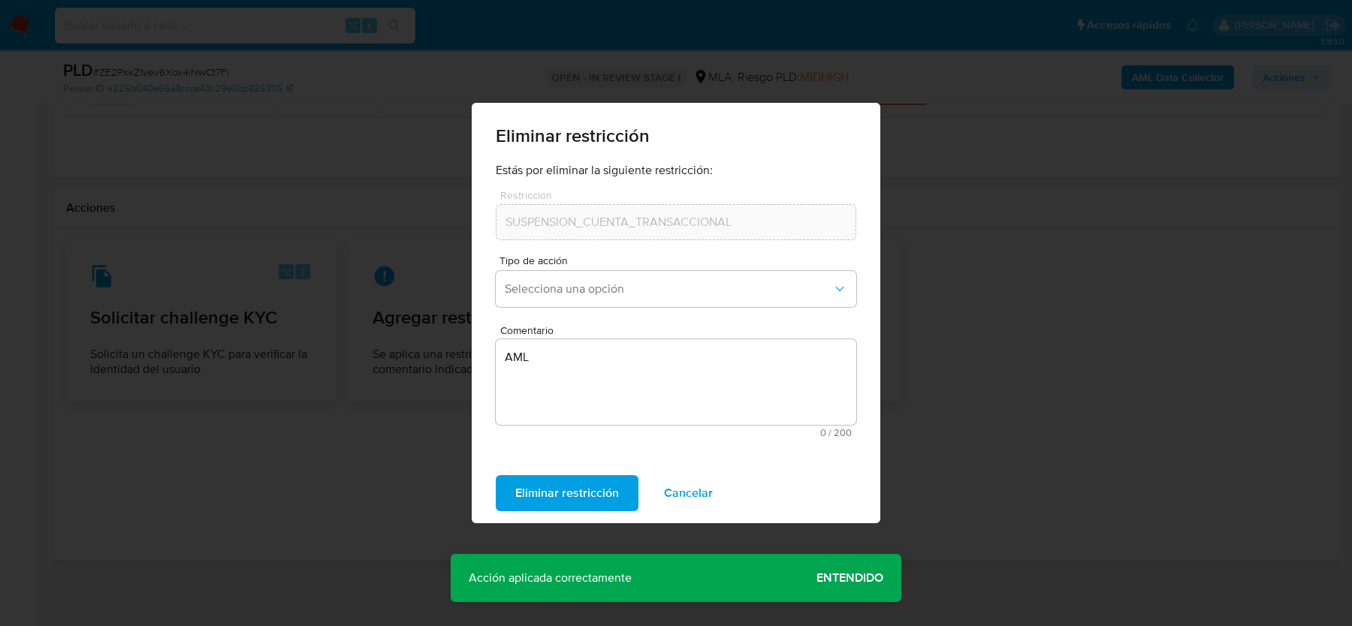
click at [852, 578] on span "Entendido" at bounding box center [849, 578] width 67 height 0
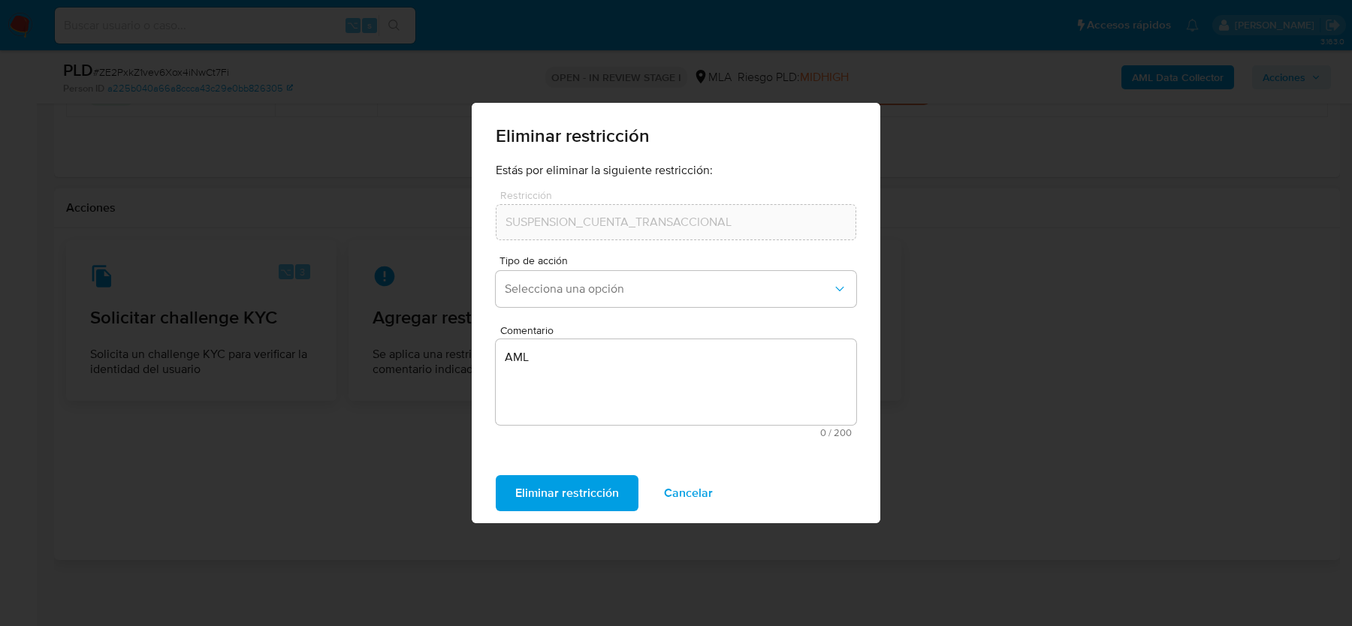
click at [694, 502] on span "Cancelar" at bounding box center [688, 493] width 49 height 33
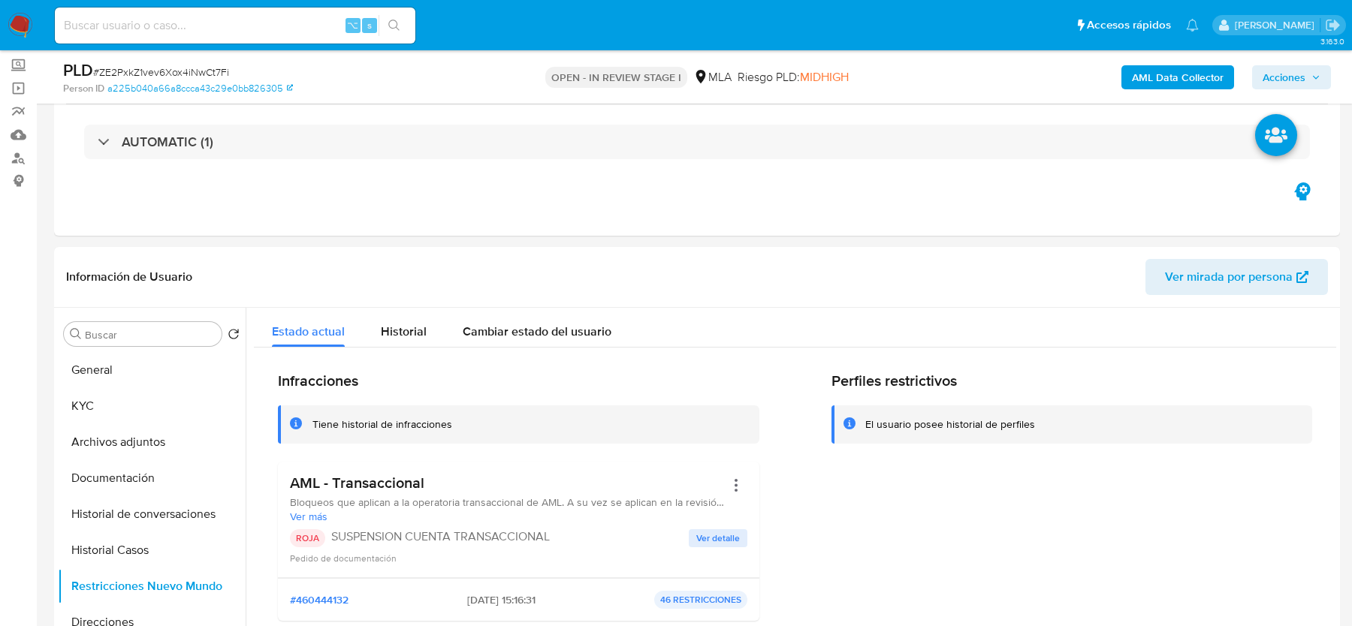
scroll to position [0, 0]
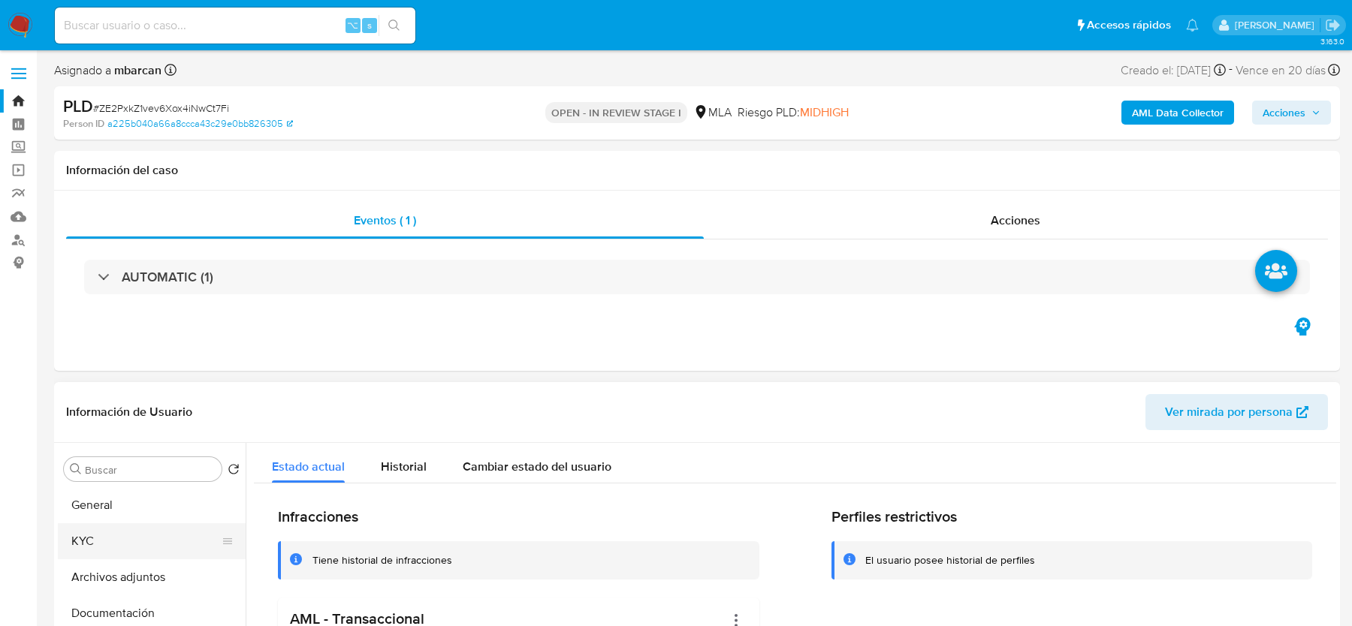
click at [101, 554] on button "KYC" at bounding box center [146, 541] width 176 height 36
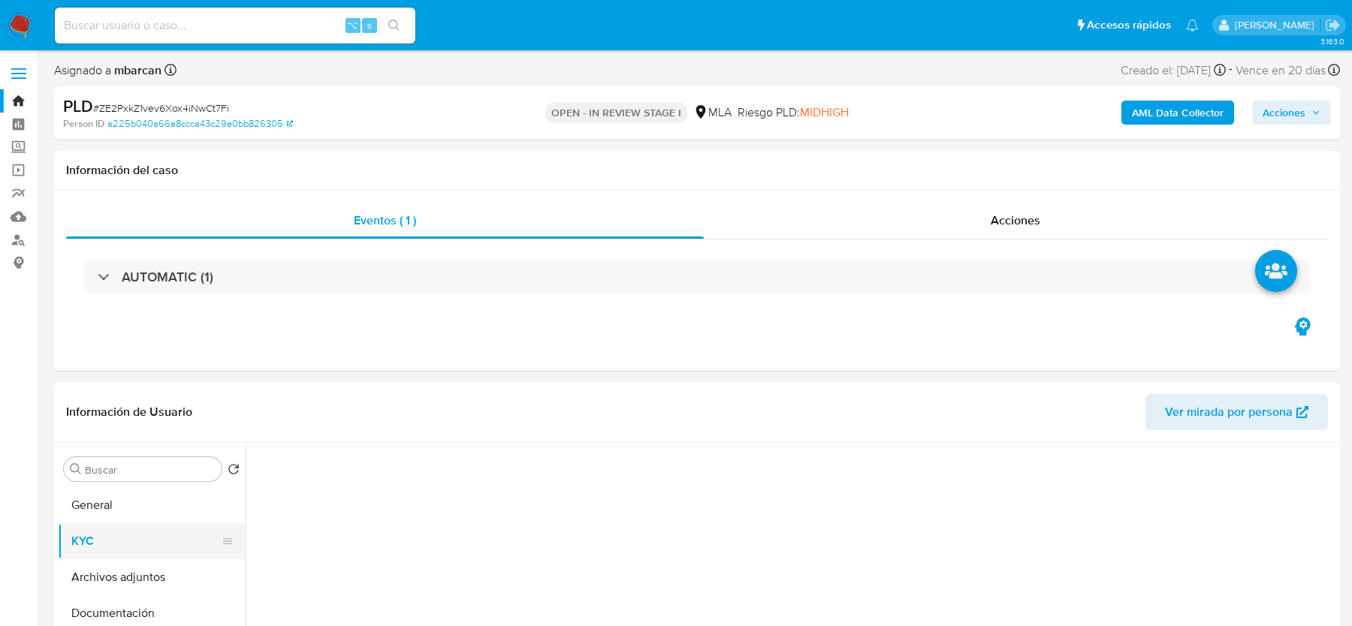
scroll to position [103, 0]
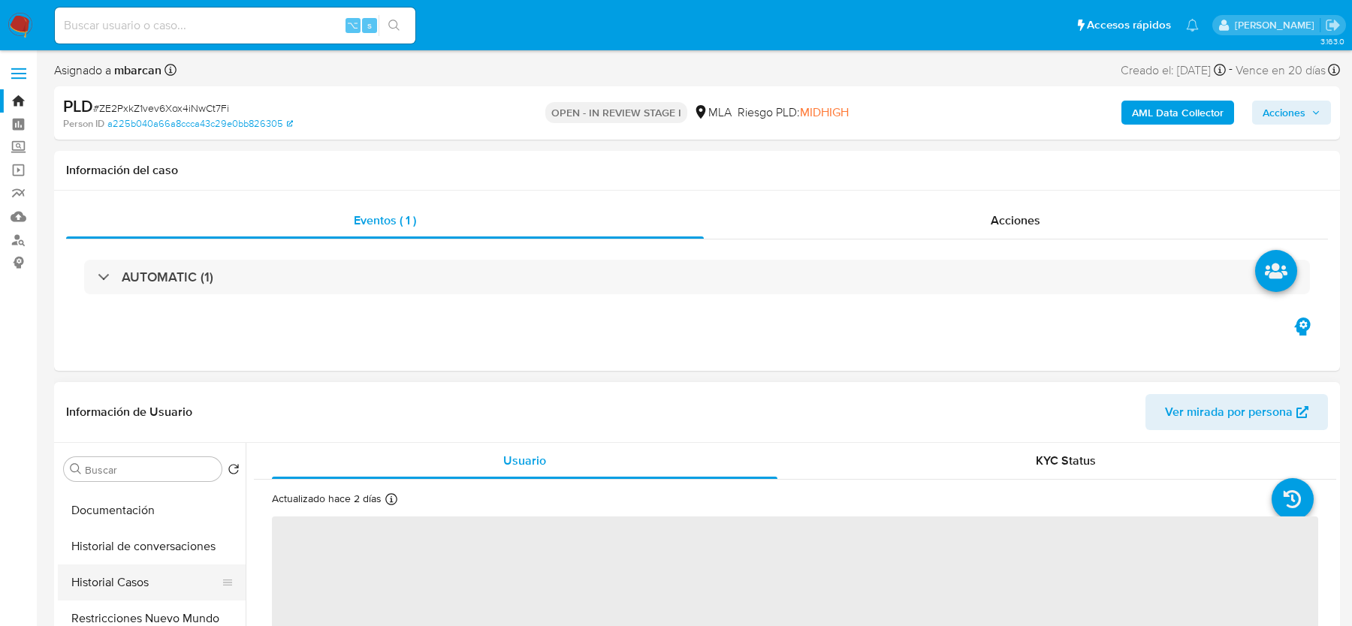
click at [109, 577] on button "Historial Casos" at bounding box center [146, 583] width 176 height 36
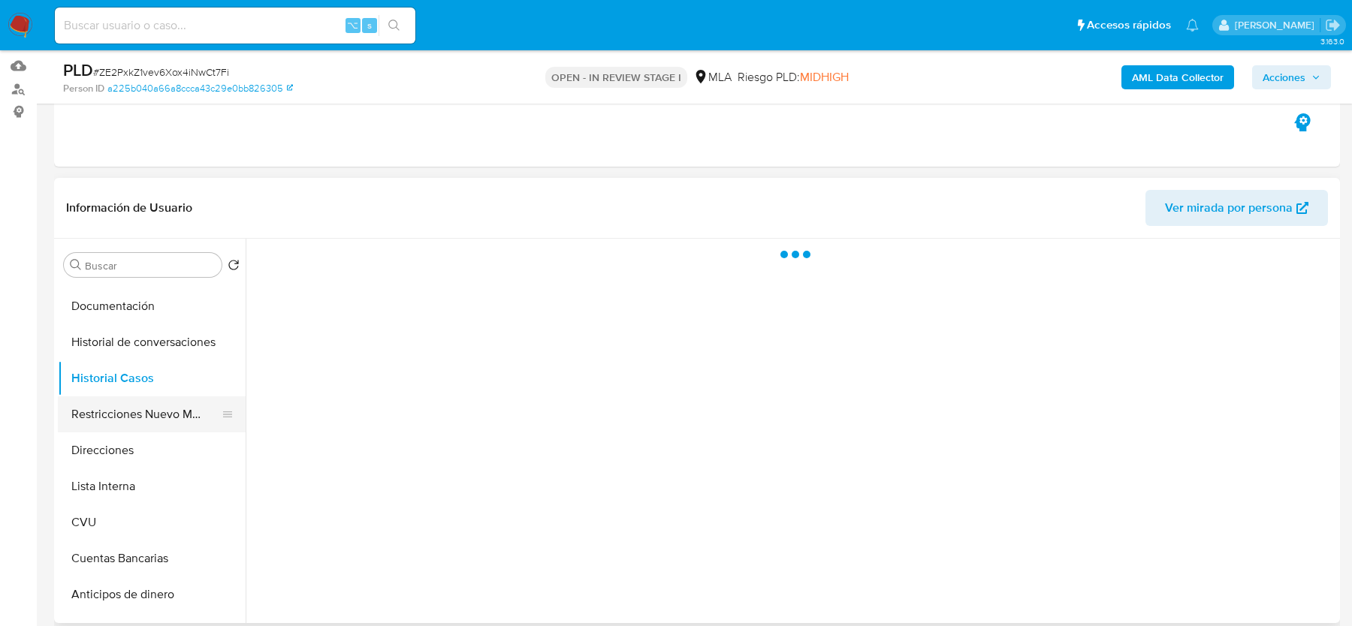
scroll to position [205, 0]
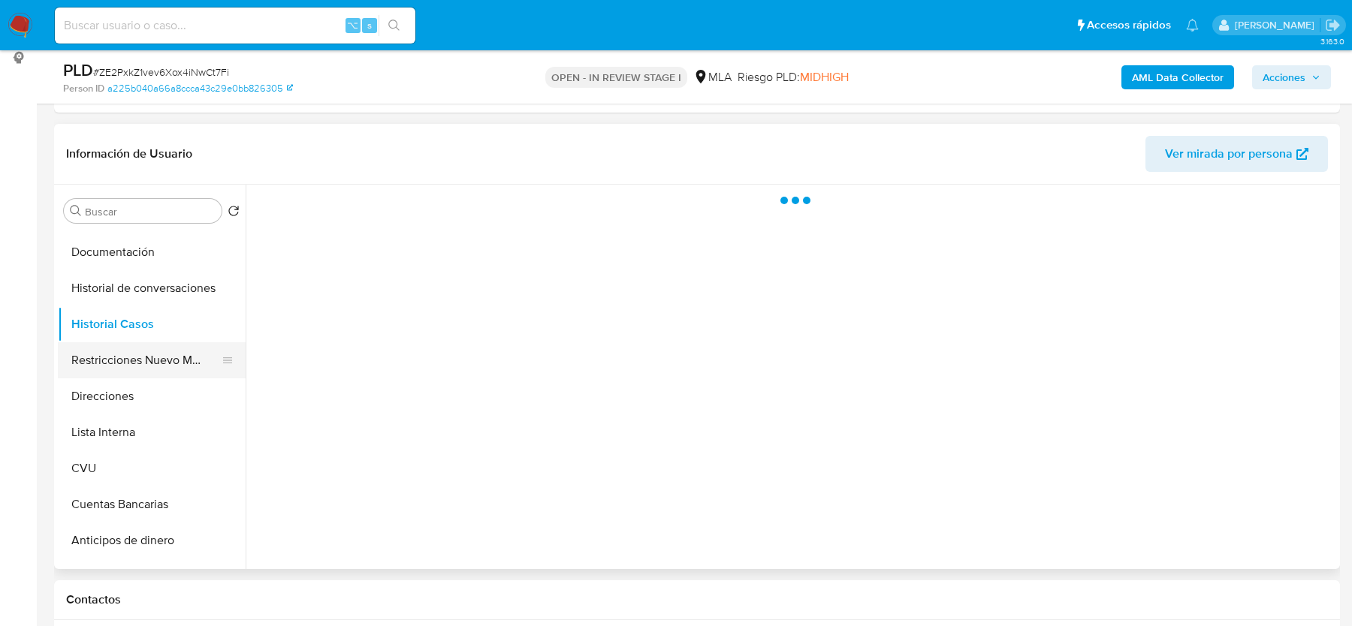
click at [161, 348] on button "Restricciones Nuevo Mundo" at bounding box center [146, 360] width 176 height 36
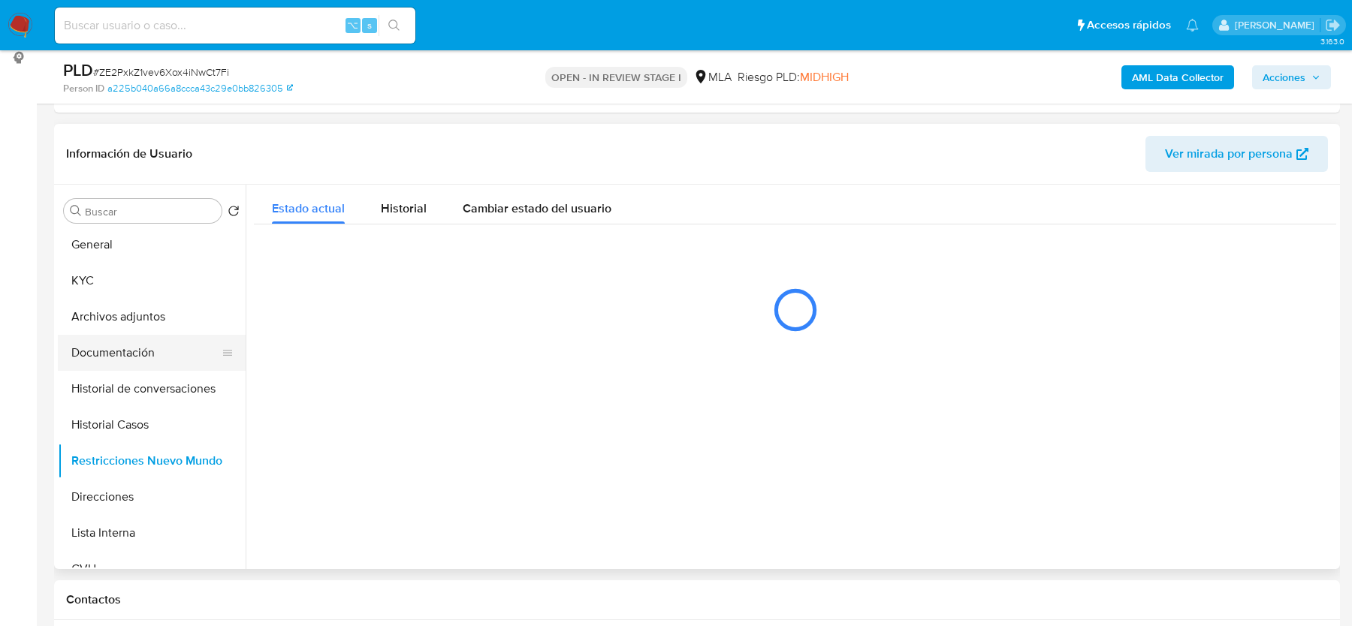
scroll to position [0, 0]
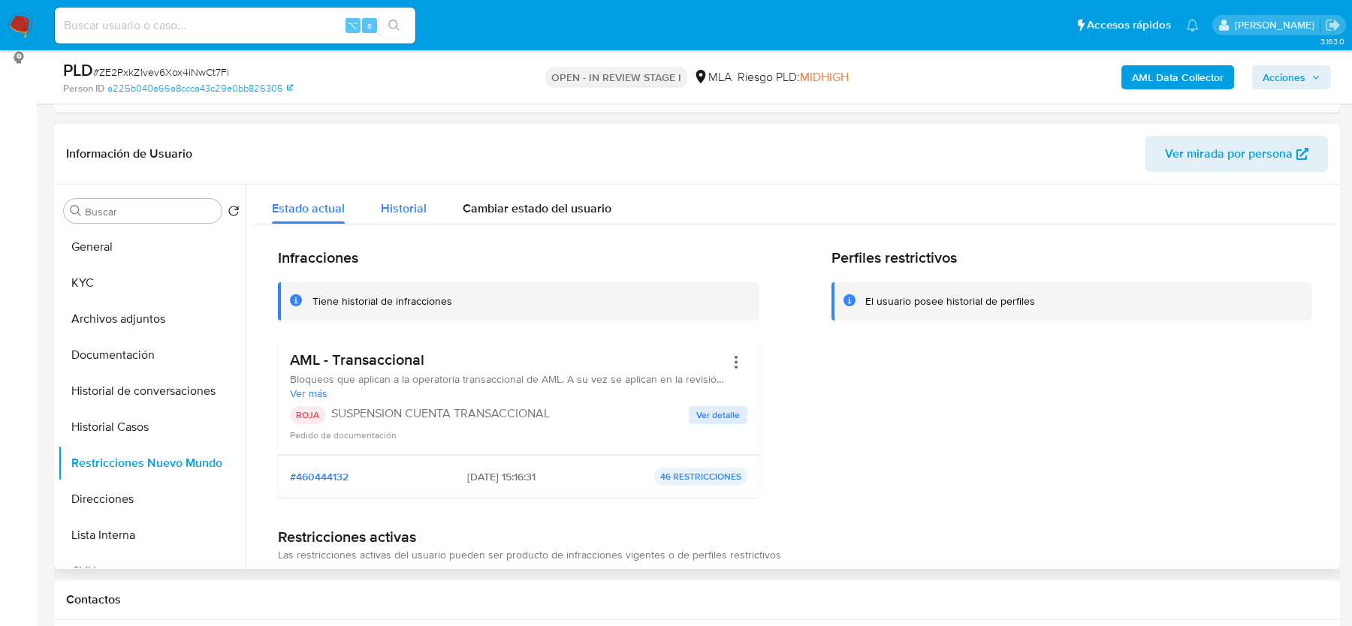
click at [403, 203] on span "Historial" at bounding box center [404, 208] width 46 height 17
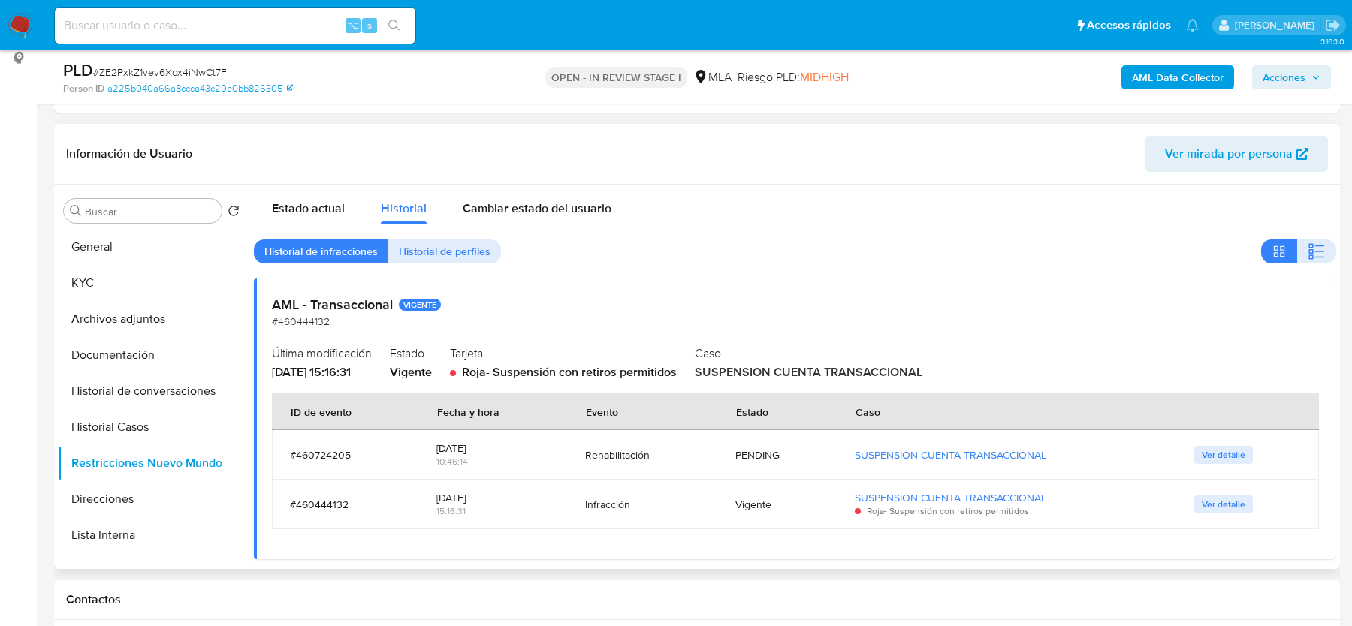
scroll to position [9, 0]
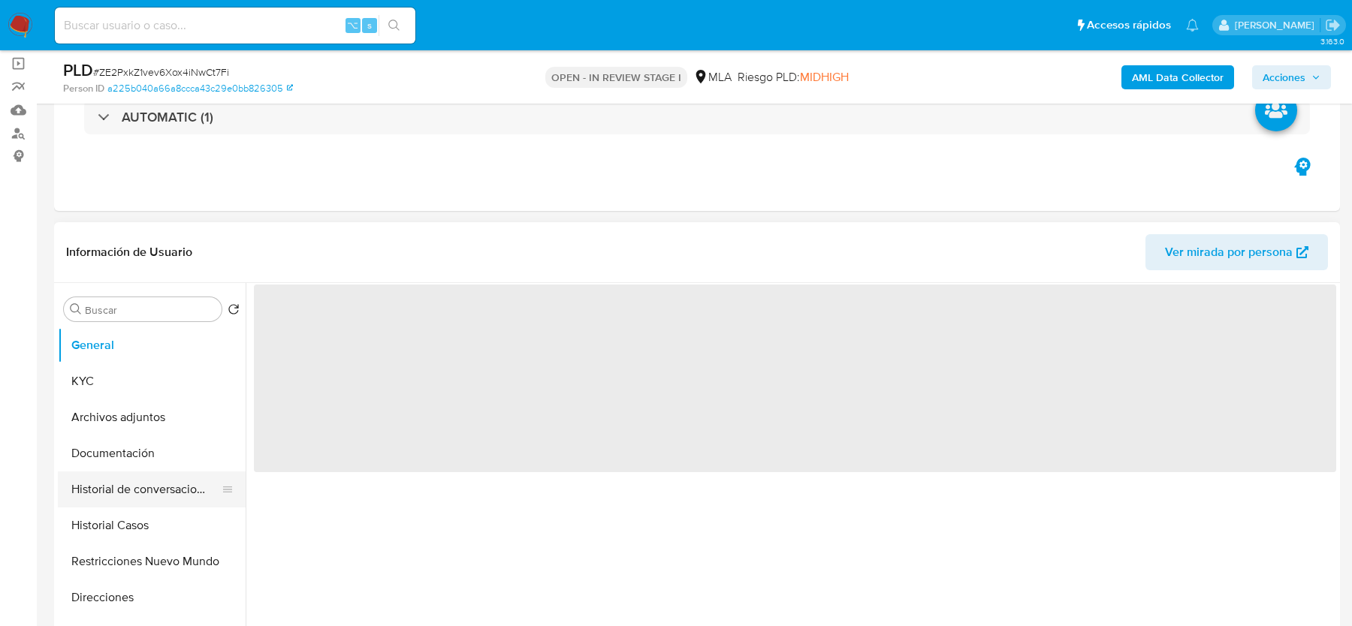
scroll to position [132, 0]
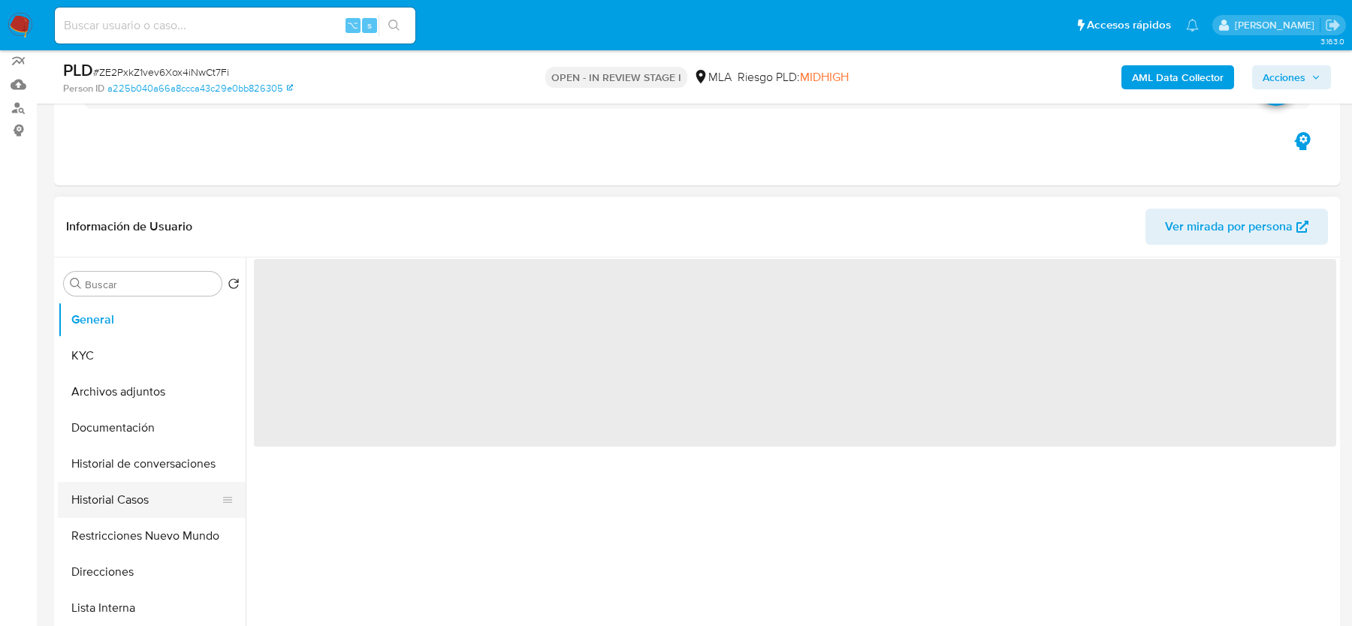
click at [75, 499] on button "Historial Casos" at bounding box center [146, 500] width 176 height 36
select select "10"
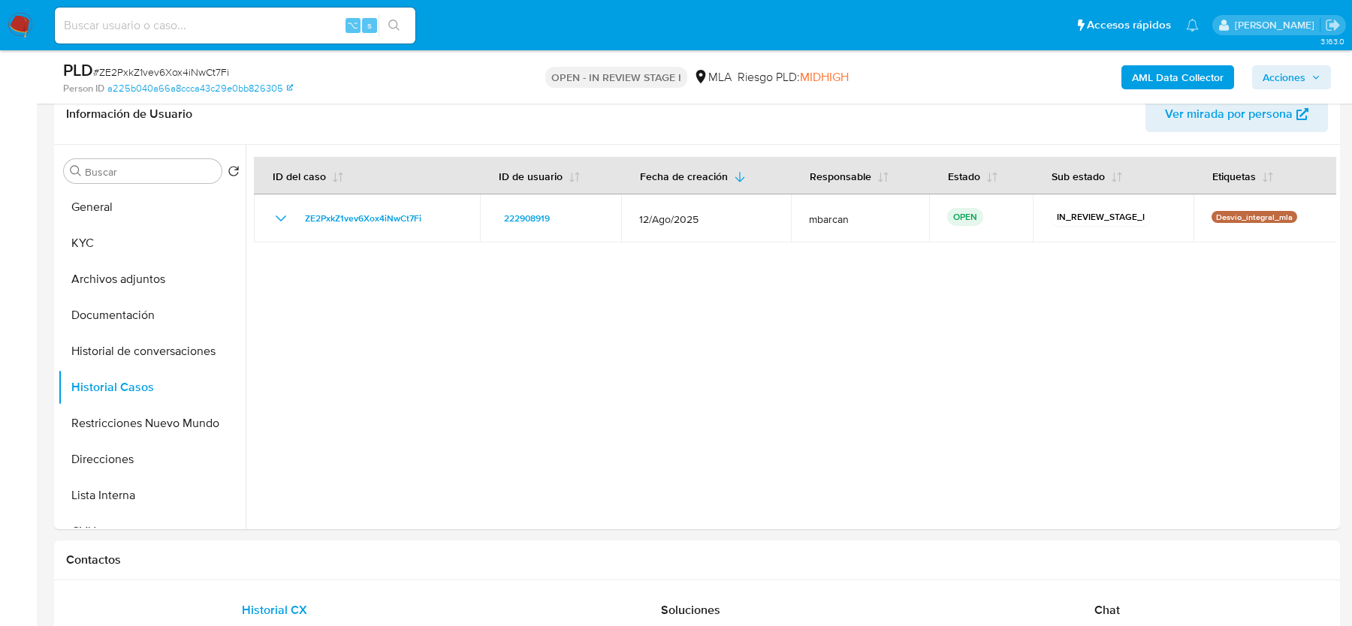
scroll to position [269, 0]
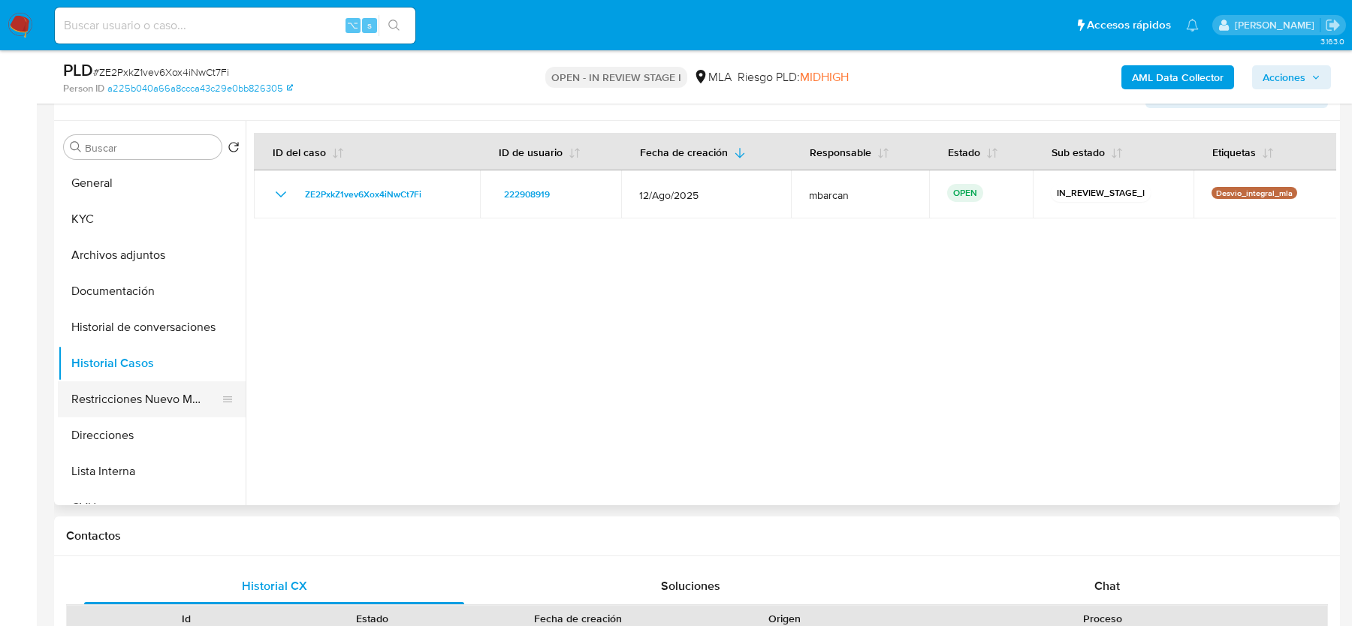
click at [145, 403] on button "Restricciones Nuevo Mundo" at bounding box center [146, 399] width 176 height 36
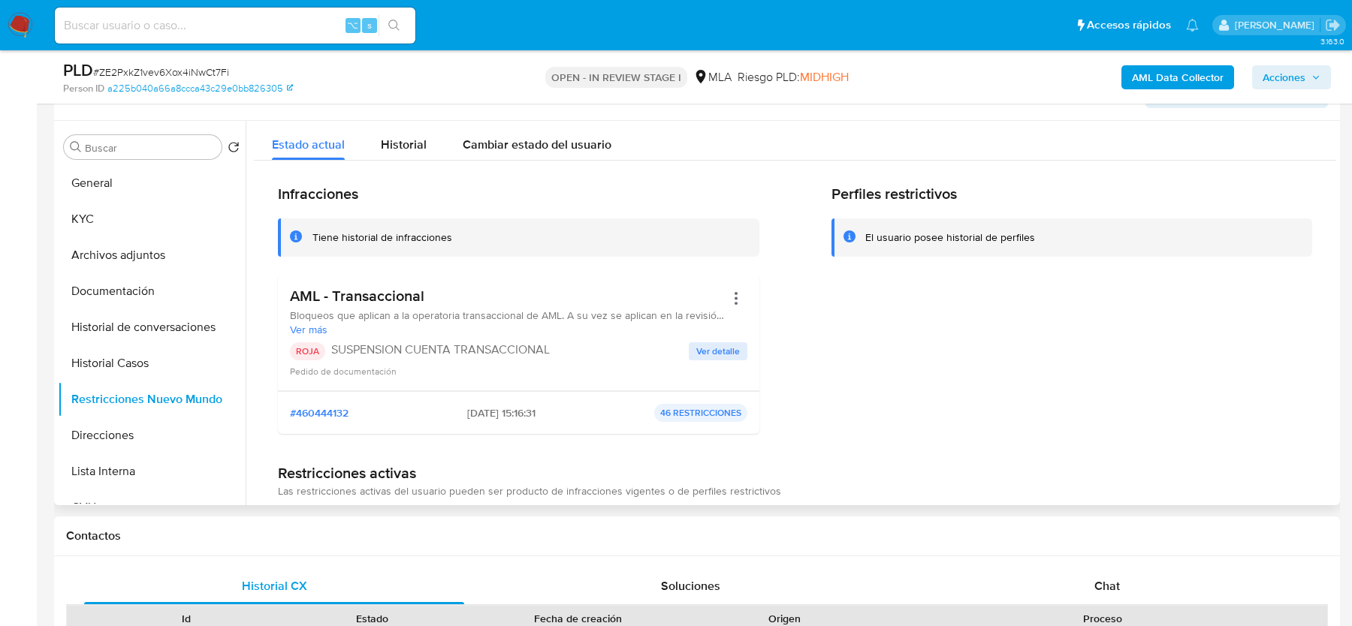
click at [424, 146] on button "Historial" at bounding box center [404, 141] width 82 height 40
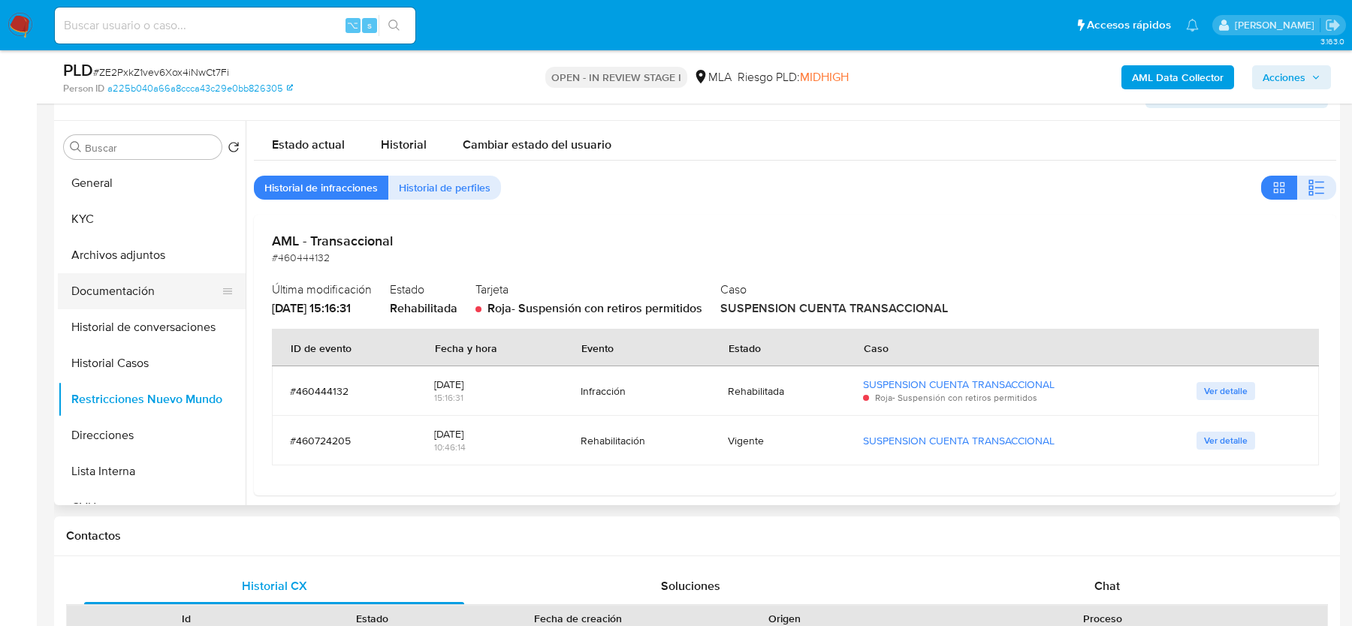
click at [117, 305] on button "Documentación" at bounding box center [146, 291] width 176 height 36
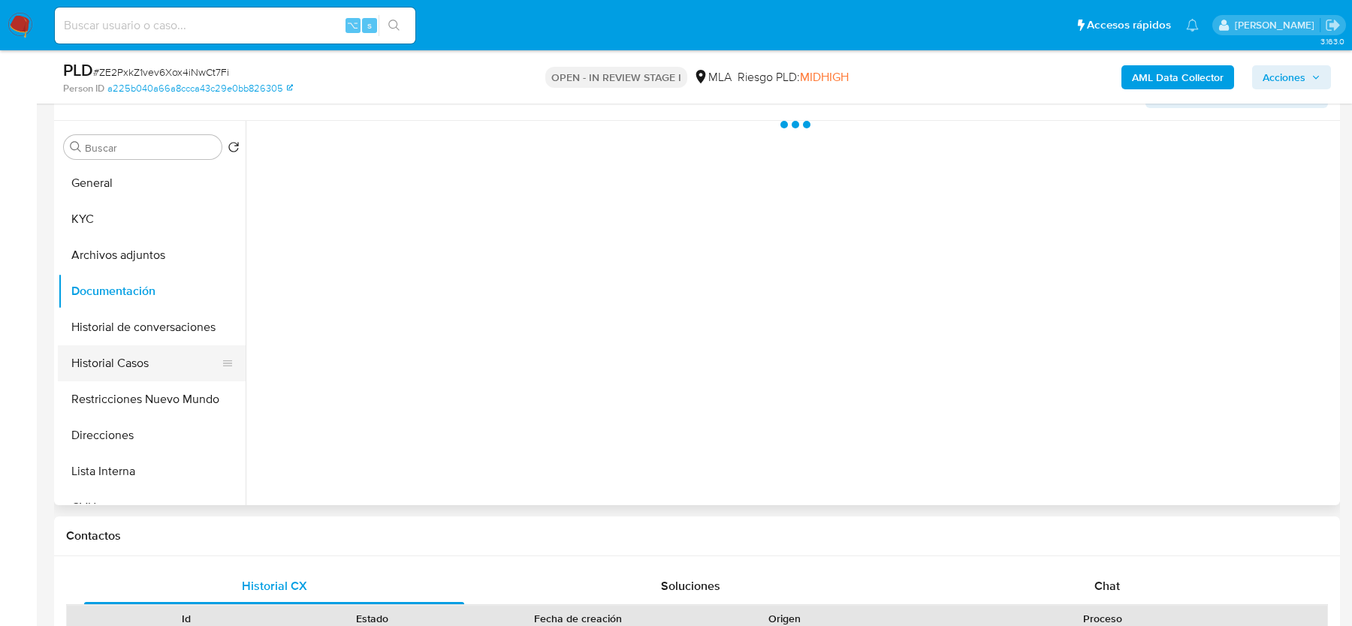
click at [116, 379] on button "Historial Casos" at bounding box center [146, 363] width 176 height 36
click at [117, 397] on button "Restricciones Nuevo Mundo" at bounding box center [146, 399] width 176 height 36
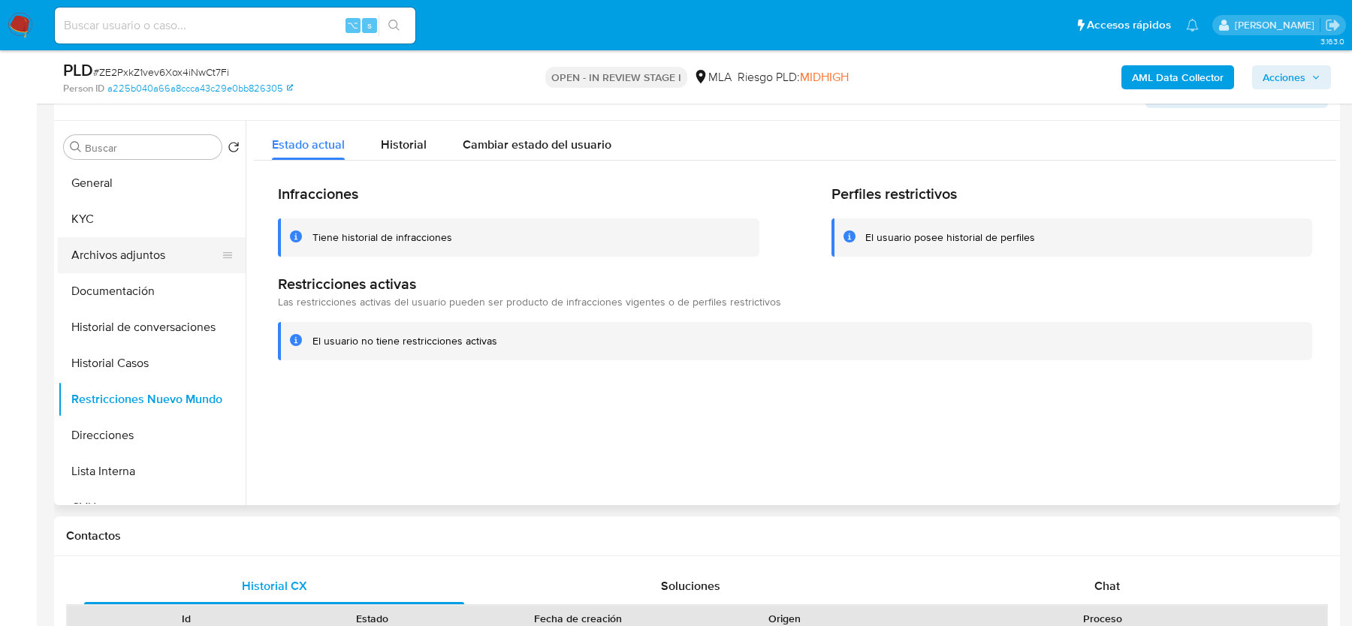
click at [131, 258] on button "Archivos adjuntos" at bounding box center [146, 255] width 176 height 36
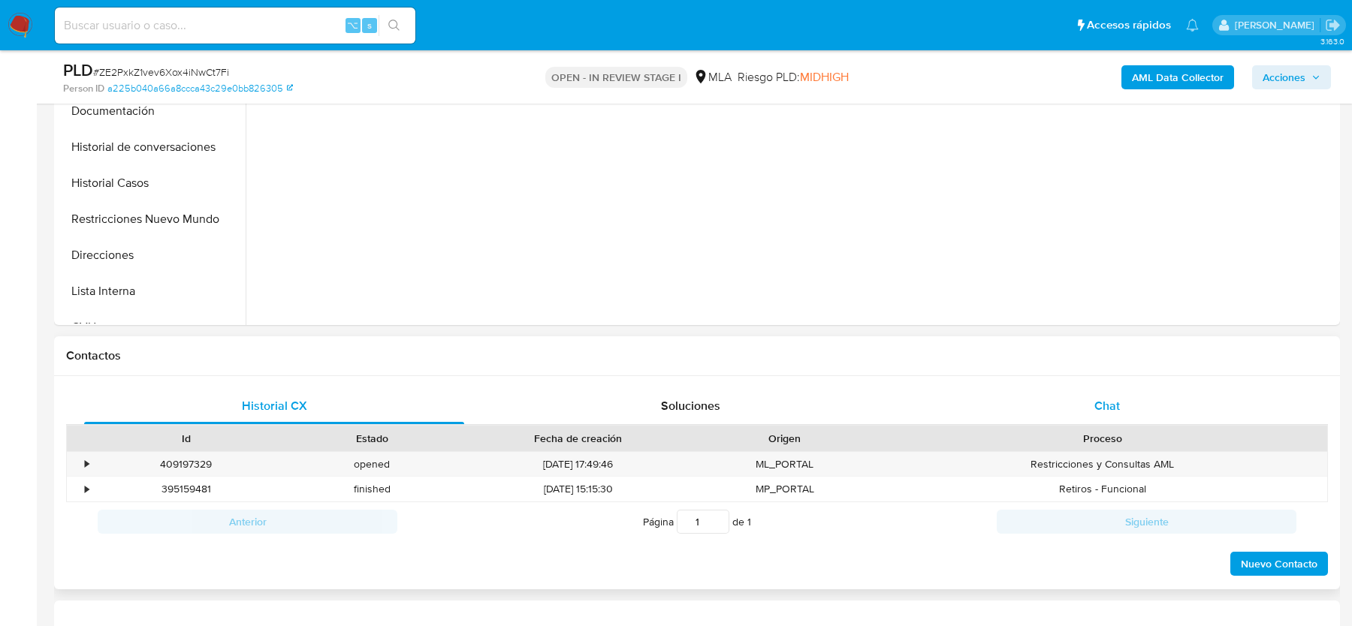
click at [1106, 401] on span "Chat" at bounding box center [1107, 405] width 26 height 17
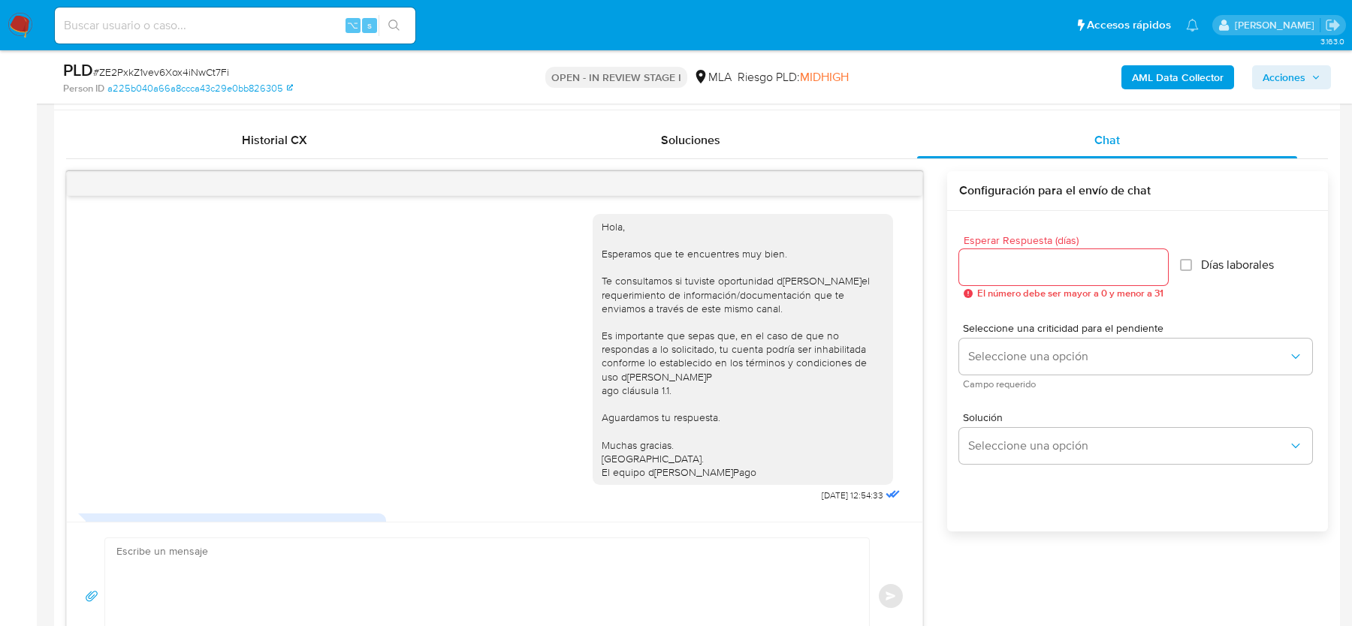
scroll to position [1497, 0]
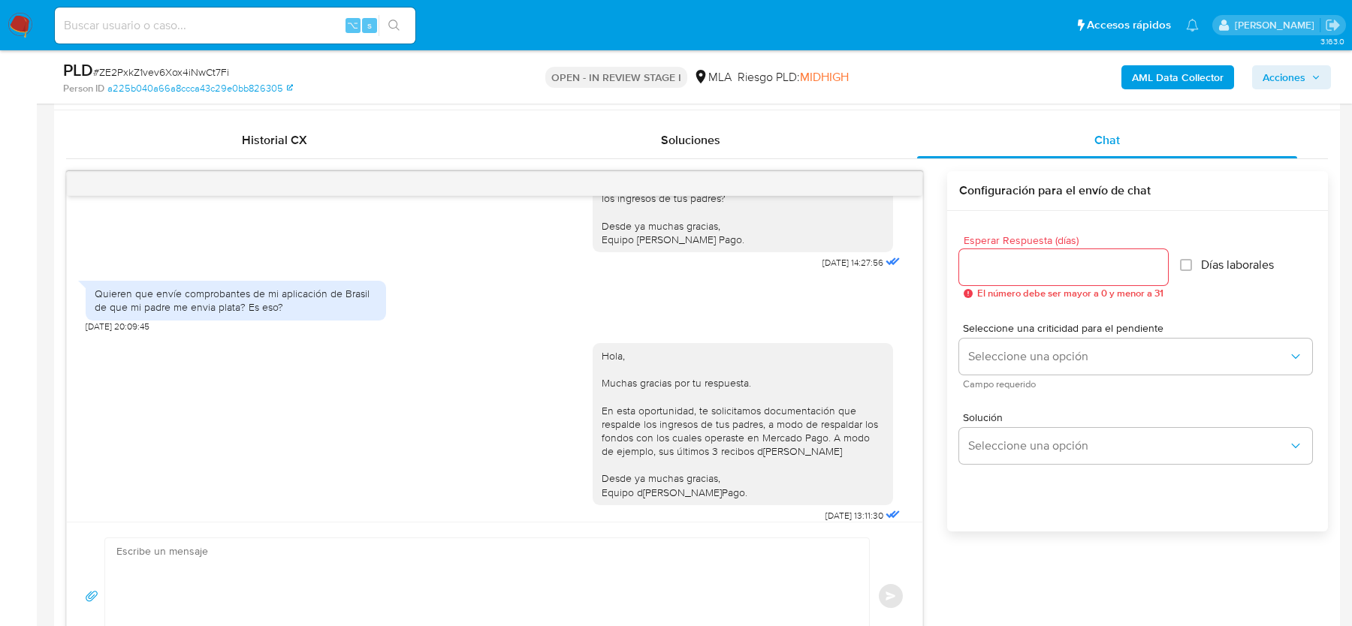
click at [896, 178] on div at bounding box center [494, 184] width 855 height 24
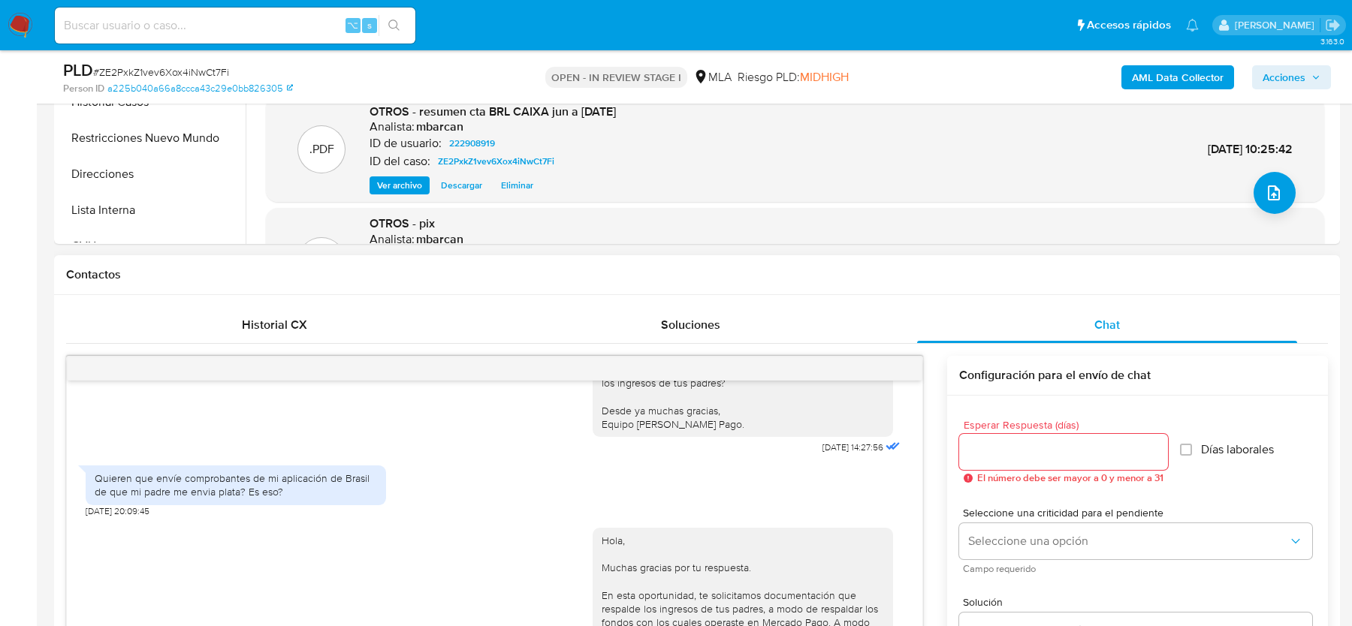
scroll to position [241, 0]
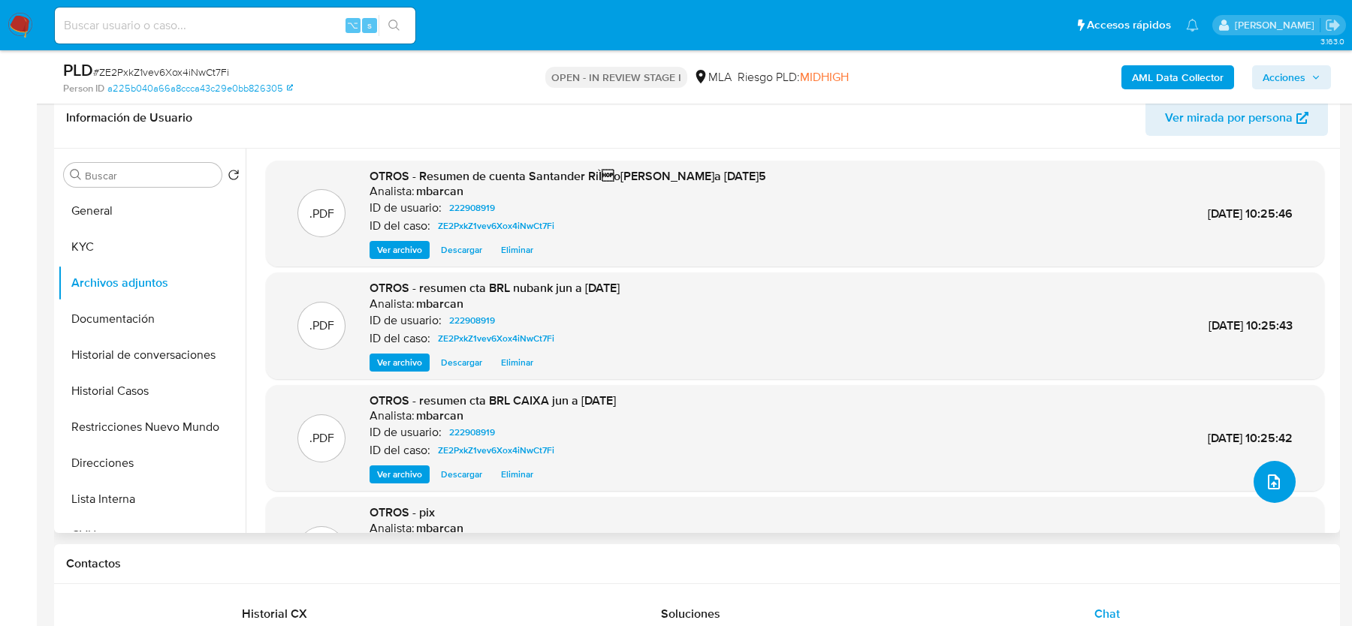
click at [1274, 490] on icon "upload-file" at bounding box center [1274, 482] width 18 height 18
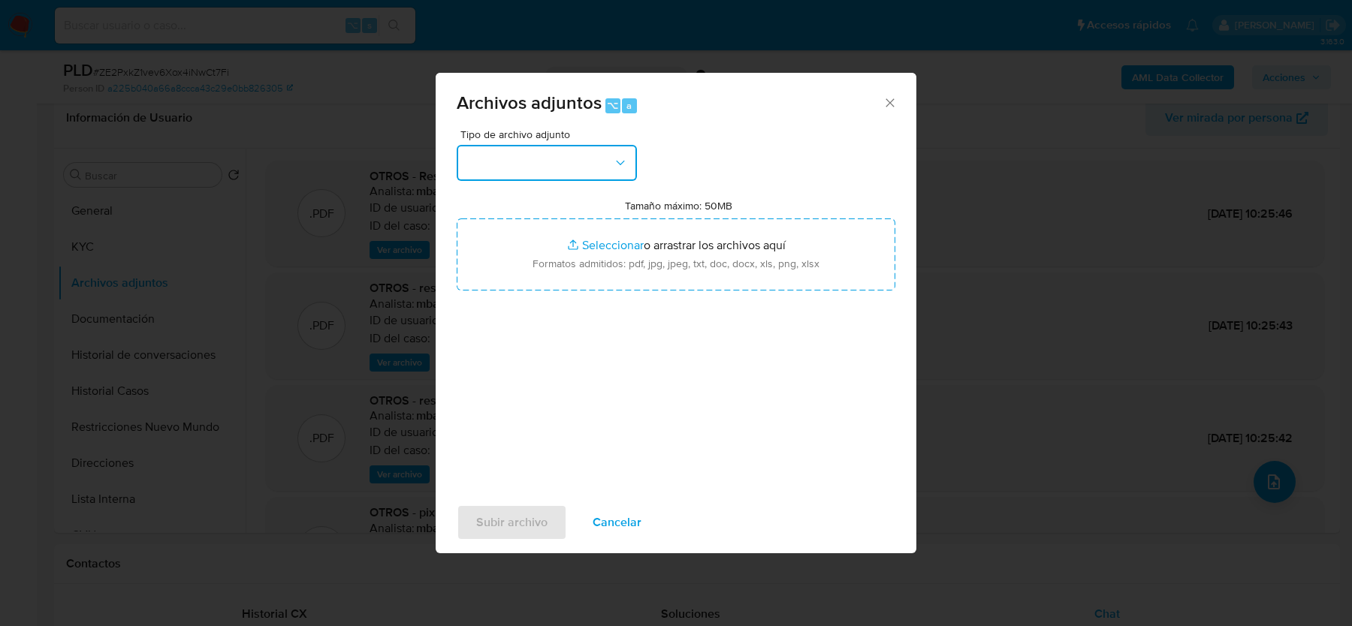
click at [532, 146] on button "button" at bounding box center [547, 163] width 180 height 36
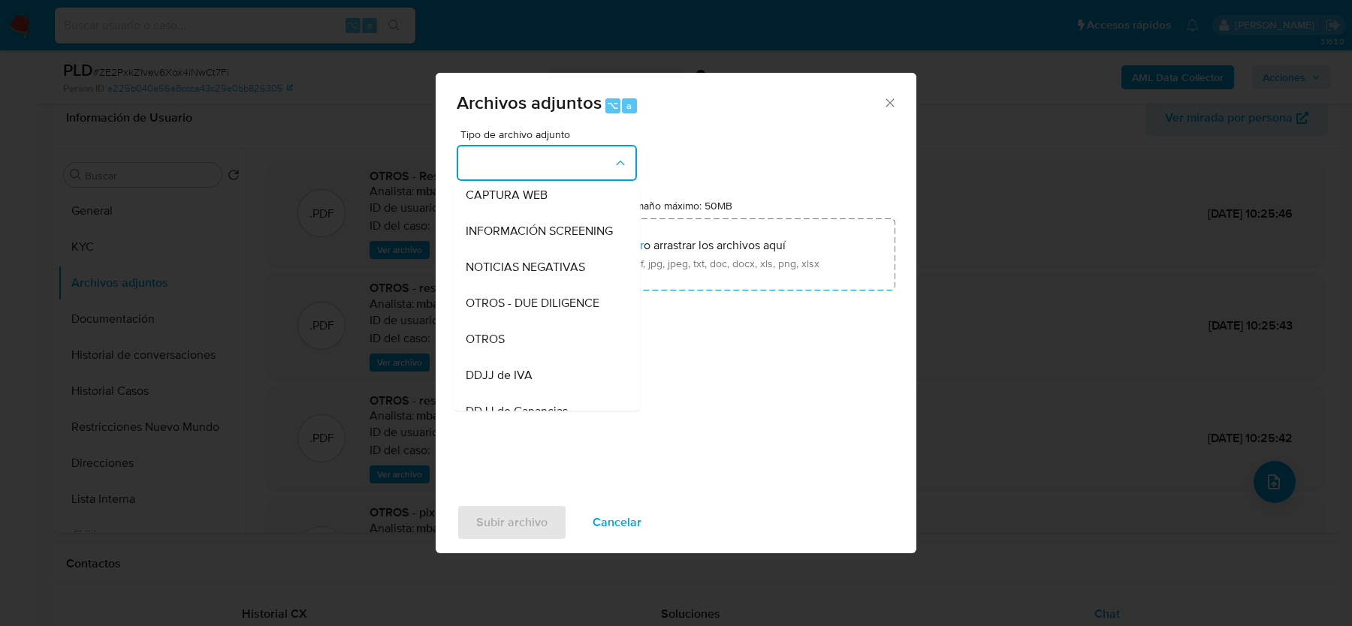
scroll to position [154, 0]
click at [508, 327] on div "OTROS" at bounding box center [542, 338] width 153 height 36
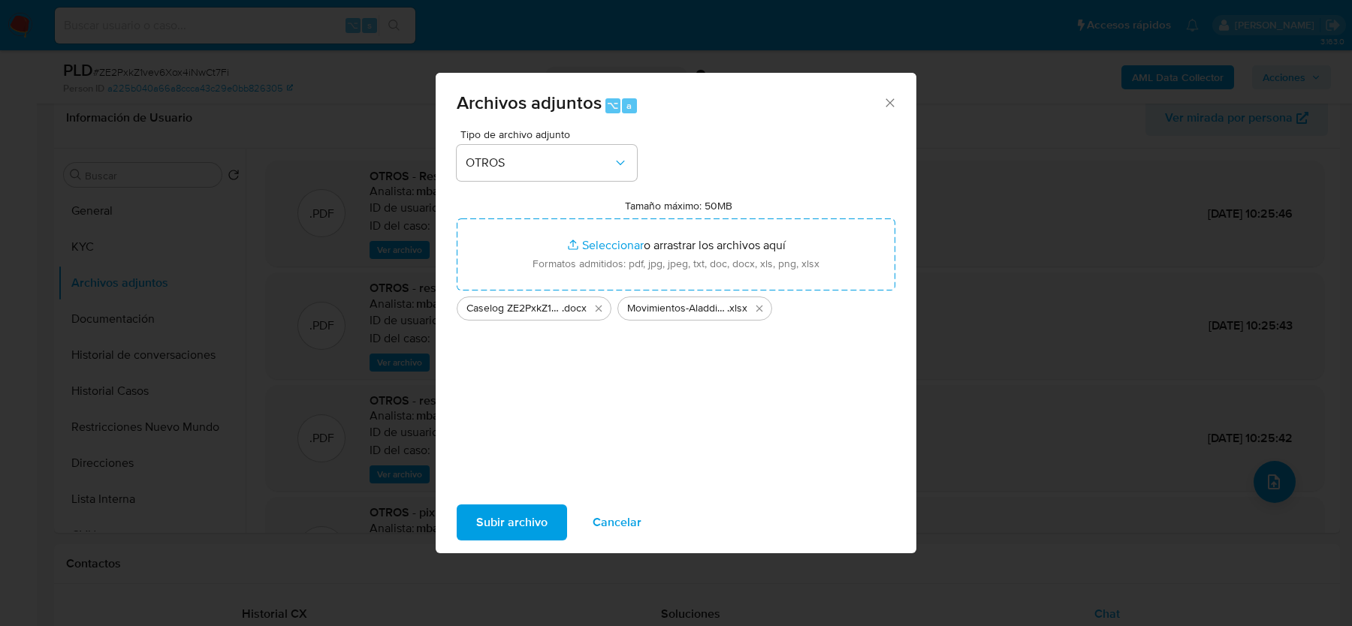
click at [467, 519] on button "Subir archivo" at bounding box center [512, 523] width 110 height 36
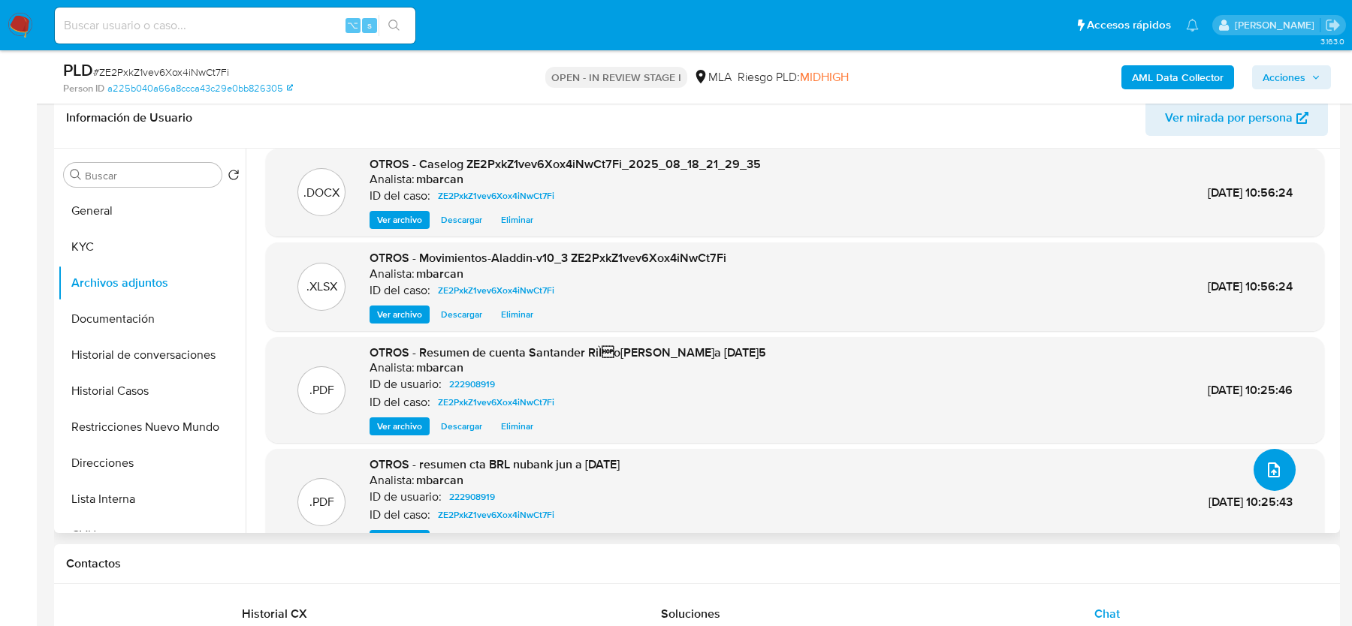
scroll to position [0, 0]
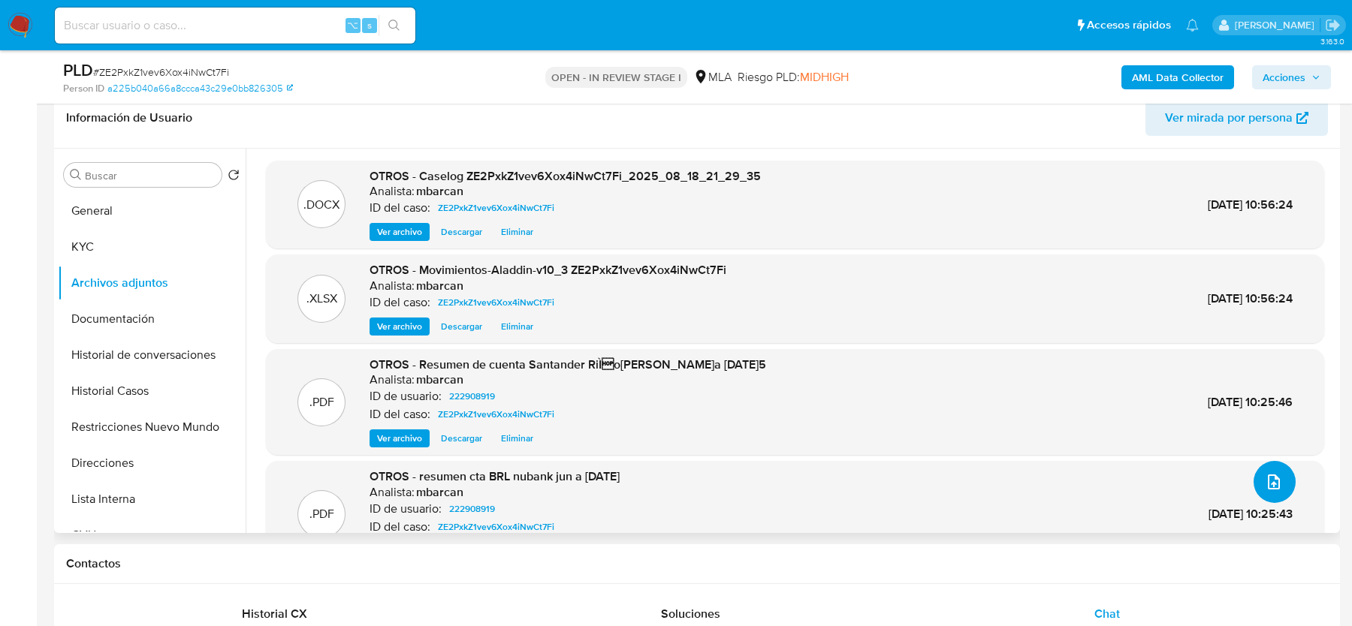
click at [1265, 487] on icon "upload-file" at bounding box center [1274, 482] width 18 height 18
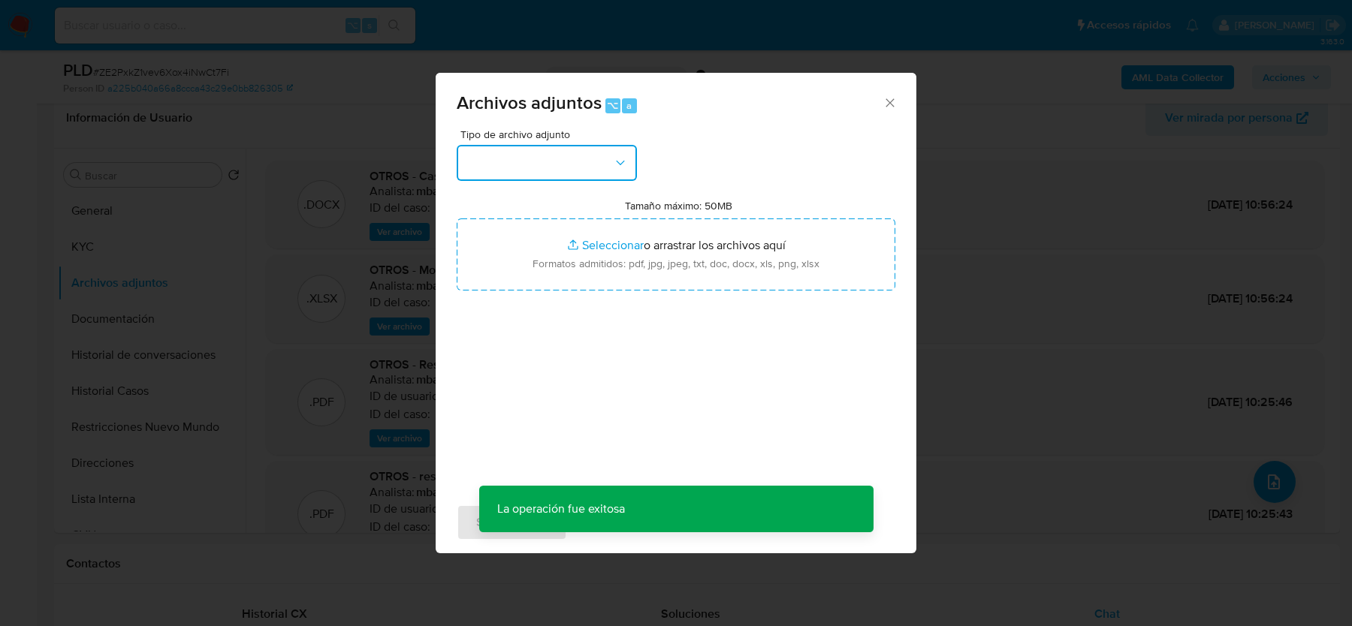
click at [538, 175] on button "button" at bounding box center [547, 163] width 180 height 36
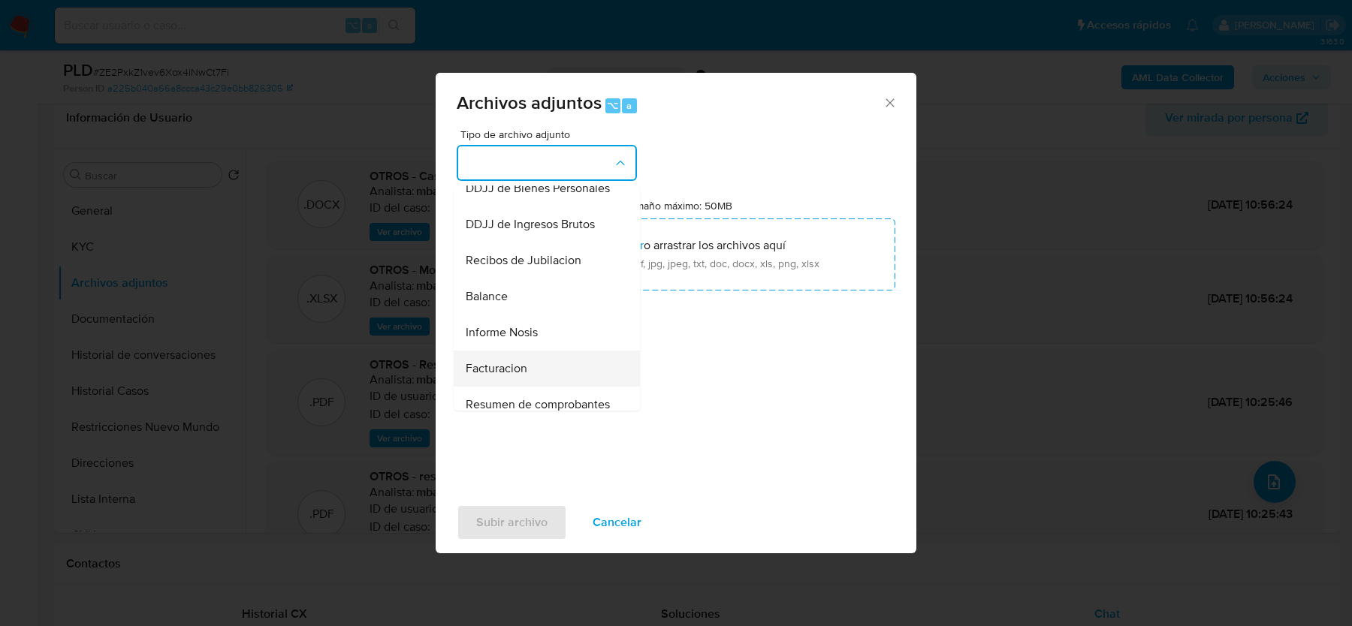
scroll to position [448, 0]
click at [512, 325] on span "Informe Nosis" at bounding box center [502, 331] width 72 height 15
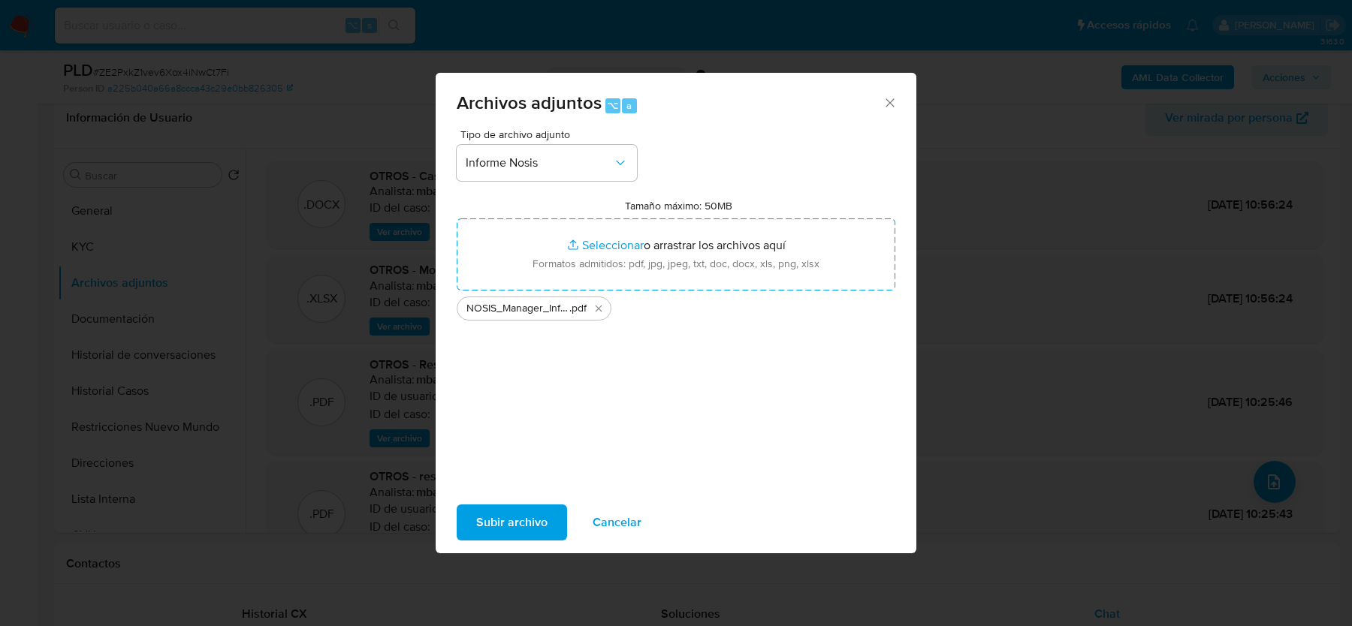
click at [483, 512] on span "Subir archivo" at bounding box center [511, 522] width 71 height 33
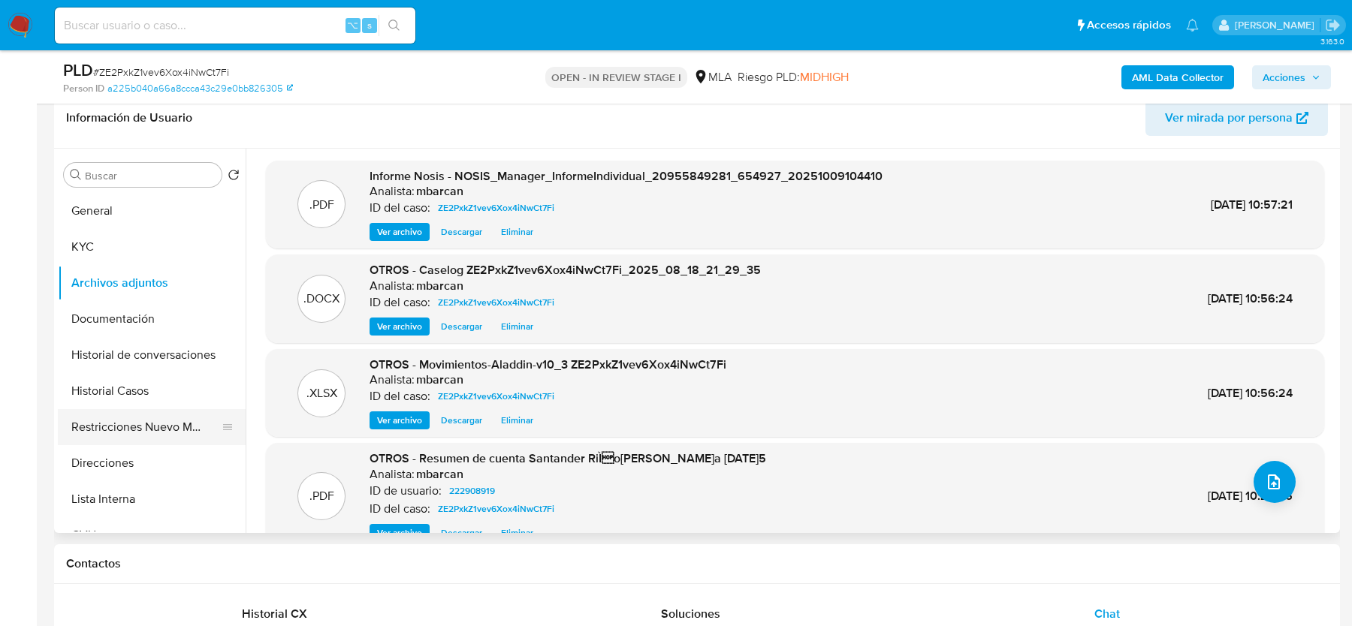
click at [106, 414] on button "Restricciones Nuevo Mundo" at bounding box center [146, 427] width 176 height 36
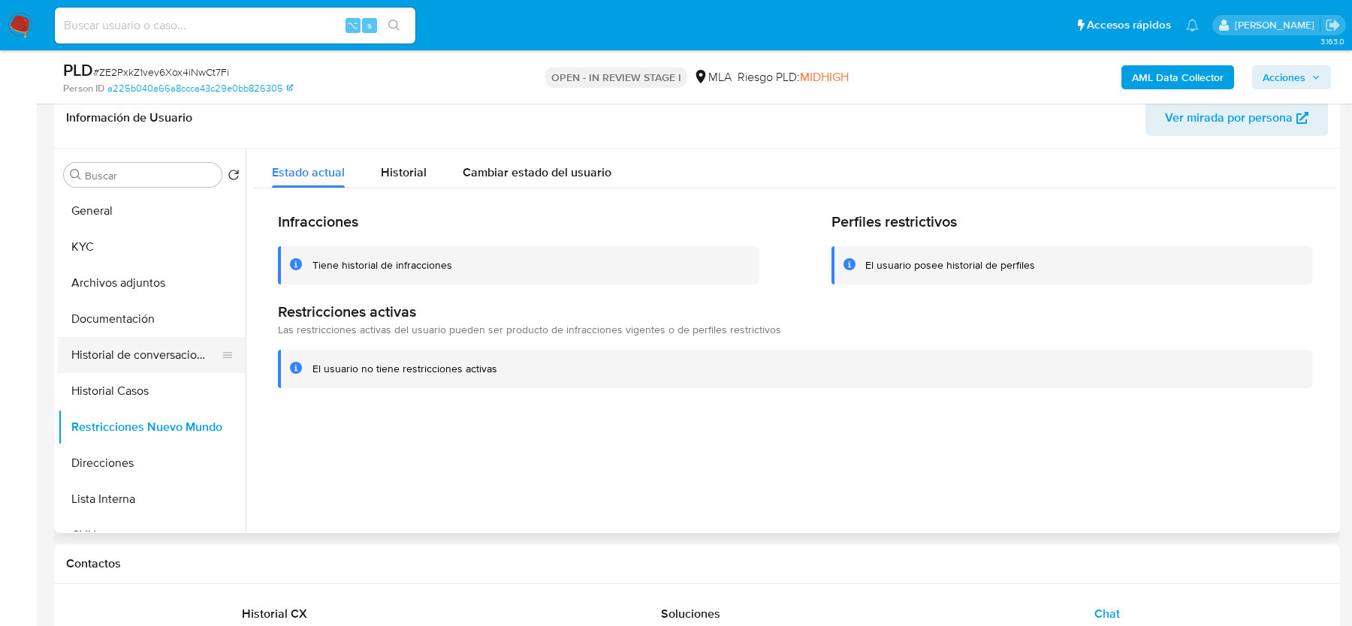
click at [126, 353] on button "Historial de conversaciones" at bounding box center [146, 355] width 176 height 36
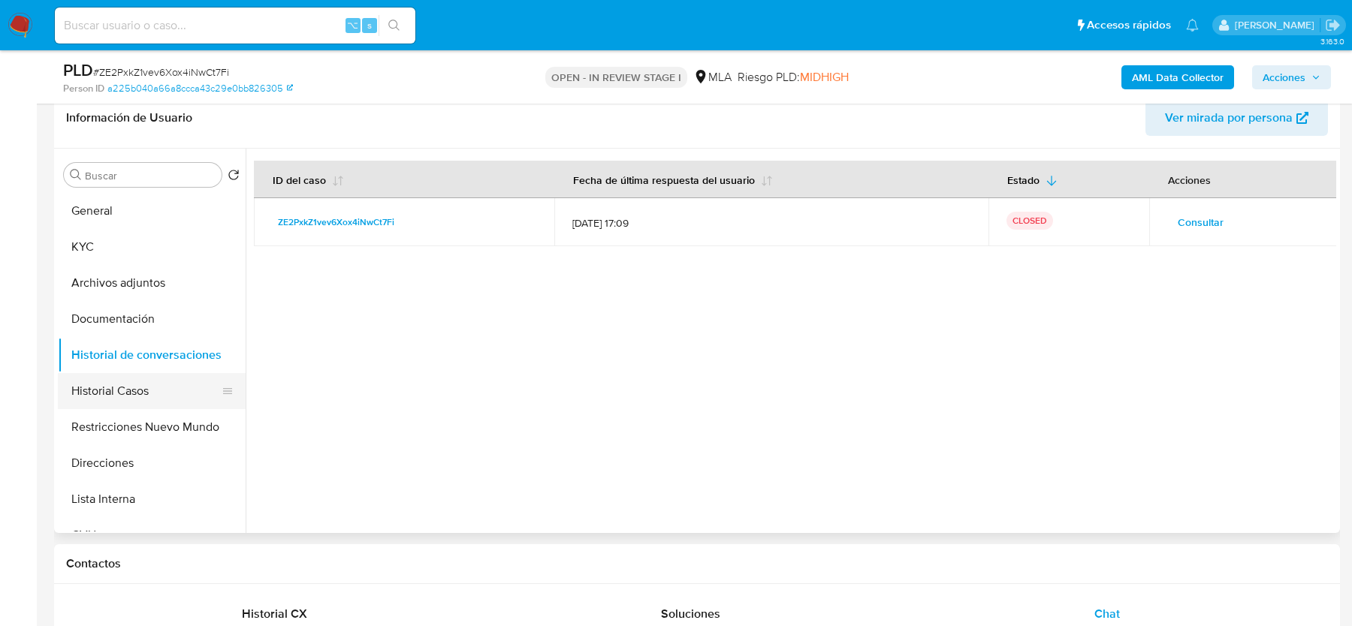
click at [107, 379] on button "Historial Casos" at bounding box center [146, 391] width 176 height 36
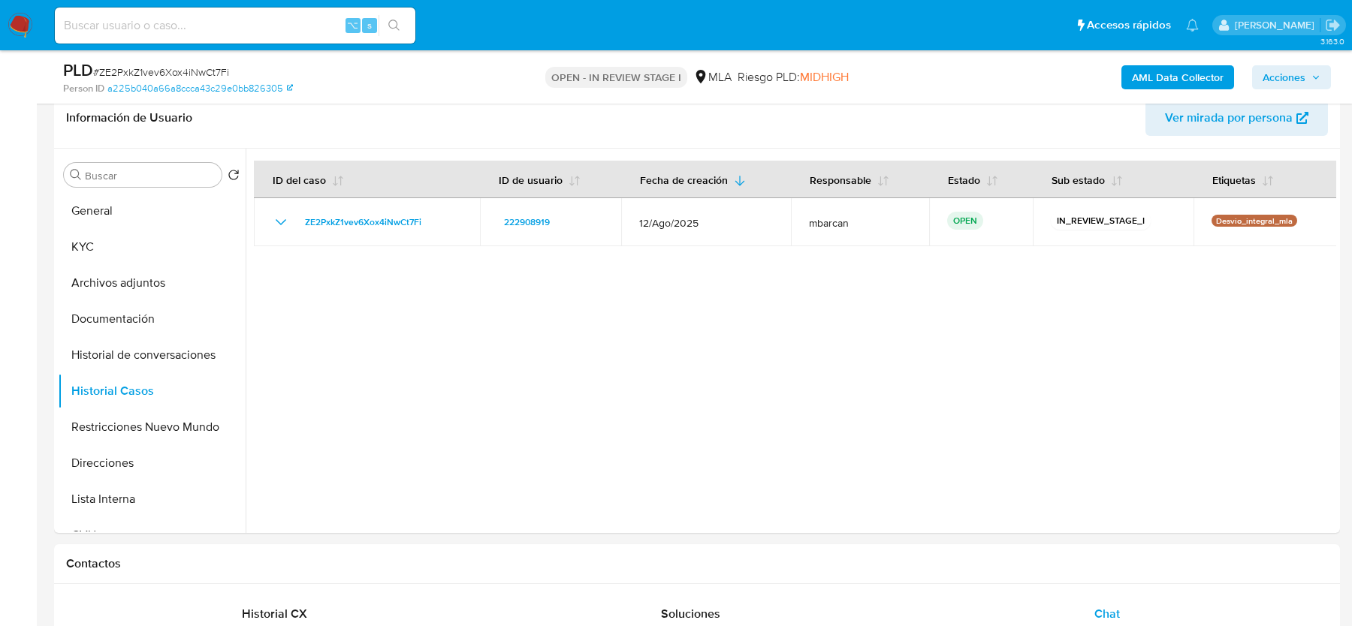
click at [1280, 74] on span "Acciones" at bounding box center [1283, 77] width 43 height 24
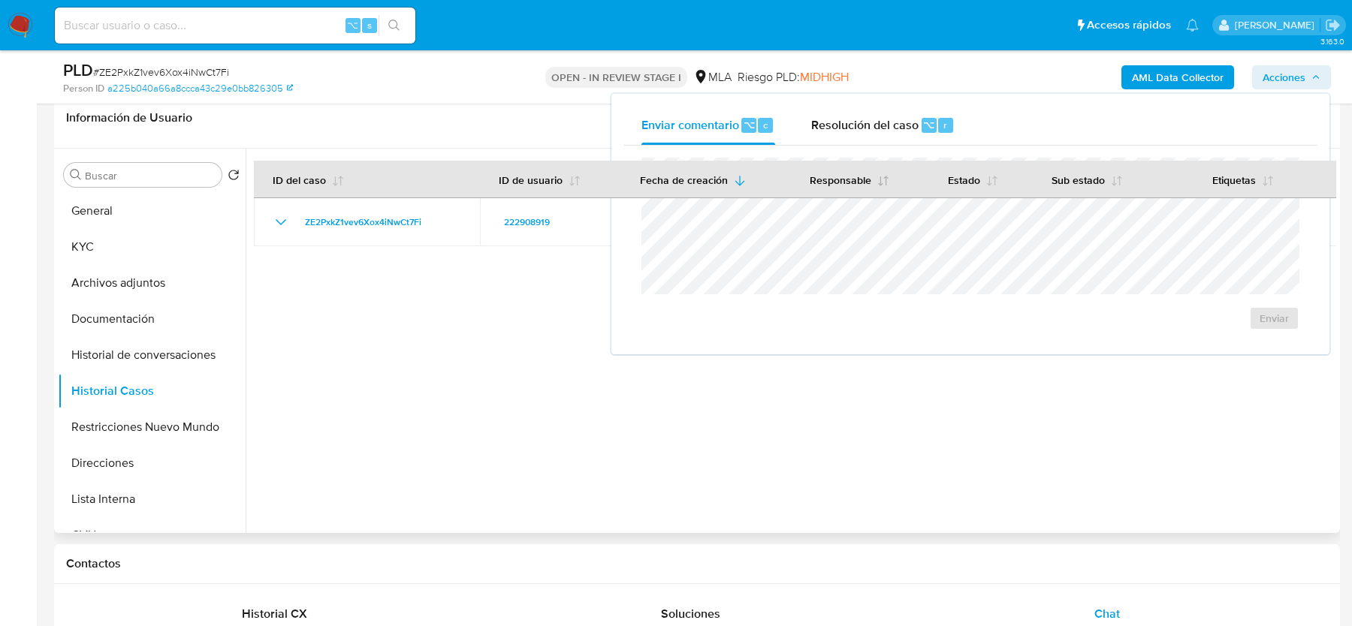
drag, startPoint x: 903, startPoint y: 111, endPoint x: 867, endPoint y: 173, distance: 71.0
click at [903, 111] on div "Resolución del caso ⌥ r" at bounding box center [882, 125] width 143 height 39
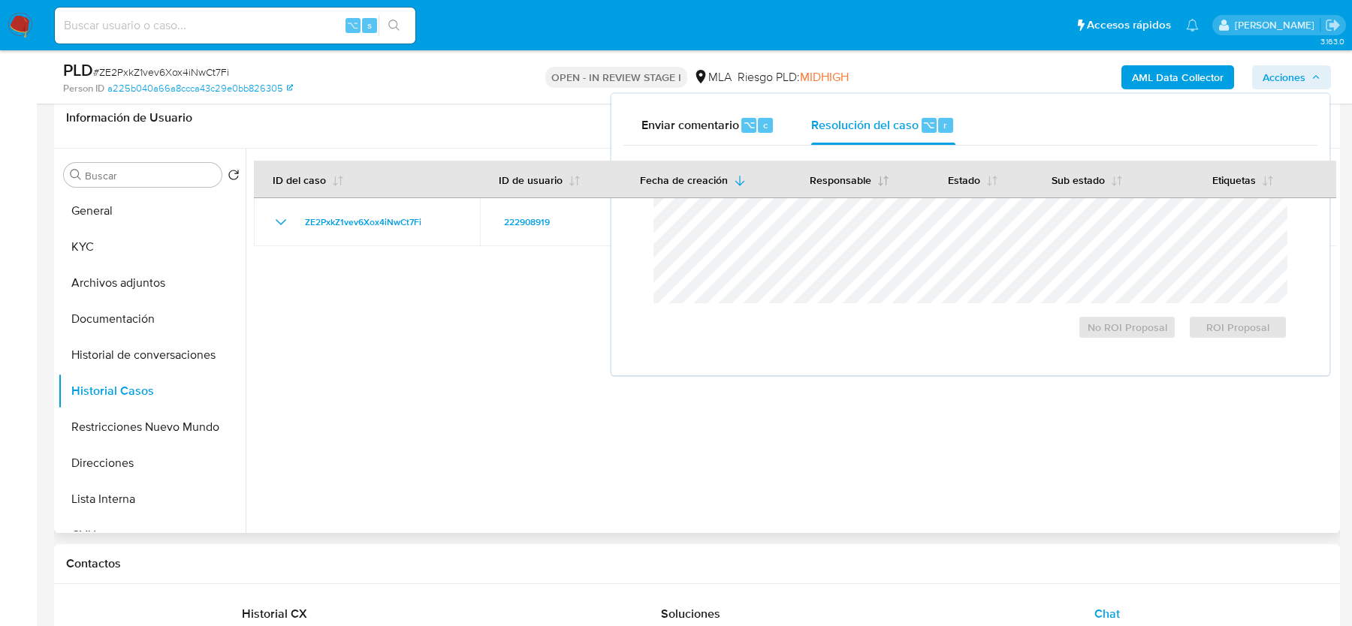
scroll to position [0, 0]
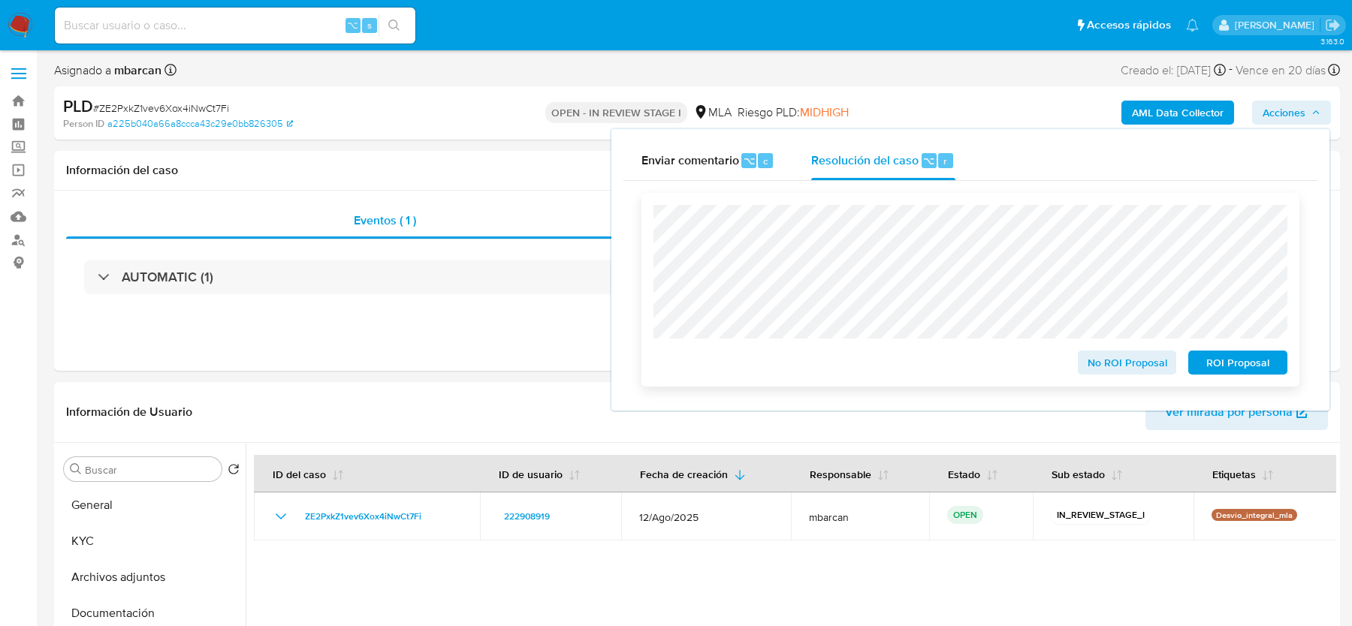
click at [1093, 361] on span "No ROI Proposal" at bounding box center [1127, 362] width 78 height 21
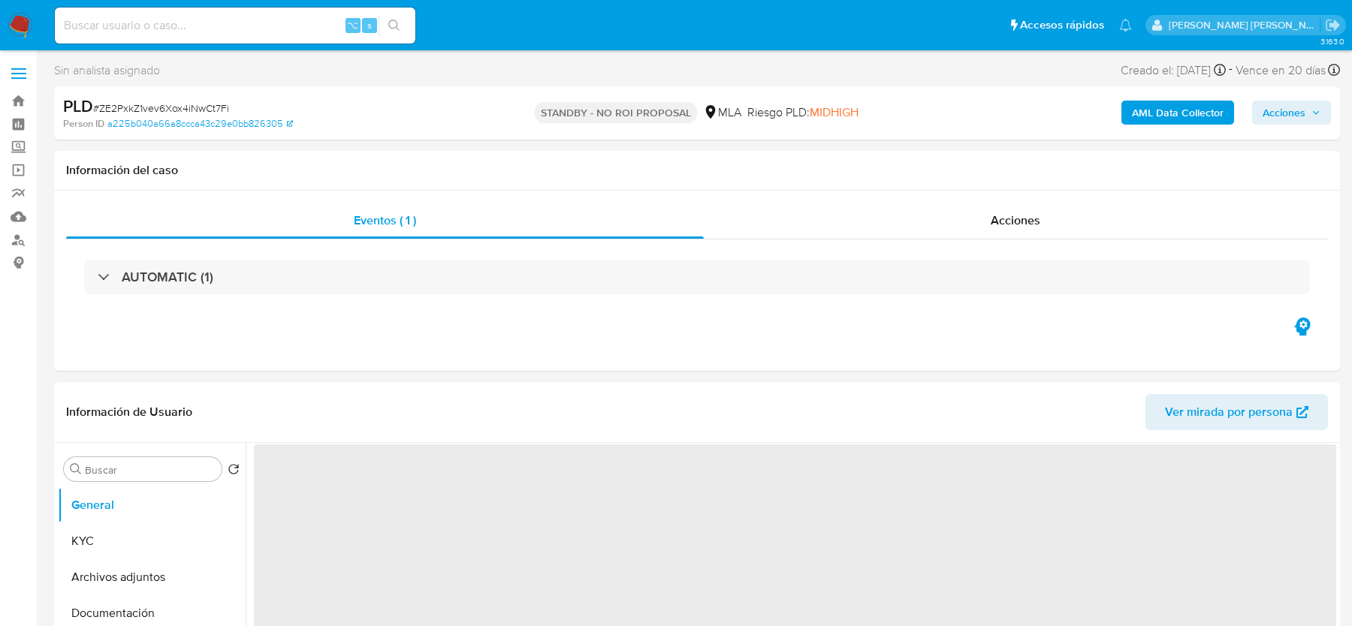
select select "10"
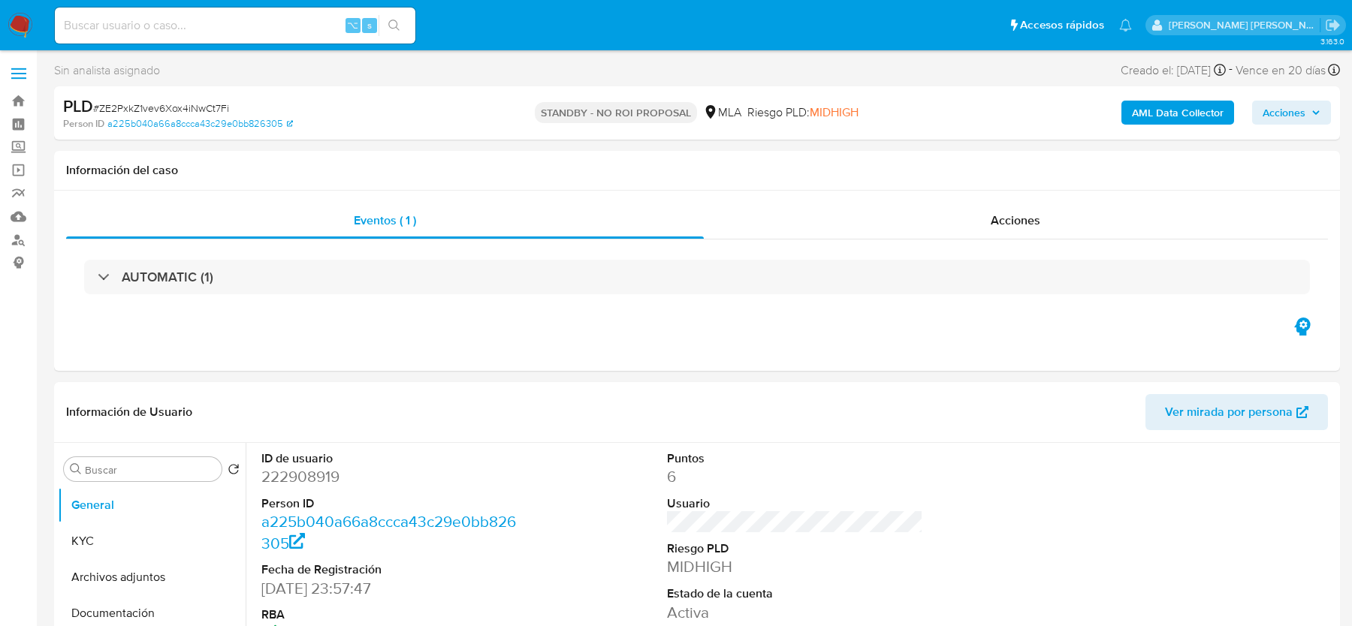
click at [91, 29] on input at bounding box center [235, 26] width 360 height 20
paste input "06YW10aQhYhOvX285A3E9XJM"
type input "06YW10aQhYhOvX285A3E9XJM"
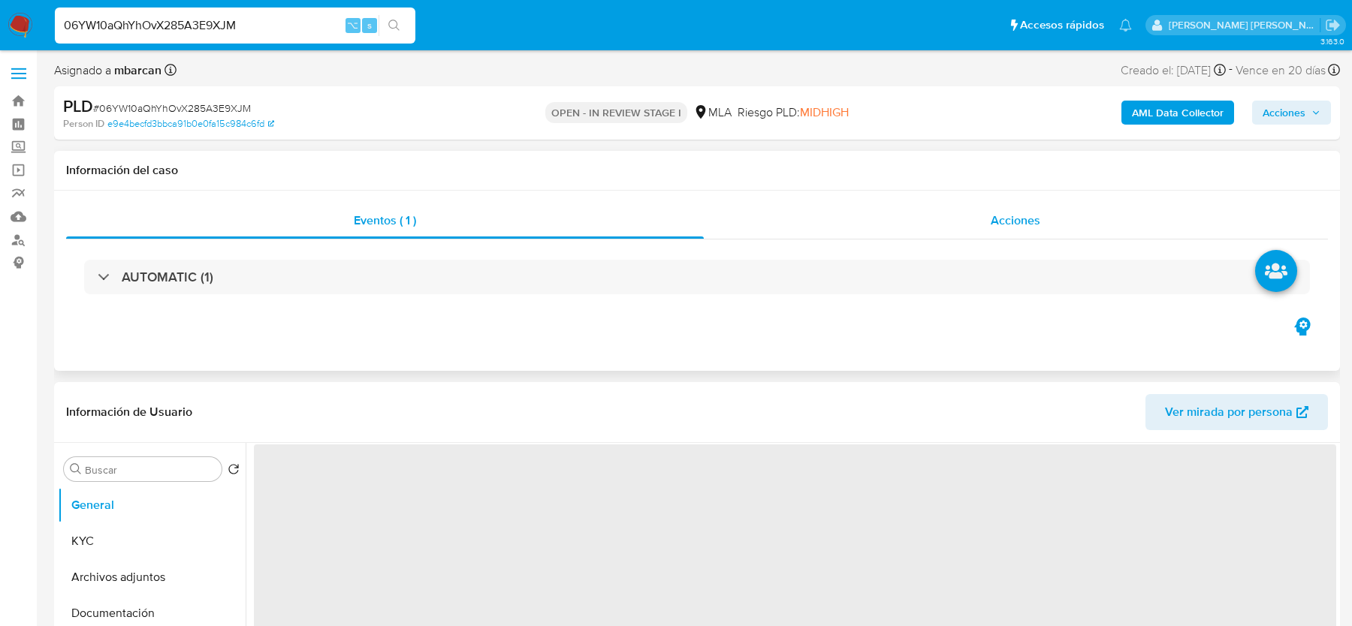
select select "10"
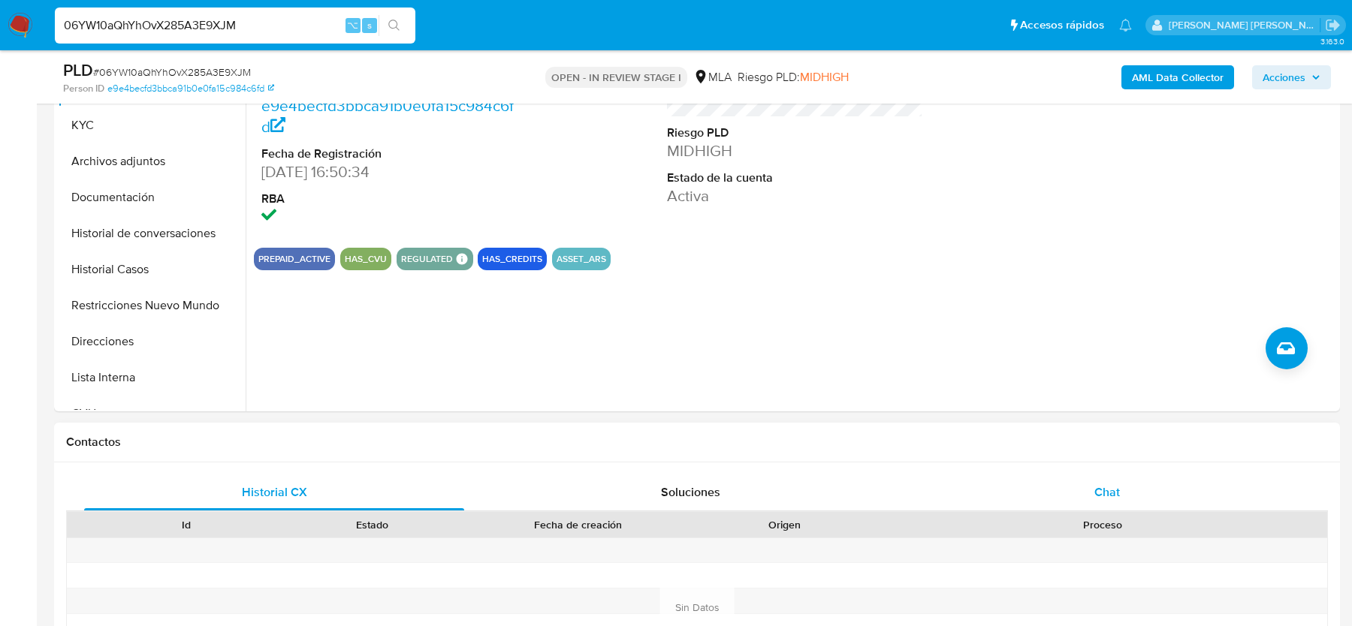
scroll to position [436, 0]
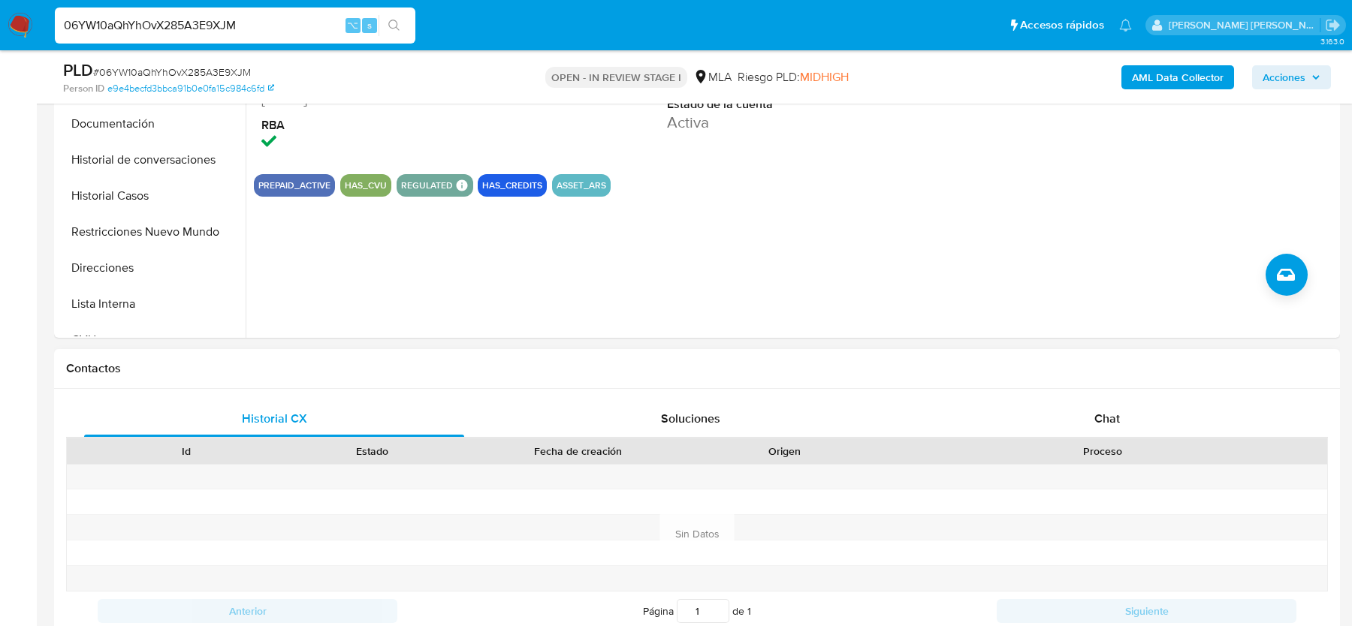
click at [1097, 436] on div "Historial CX Soluciones Chat" at bounding box center [696, 419] width 1261 height 37
click at [1096, 418] on span "Chat" at bounding box center [1107, 418] width 26 height 17
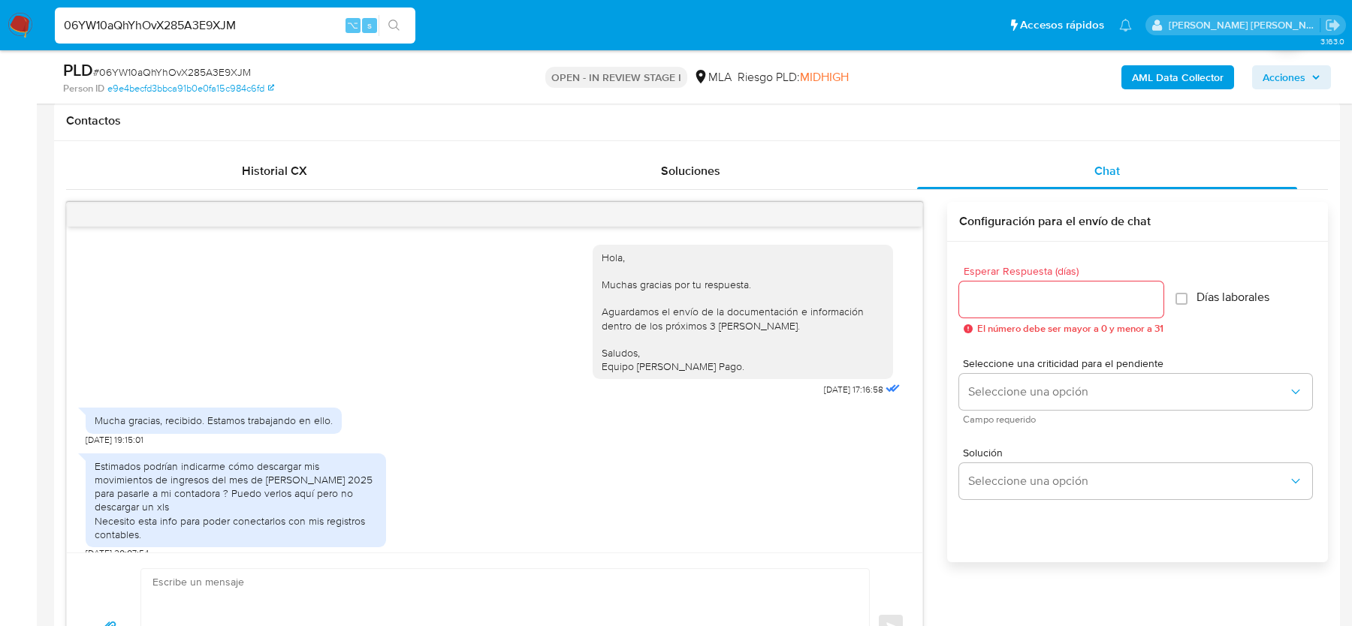
scroll to position [817, 0]
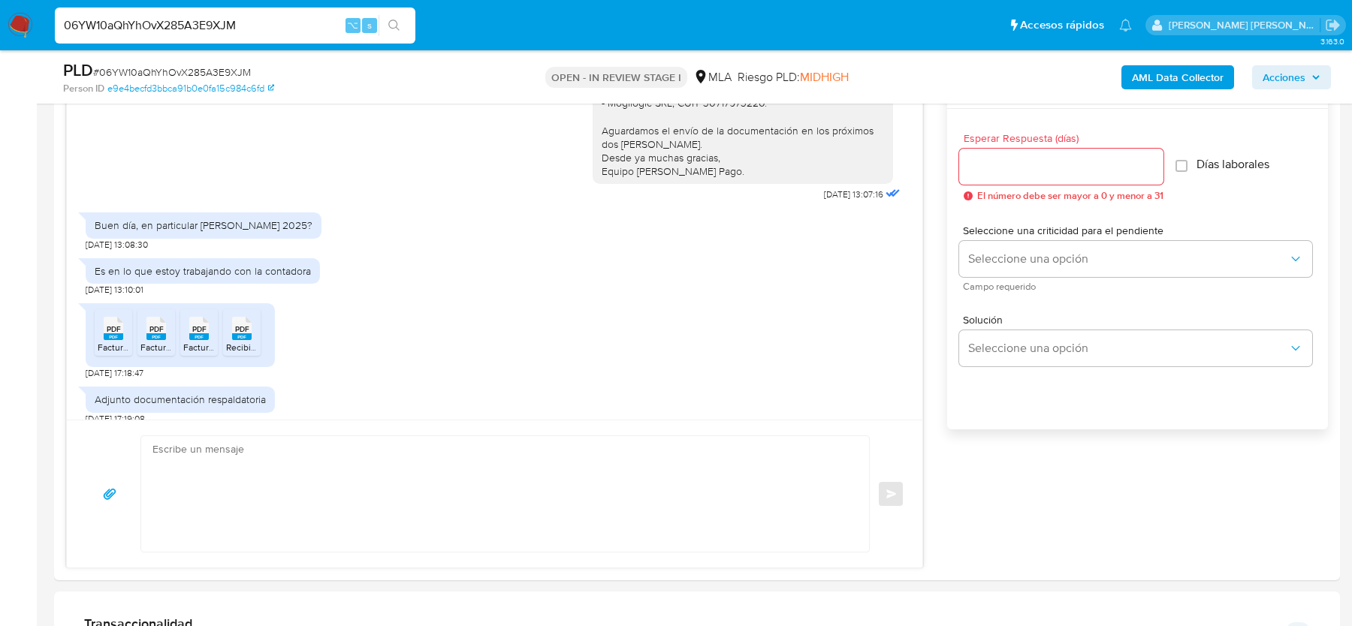
click at [138, 22] on input "06YW10aQhYhOvX285A3E9XJM" at bounding box center [235, 26] width 360 height 20
paste input "GLXMHReb6YAsTWDdVTmr7bS"
type input "GLXMHReb6YAsTWDdVTmr7bSM"
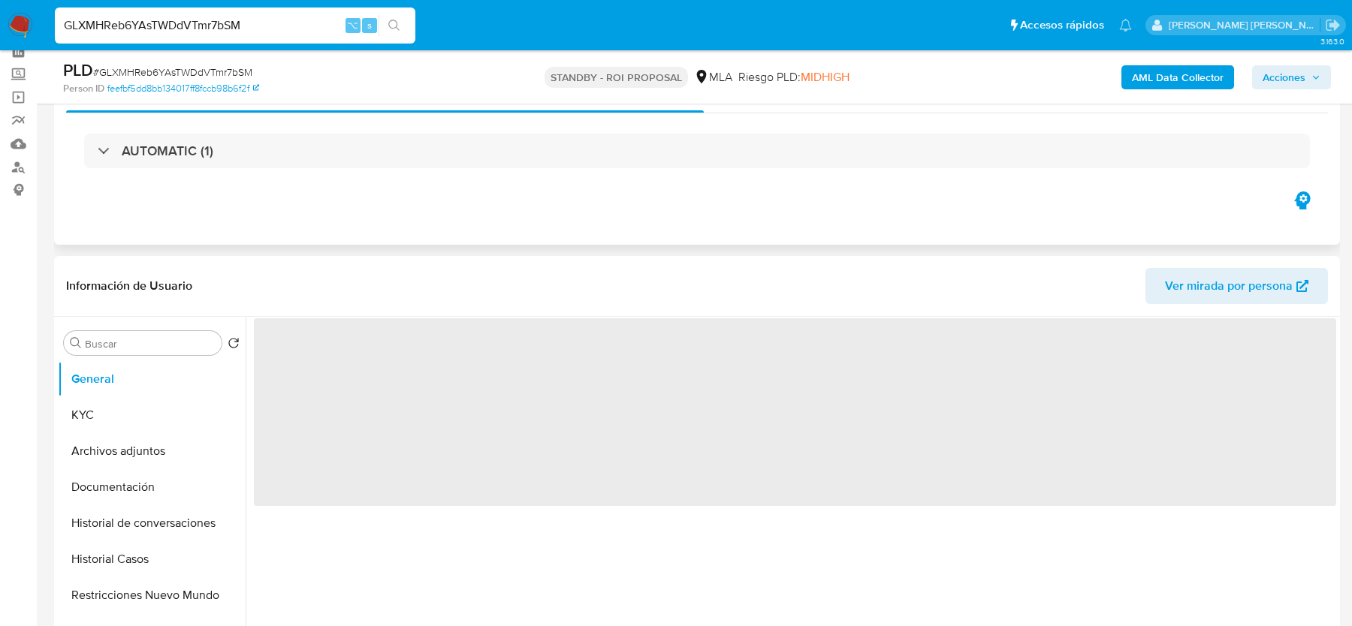
scroll to position [148, 0]
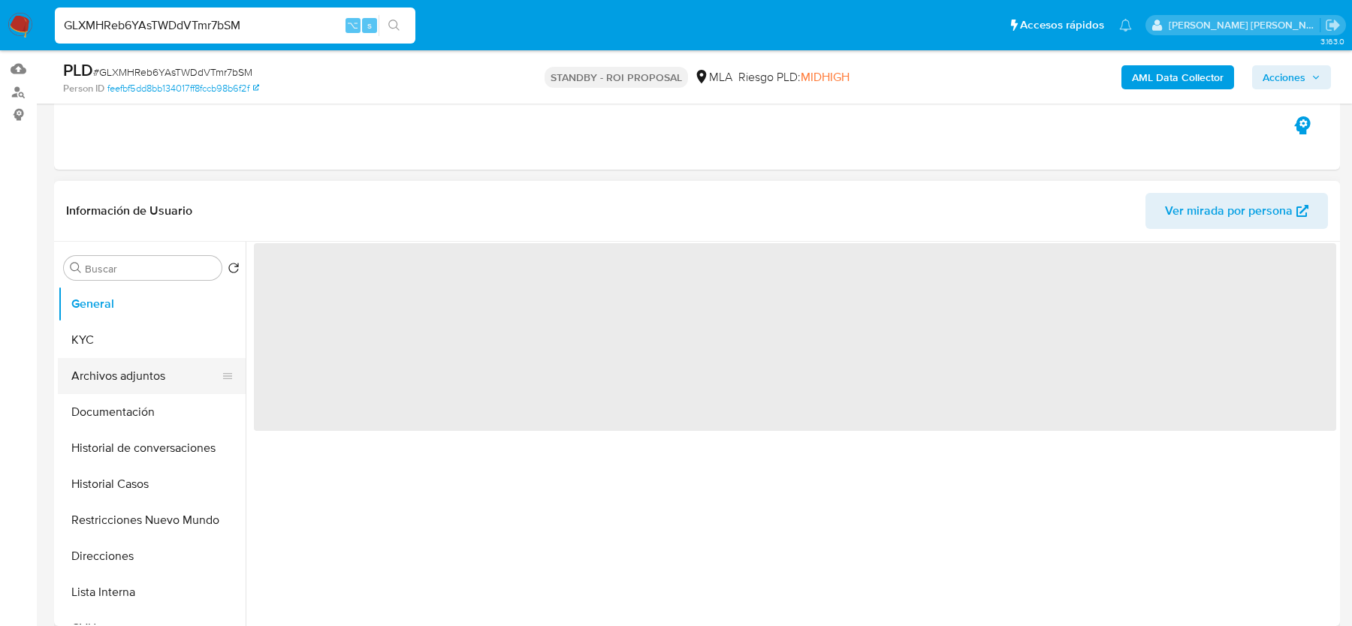
select select "10"
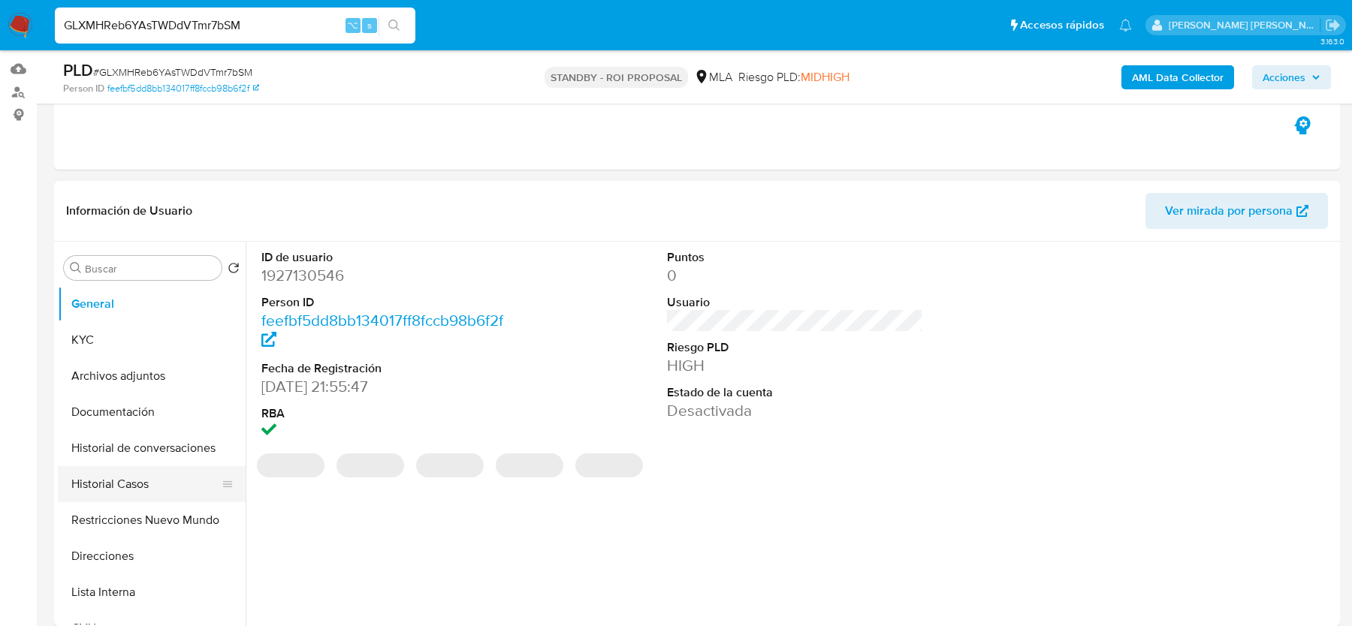
click at [109, 473] on button "Historial Casos" at bounding box center [146, 484] width 176 height 36
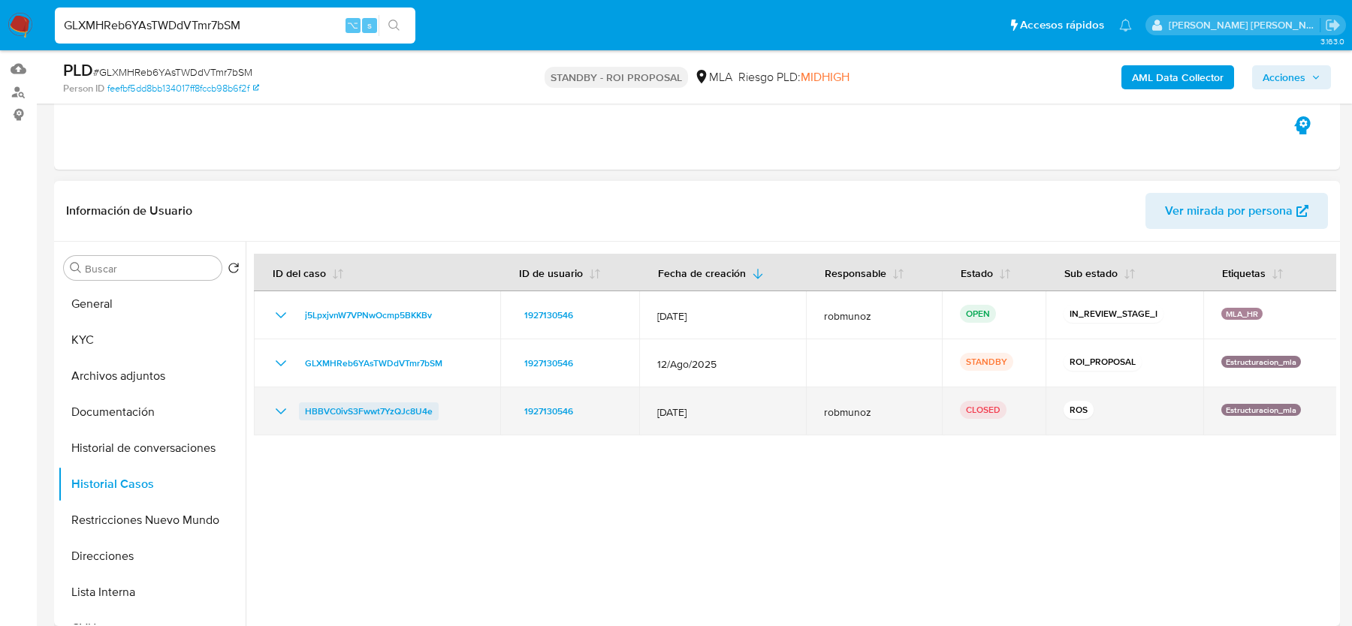
click at [374, 411] on span "HBBVC0ivS3Fwwt7YzQJc8U4e" at bounding box center [369, 411] width 128 height 18
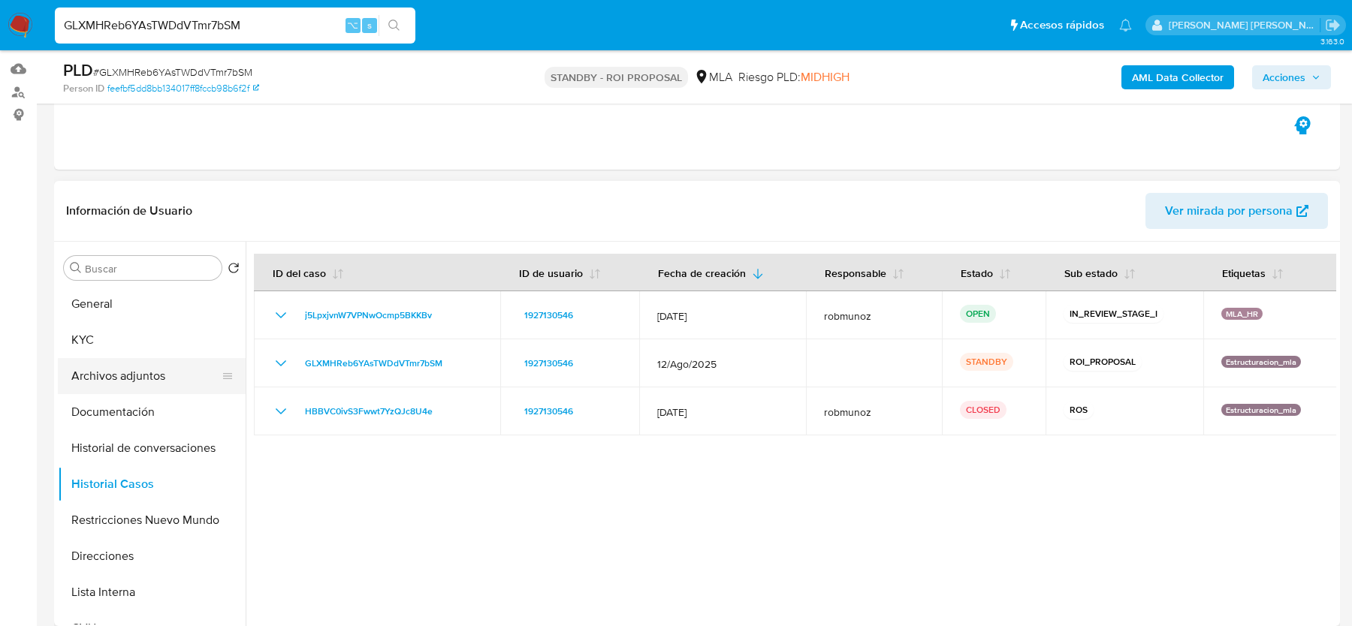
click at [98, 372] on button "Archivos adjuntos" at bounding box center [146, 376] width 176 height 36
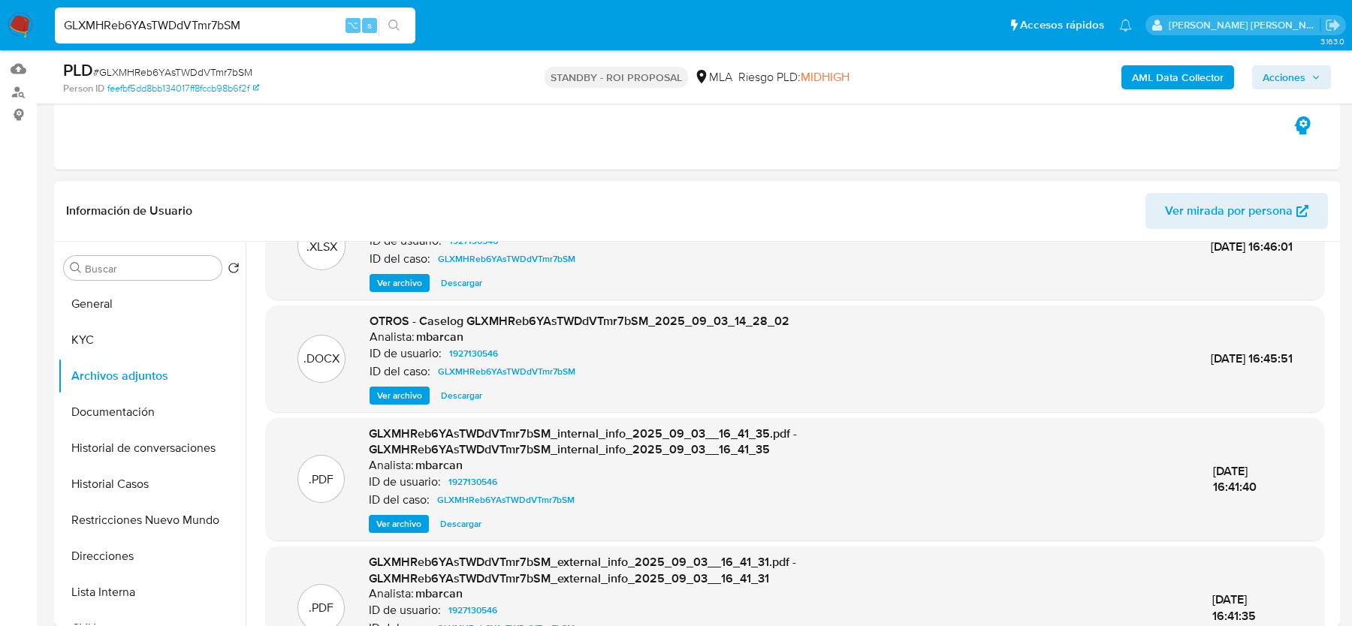
scroll to position [62, 0]
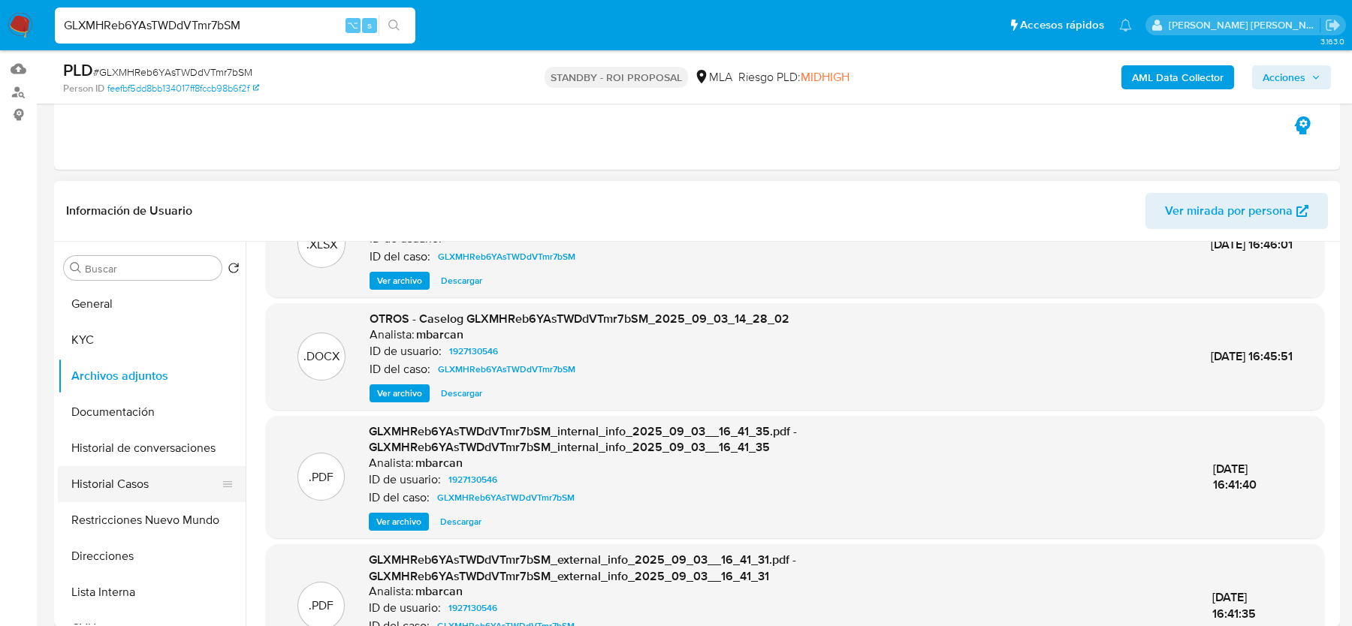
click at [95, 487] on button "Historial Casos" at bounding box center [146, 484] width 176 height 36
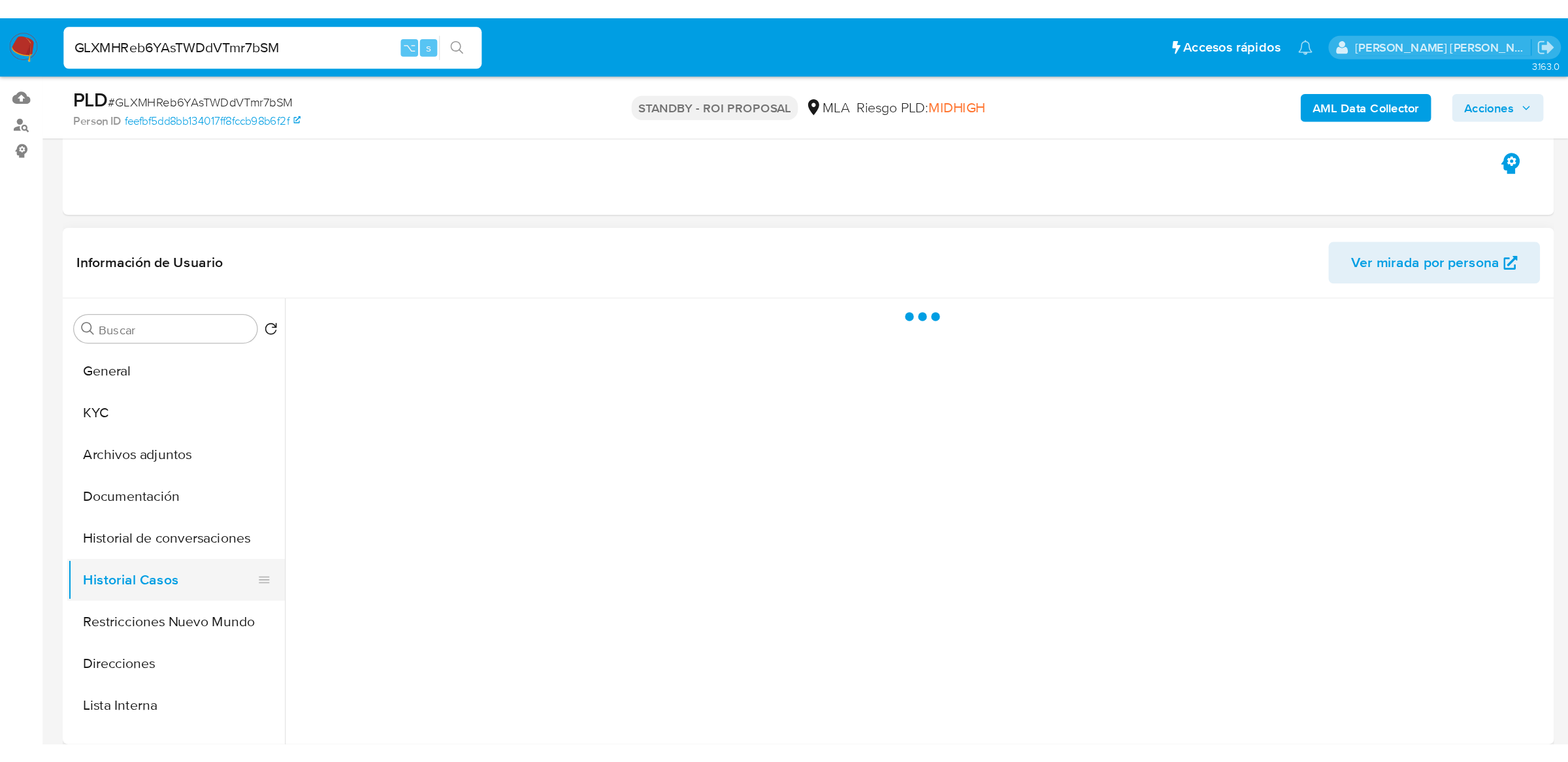
scroll to position [0, 0]
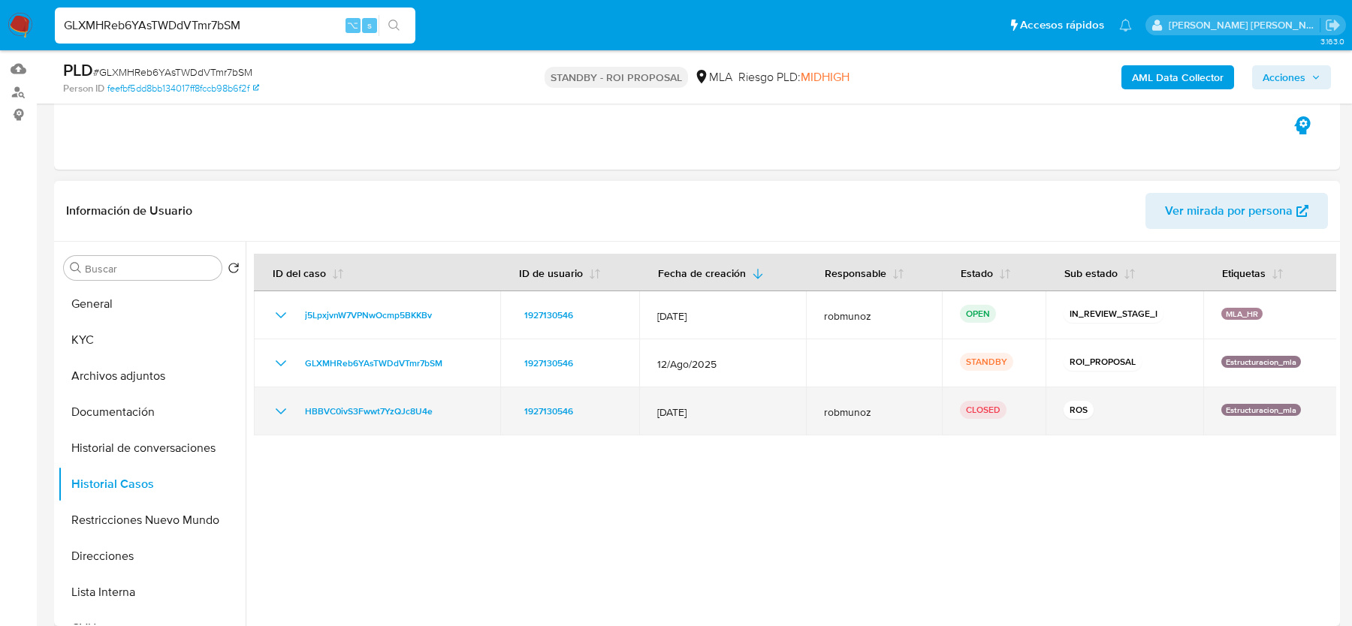
click at [279, 409] on icon "Mostrar/Ocultar" at bounding box center [281, 411] width 18 height 18
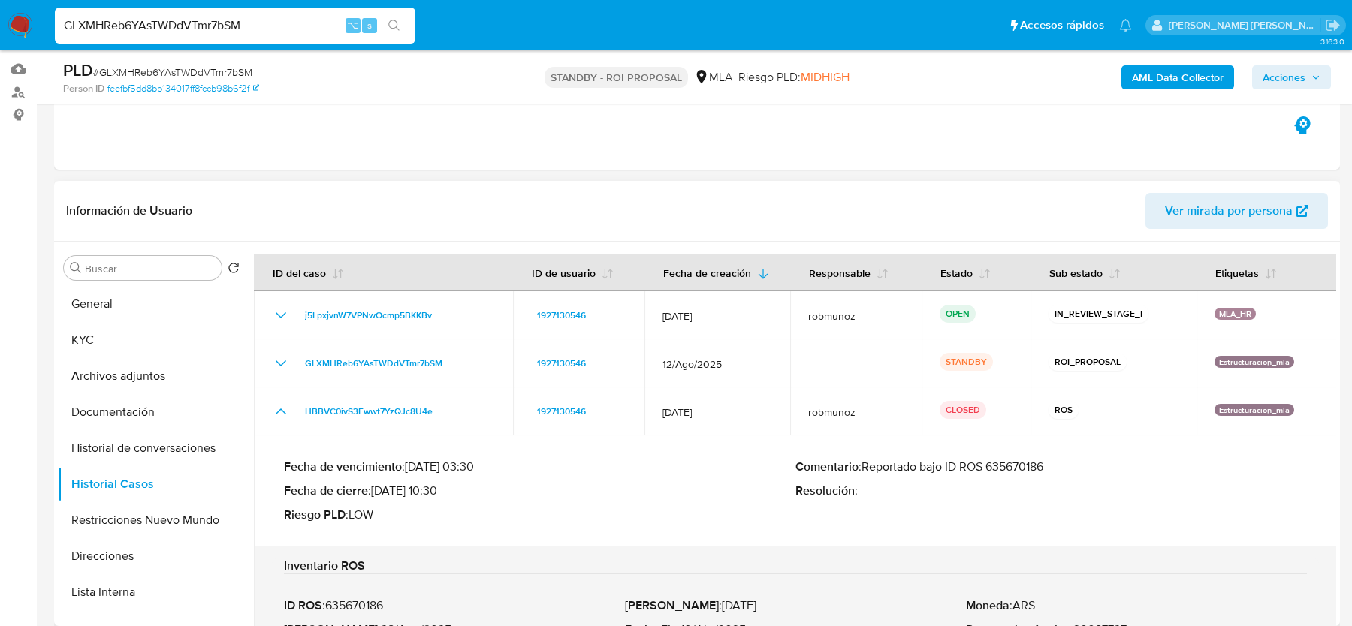
click at [1002, 461] on p "Comentario : Reportado bajo ID ROS 635670186" at bounding box center [1050, 467] width 511 height 15
click at [1027, 467] on p "Comentario : Reportado bajo ID ROS 635670186" at bounding box center [1050, 467] width 511 height 15
click at [109, 350] on button "KYC" at bounding box center [146, 340] width 176 height 36
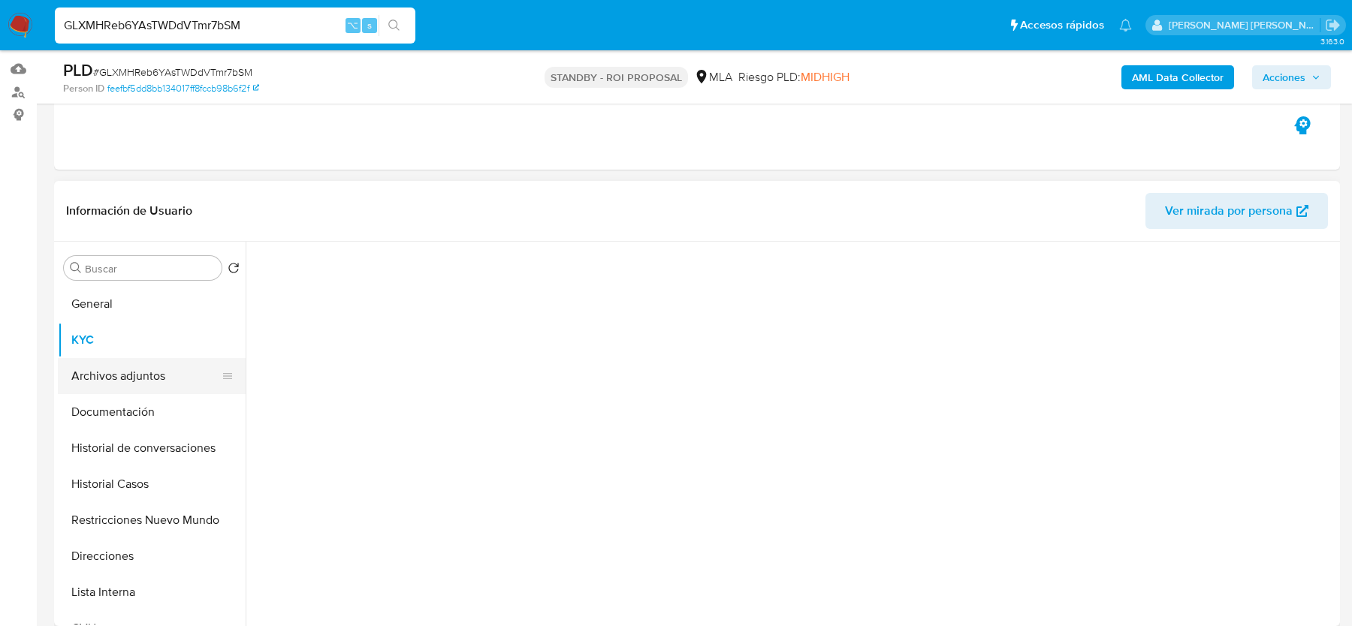
click at [119, 375] on button "Archivos adjuntos" at bounding box center [146, 376] width 176 height 36
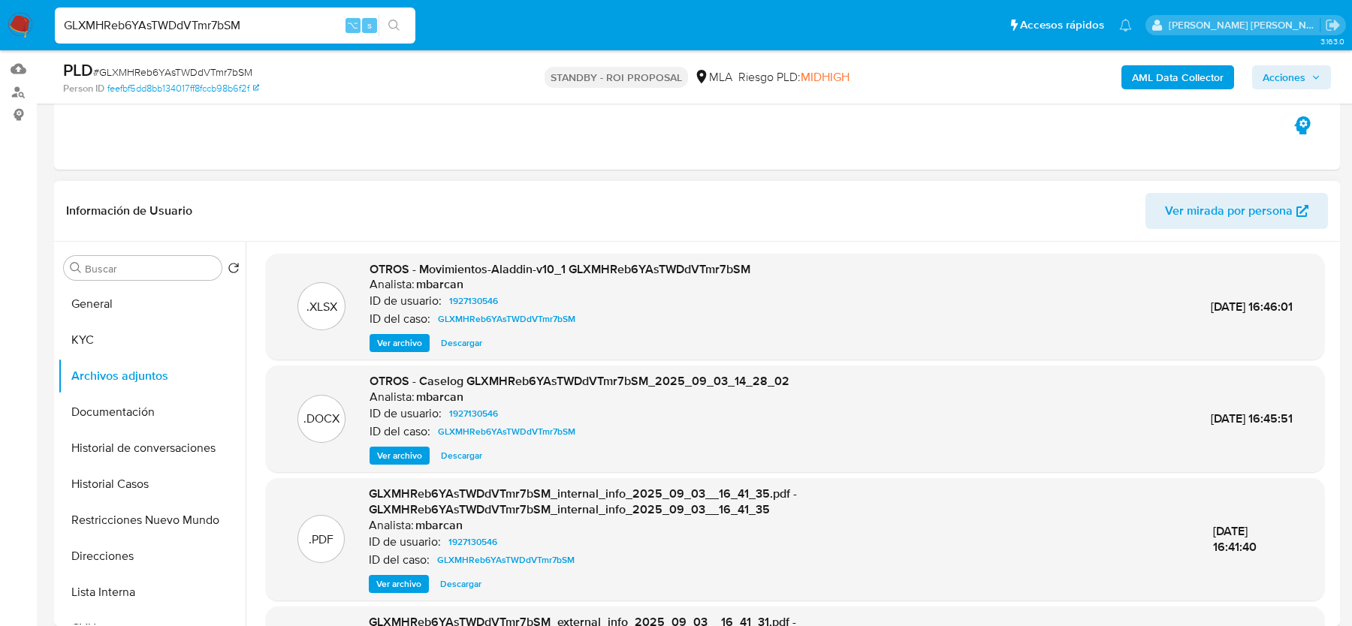
click at [401, 459] on span "Ver archivo" at bounding box center [399, 455] width 45 height 15
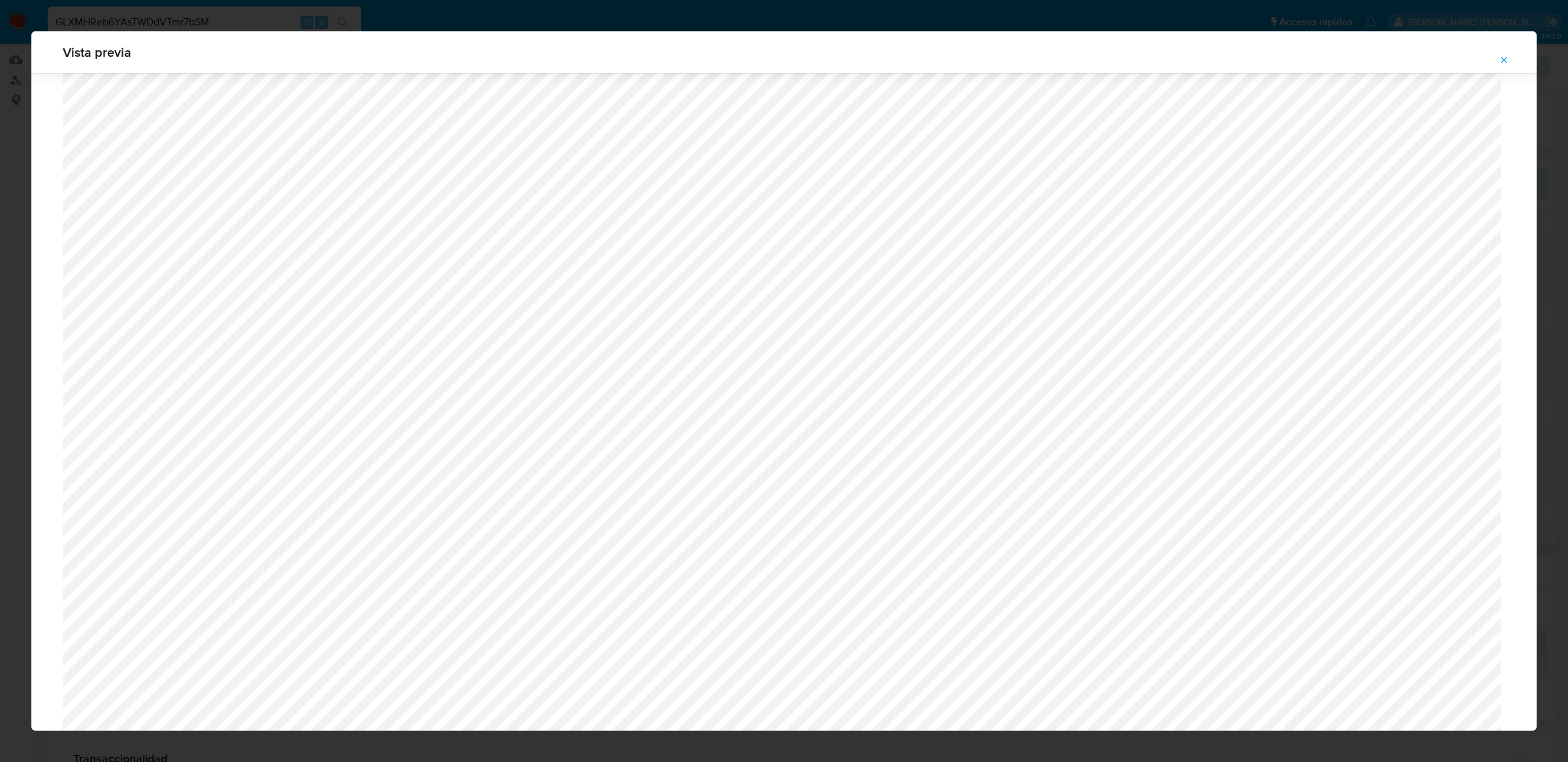
scroll to position [752, 0]
click at [1176, 57] on icon "Attachment preview" at bounding box center [1504, 60] width 10 height 10
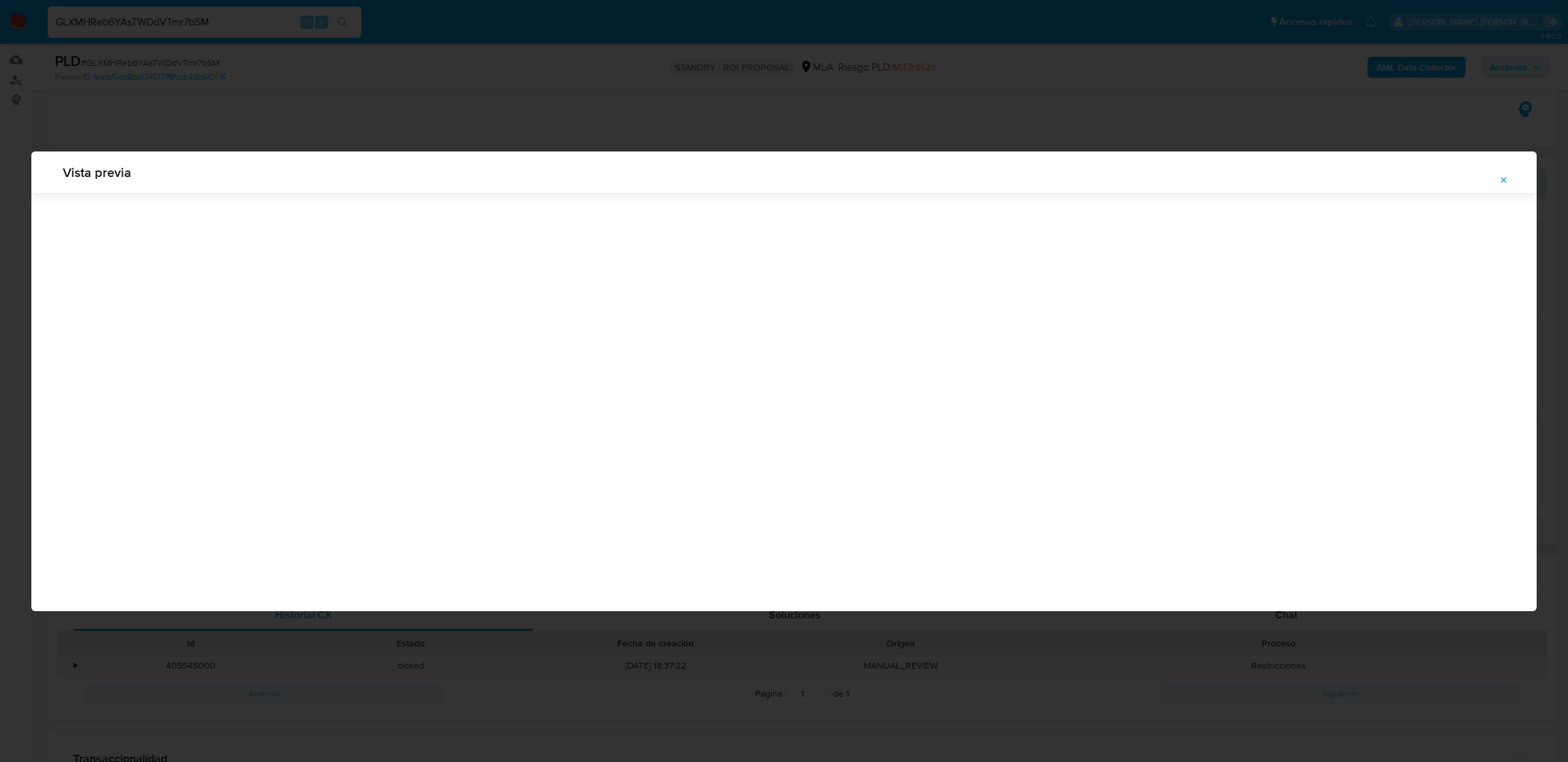
scroll to position [0, 0]
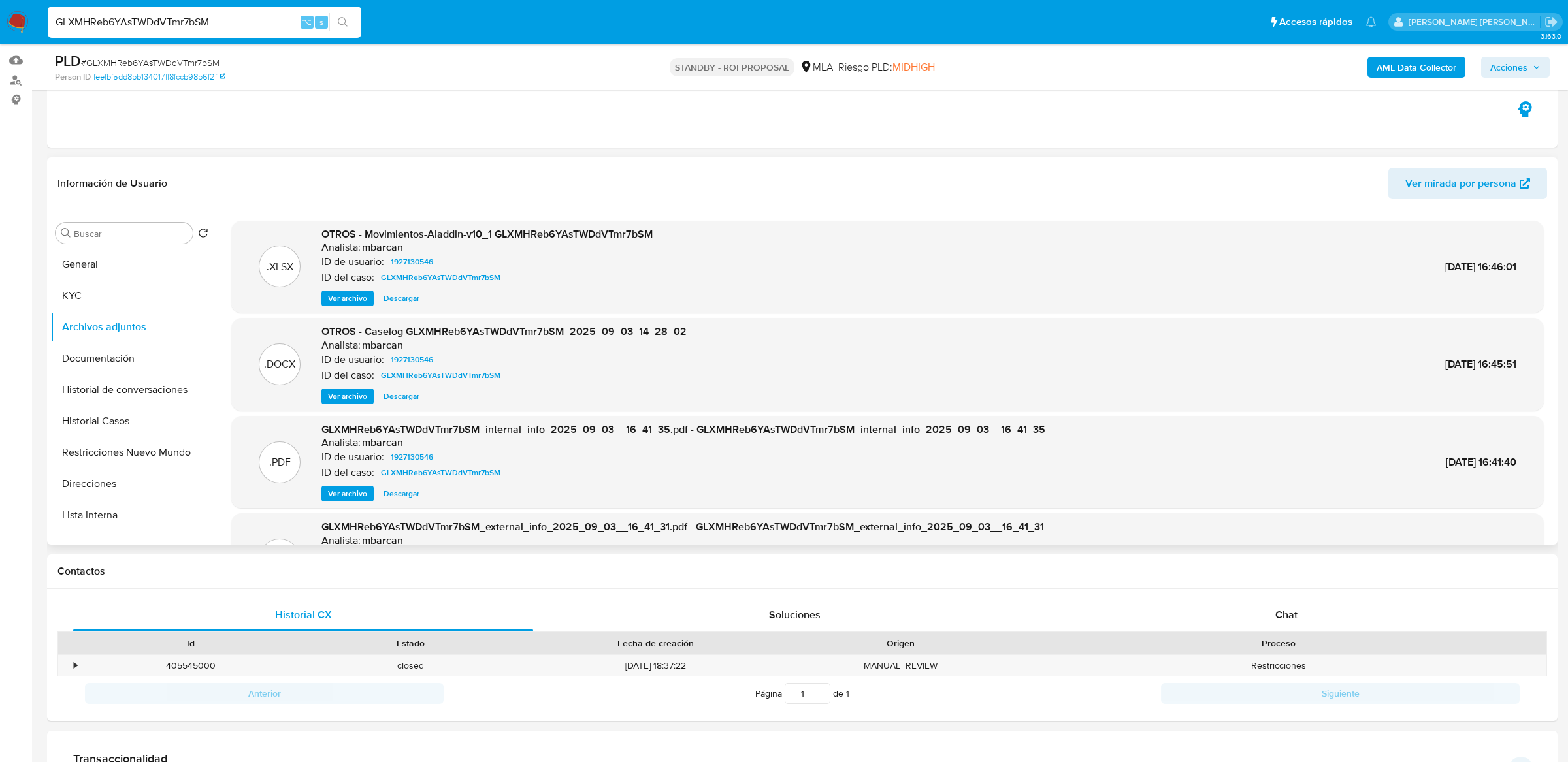
click at [231, 23] on input "GLXMHReb6YAsTWDdVTmr7bSM" at bounding box center [204, 23] width 313 height 17
paste input "lksayczebrzNfx5wTf5baVUH"
type input "lksayczebrzNfx5wTf5baVUH"
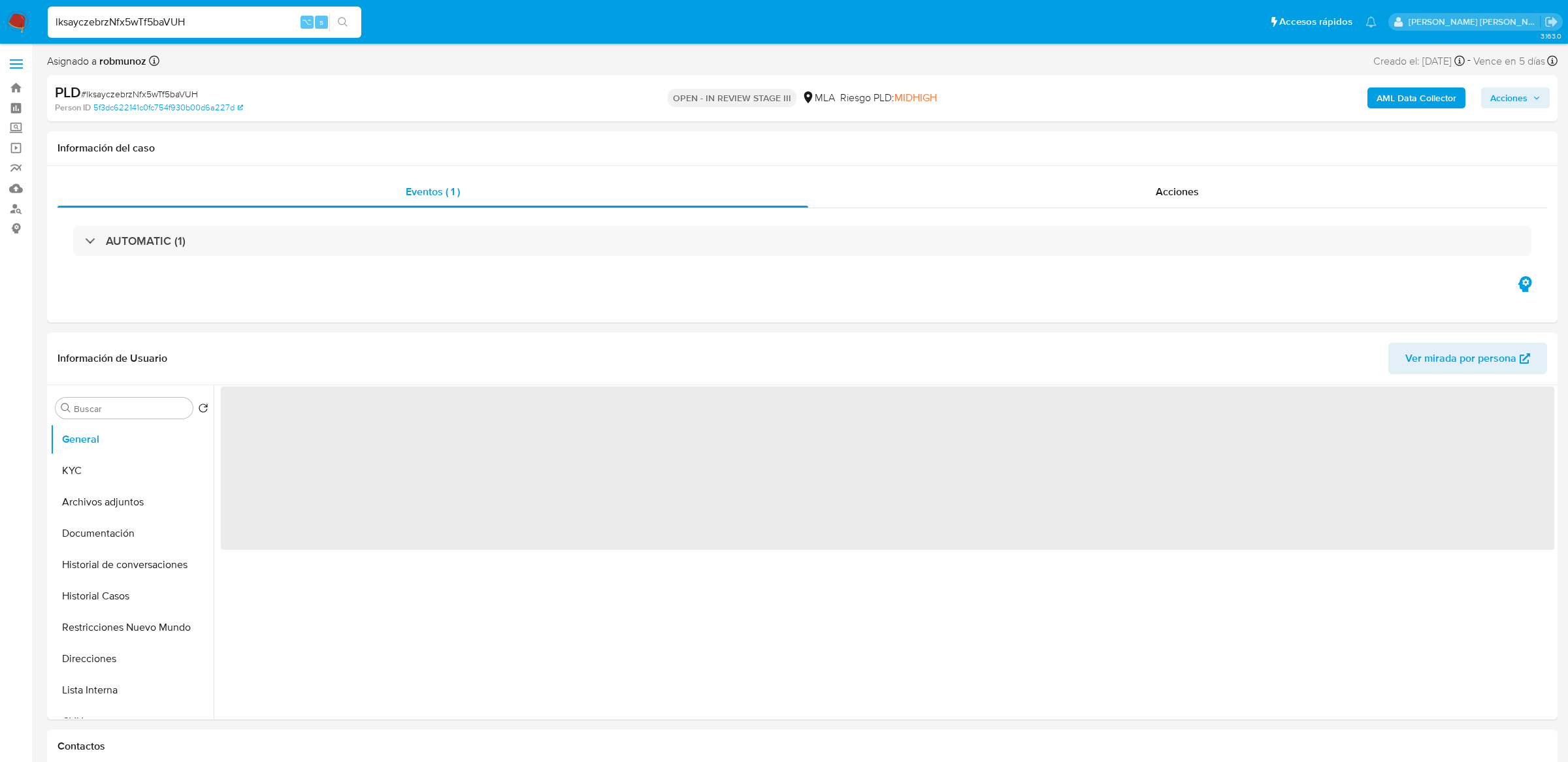
select select "10"
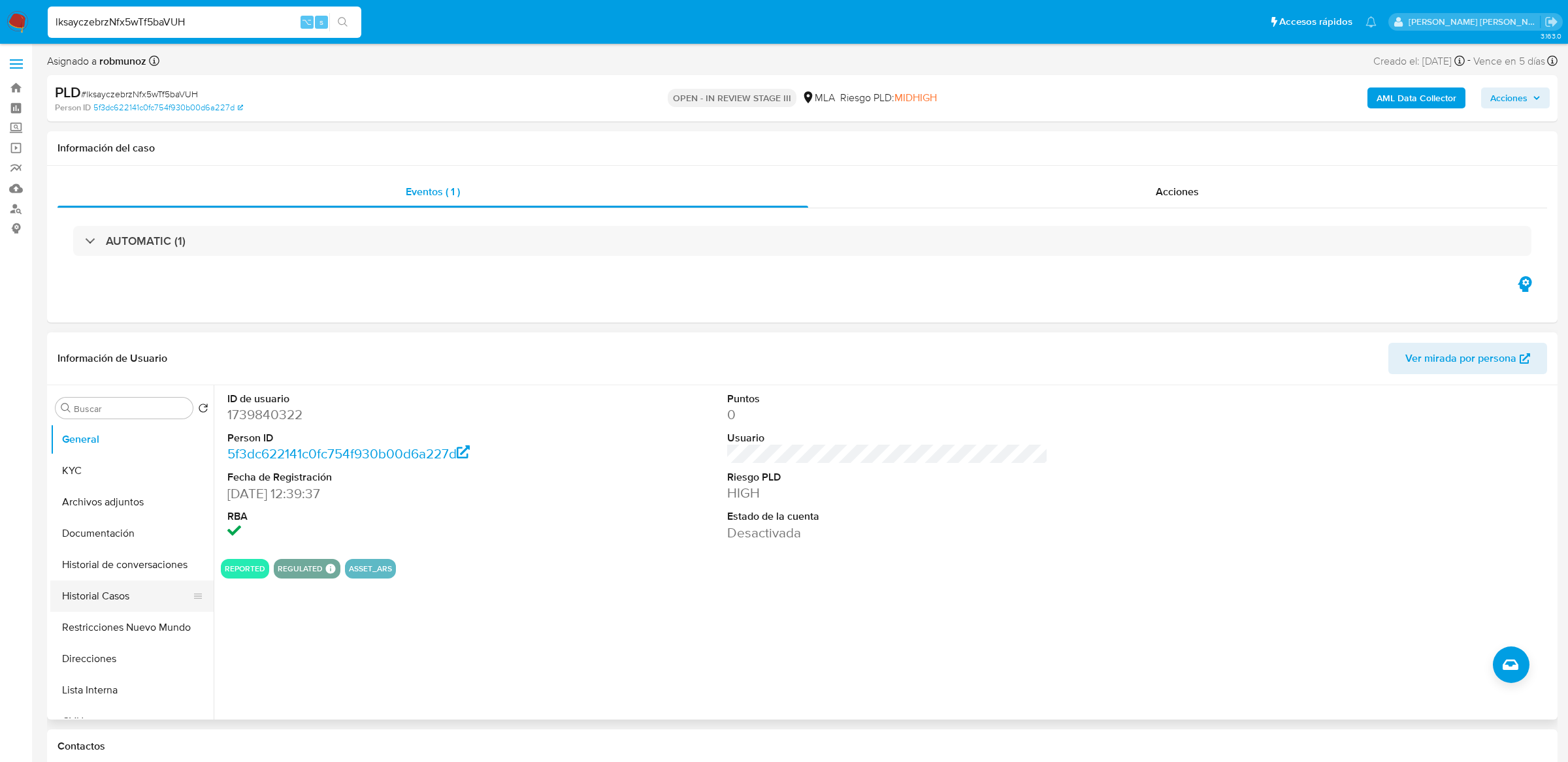
click at [88, 544] on button "Historial Casos" at bounding box center [127, 597] width 153 height 31
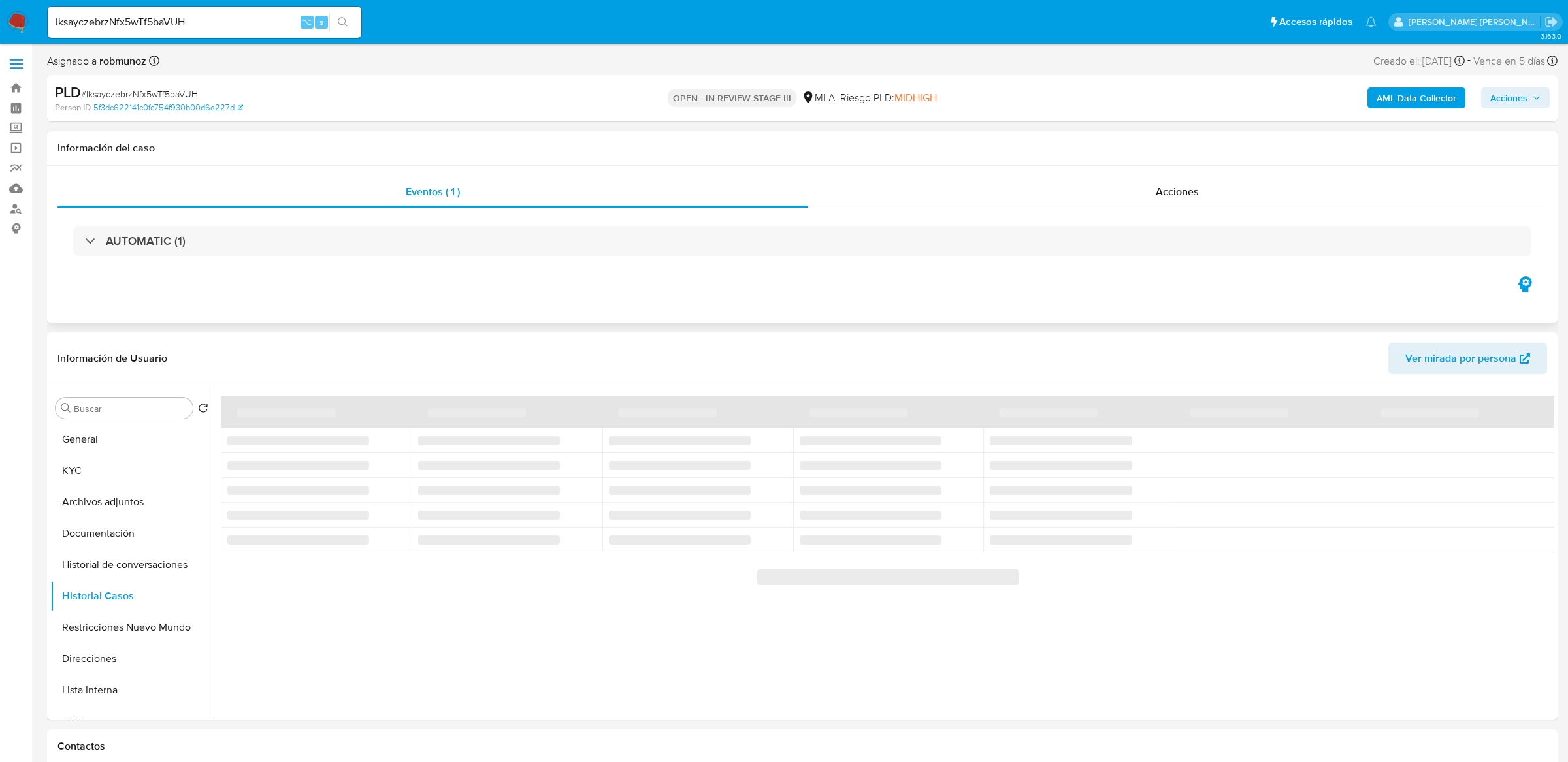
scroll to position [64, 0]
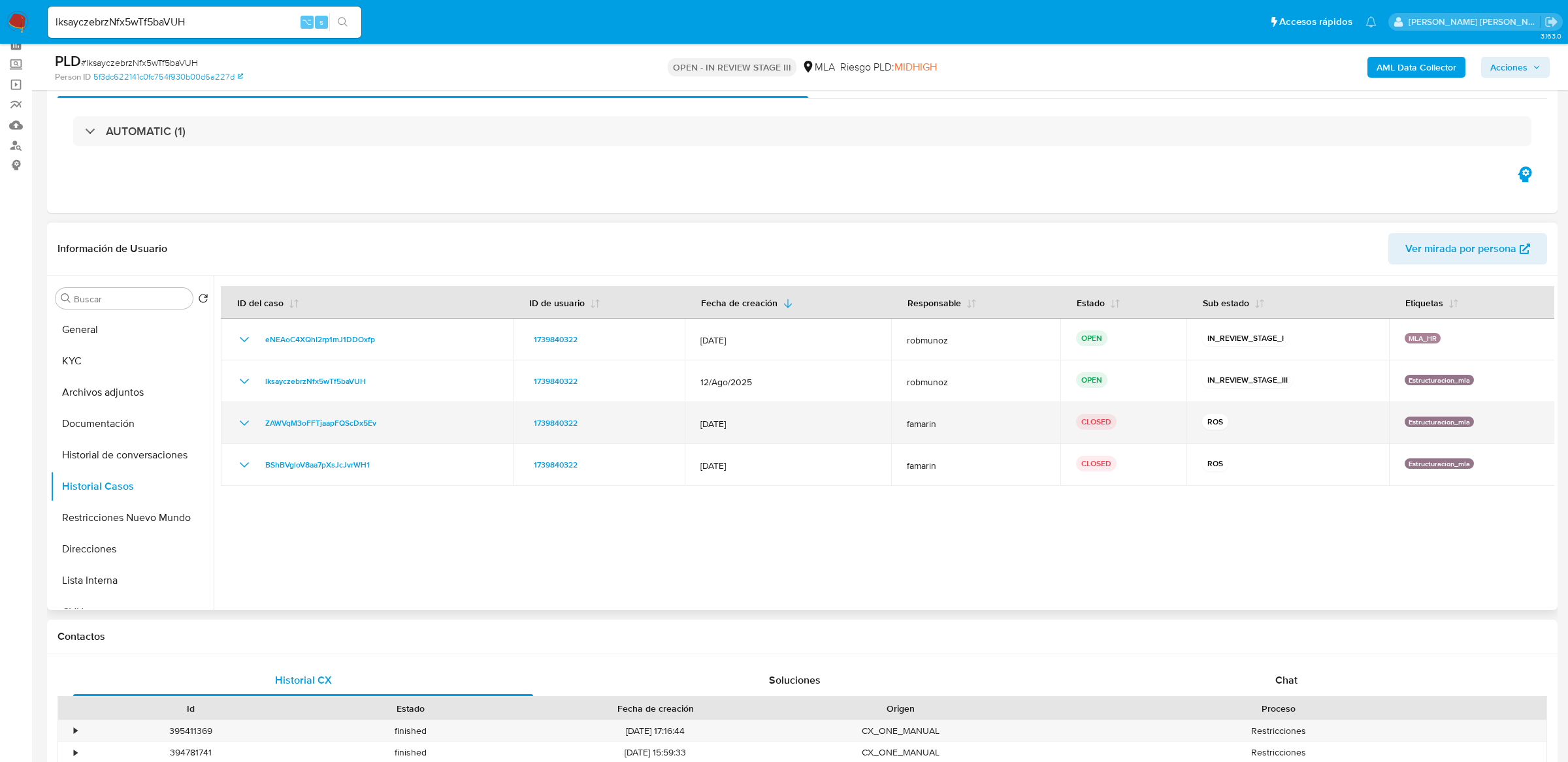
click at [245, 421] on icon "Mostrar/Ocultar" at bounding box center [245, 424] width 16 height 16
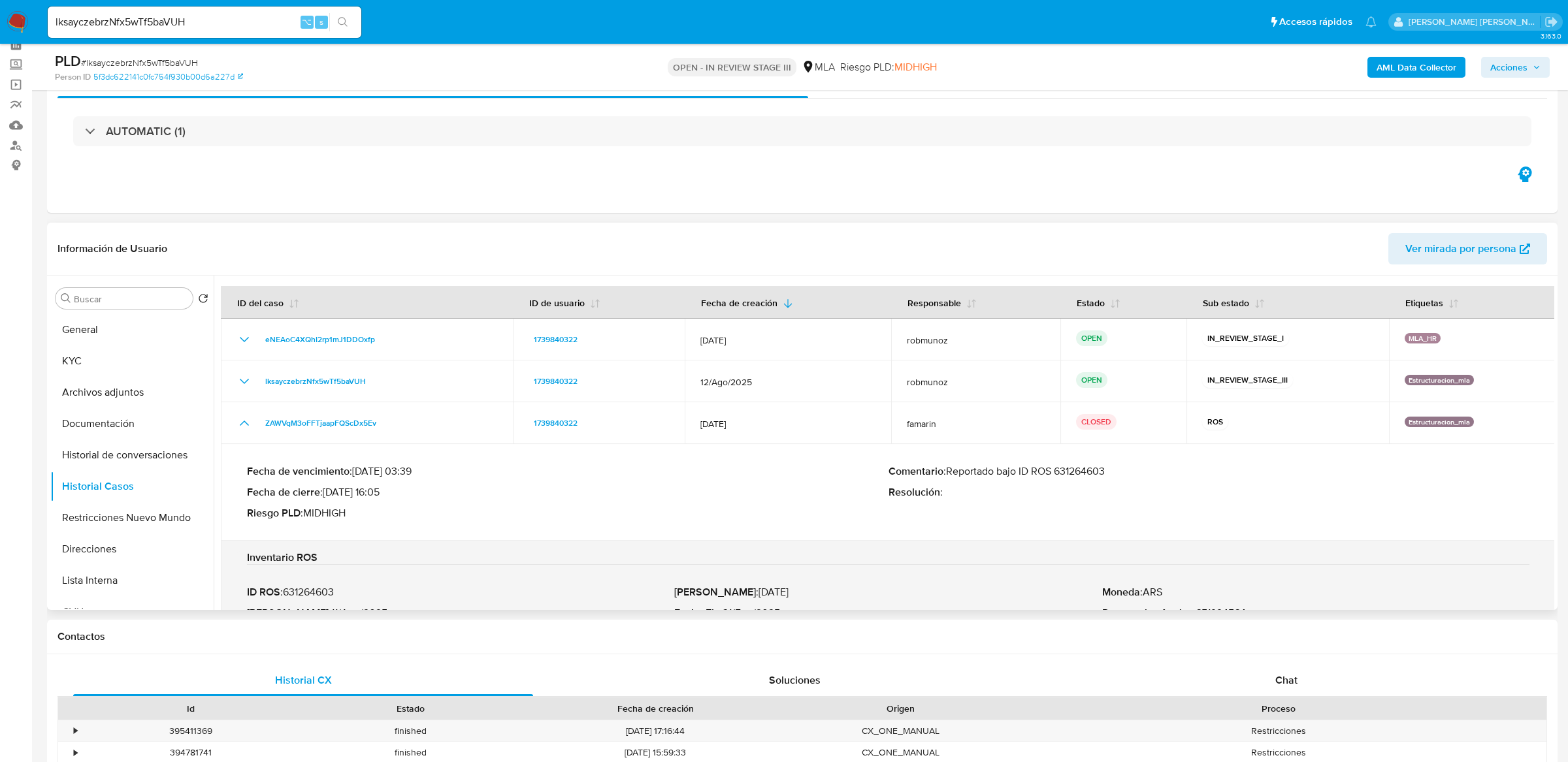
click at [1079, 471] on p "Comentario : Reportado bajo ID ROS 631264603" at bounding box center [1209, 471] width 641 height 13
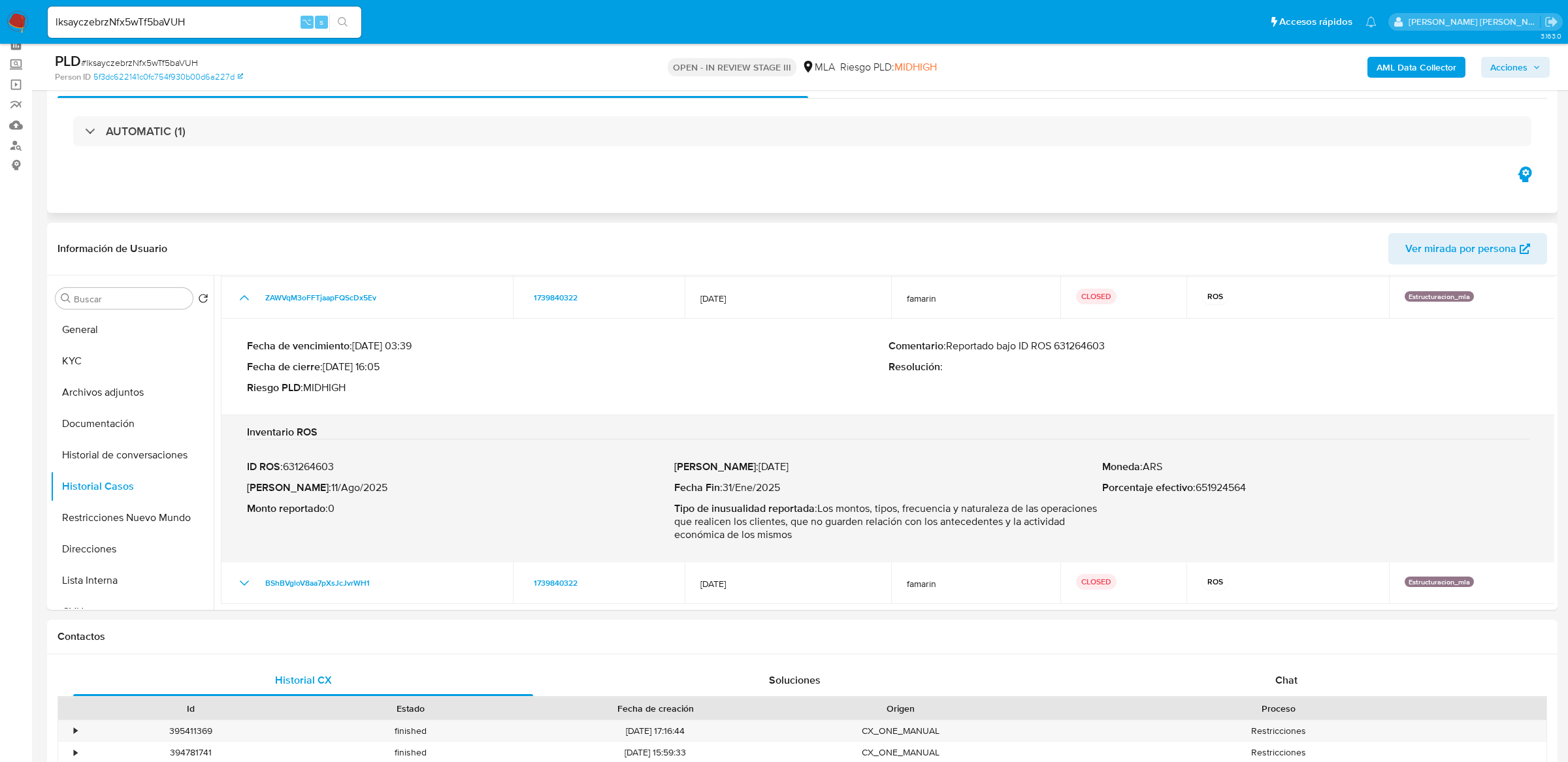
scroll to position [124, 0]
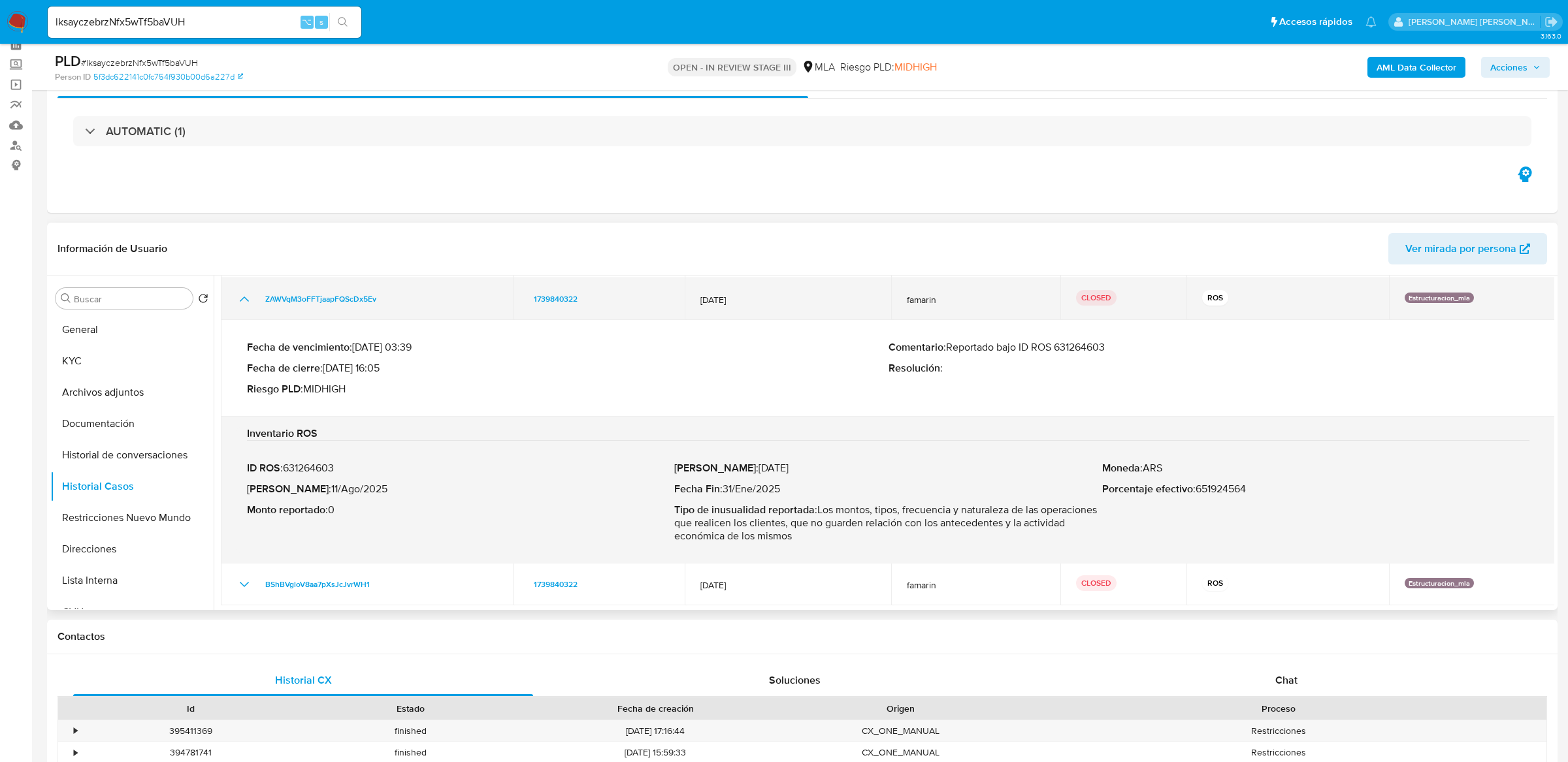
click at [245, 301] on icon "Mostrar/Ocultar" at bounding box center [245, 299] width 16 height 16
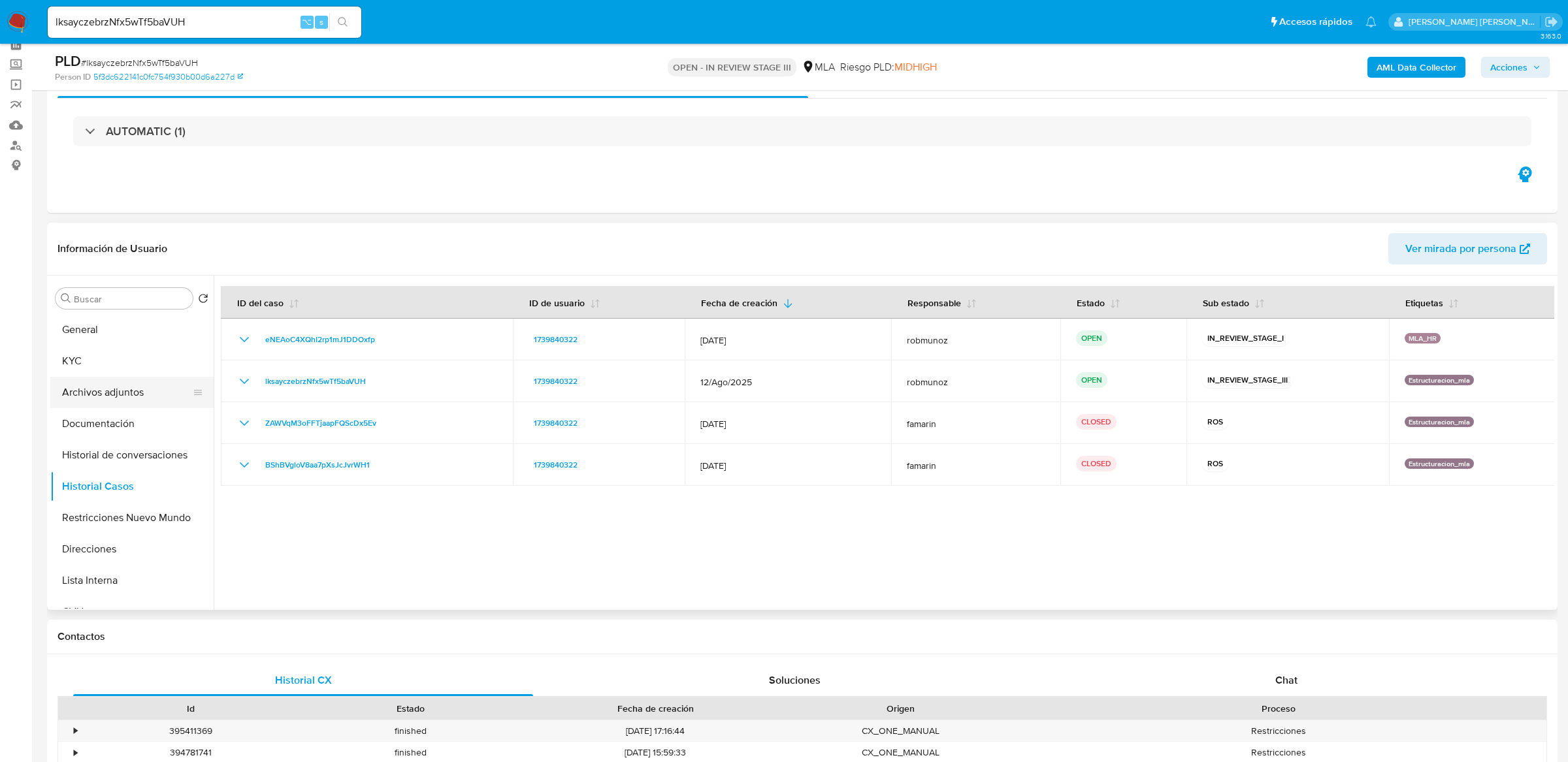
click at [102, 391] on button "Archivos adjuntos" at bounding box center [127, 392] width 153 height 31
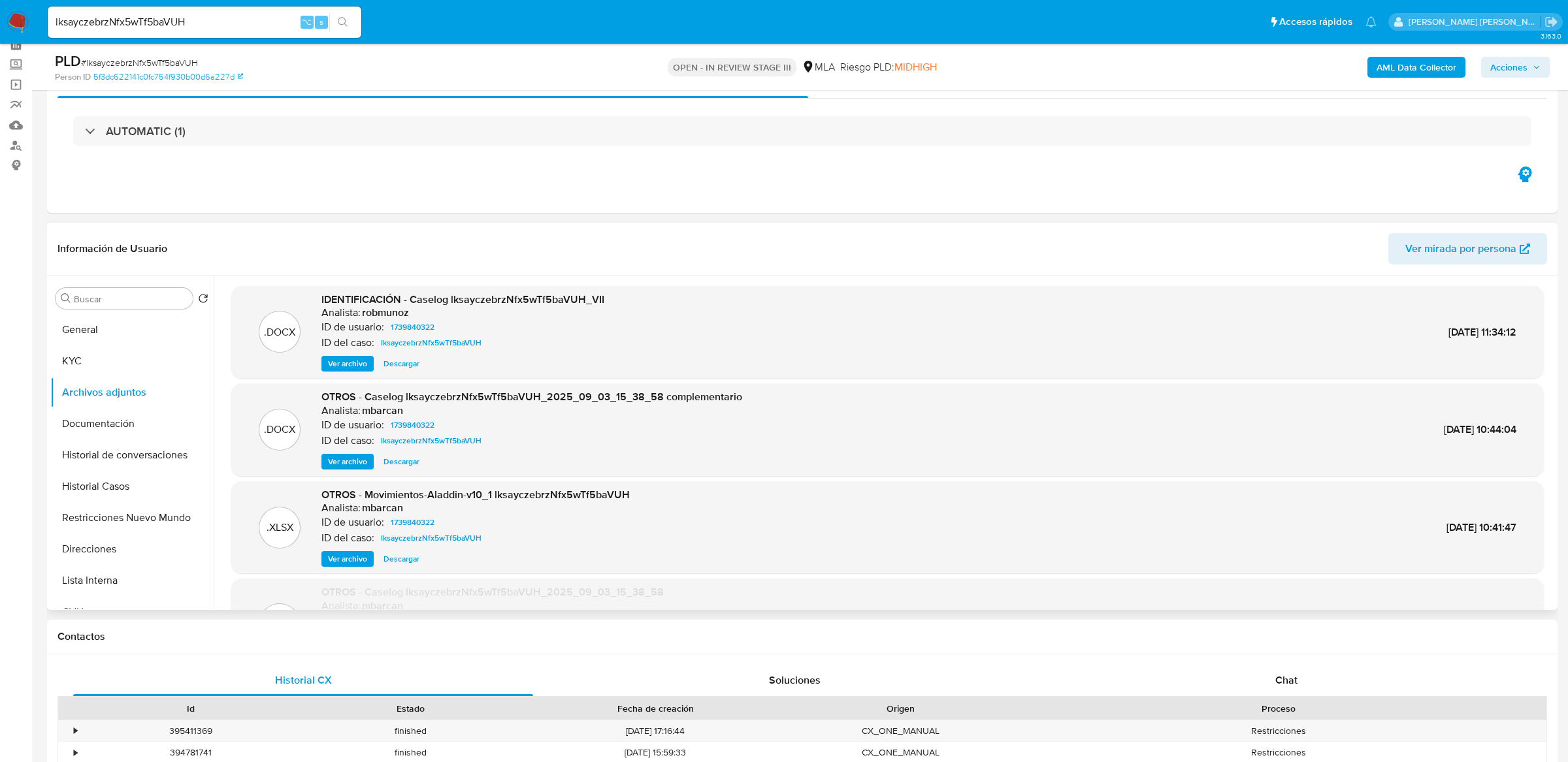
click at [334, 363] on span "Ver archivo" at bounding box center [347, 364] width 39 height 13
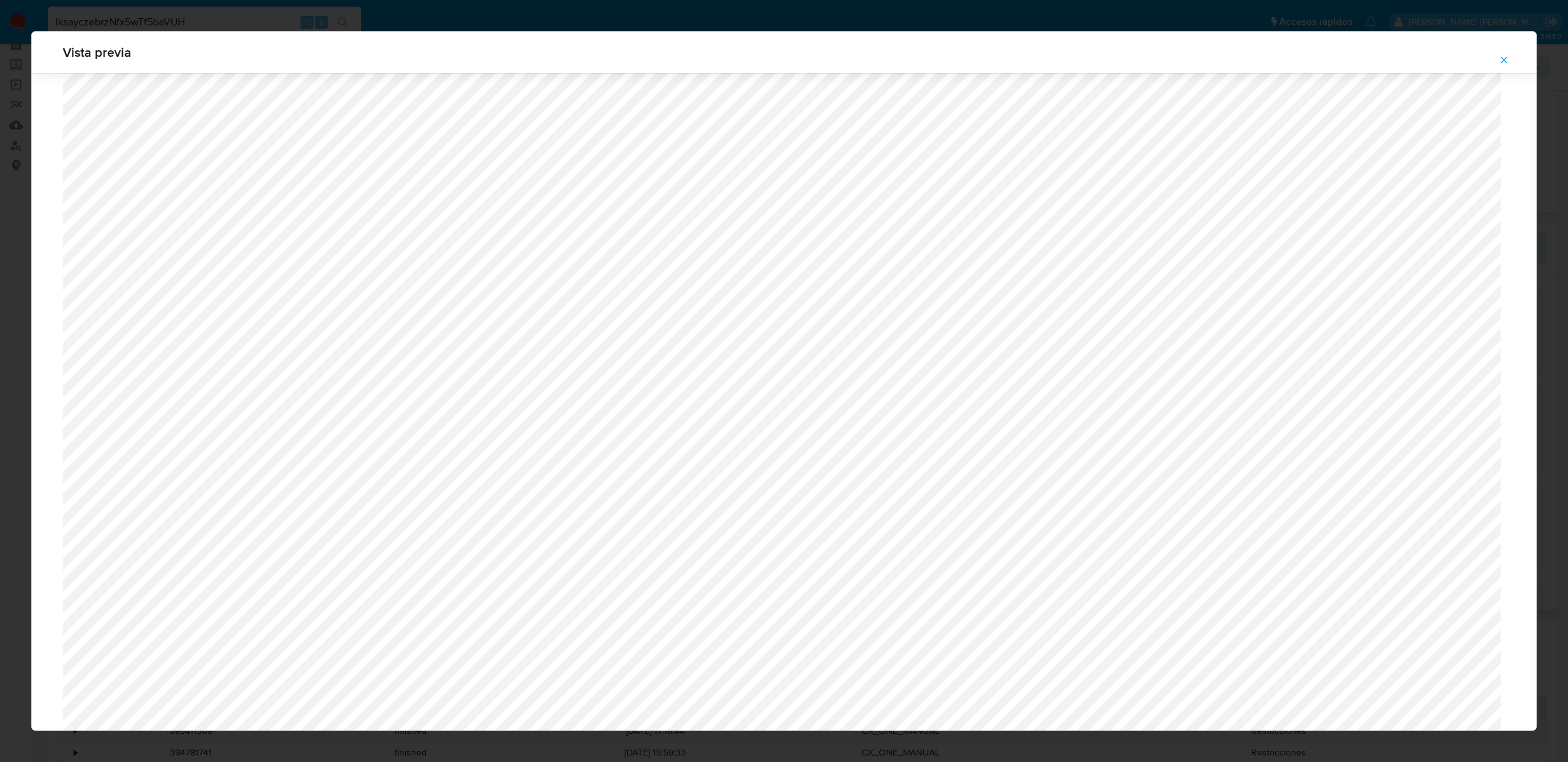
scroll to position [814, 0]
